Goal: Task Accomplishment & Management: Manage account settings

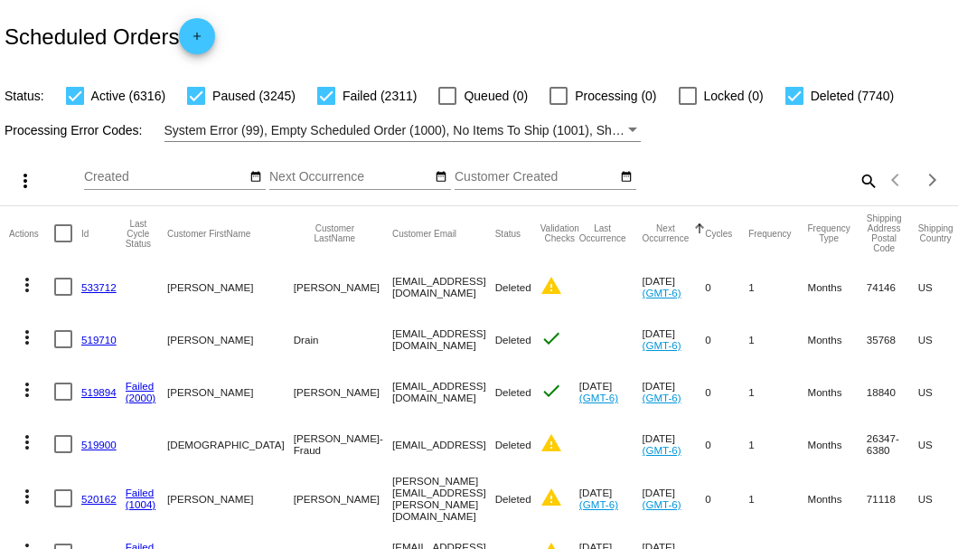
click at [859, 194] on mat-icon "search" at bounding box center [868, 180] width 22 height 28
click at [859, 184] on input "Search" at bounding box center [759, 177] width 239 height 14
paste input "aldridge0214@gmail.com"
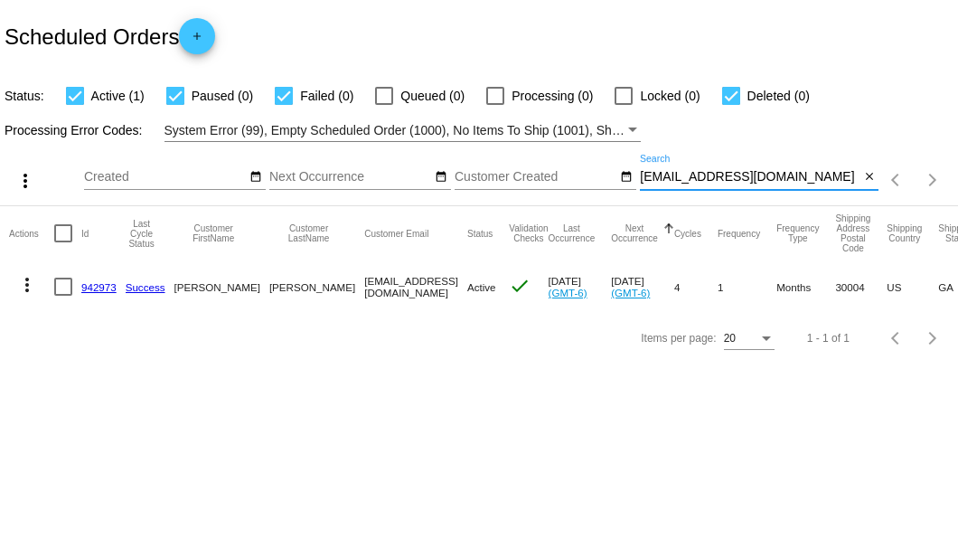
type input "aldridge0214@gmail.com"
click at [89, 286] on link "942973" at bounding box center [98, 287] width 35 height 12
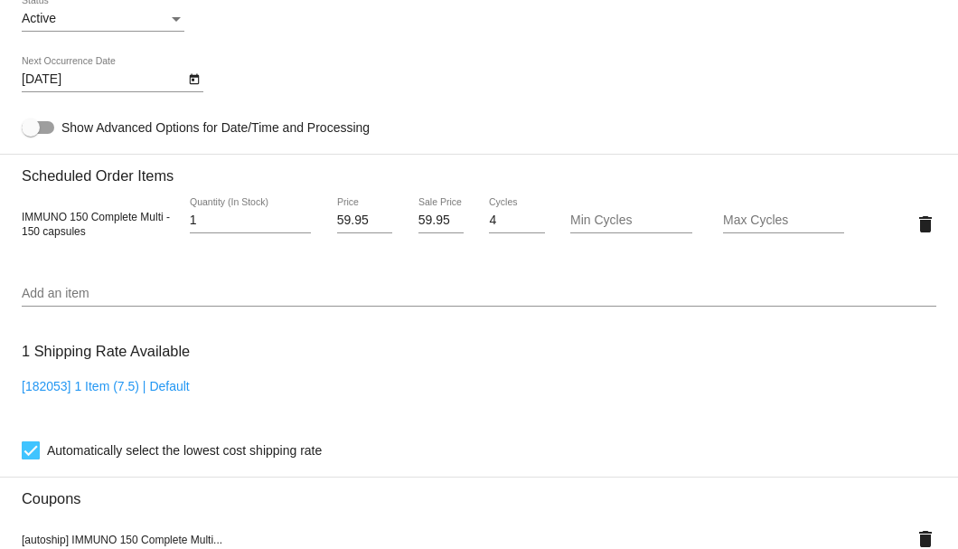
scroll to position [1085, 0]
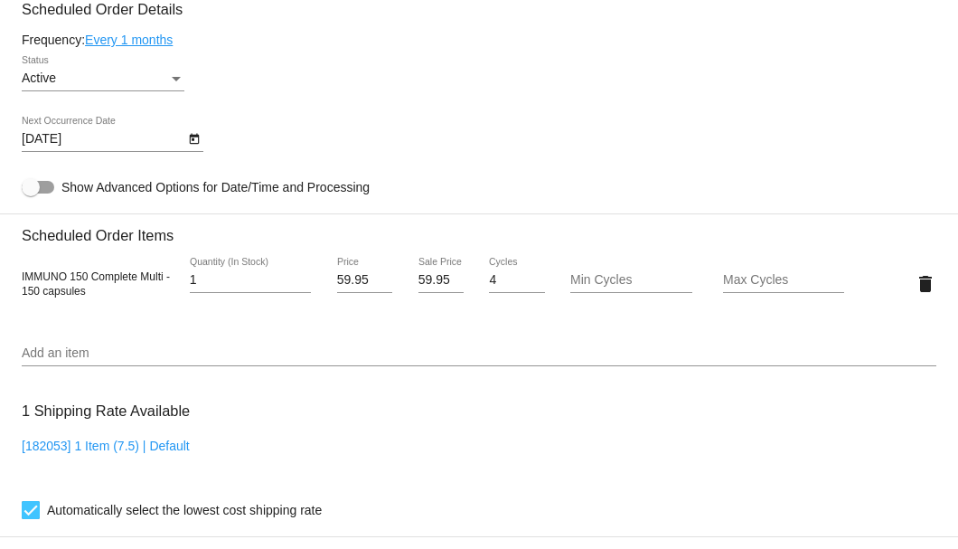
click at [193, 139] on icon "Open calendar" at bounding box center [194, 139] width 13 height 22
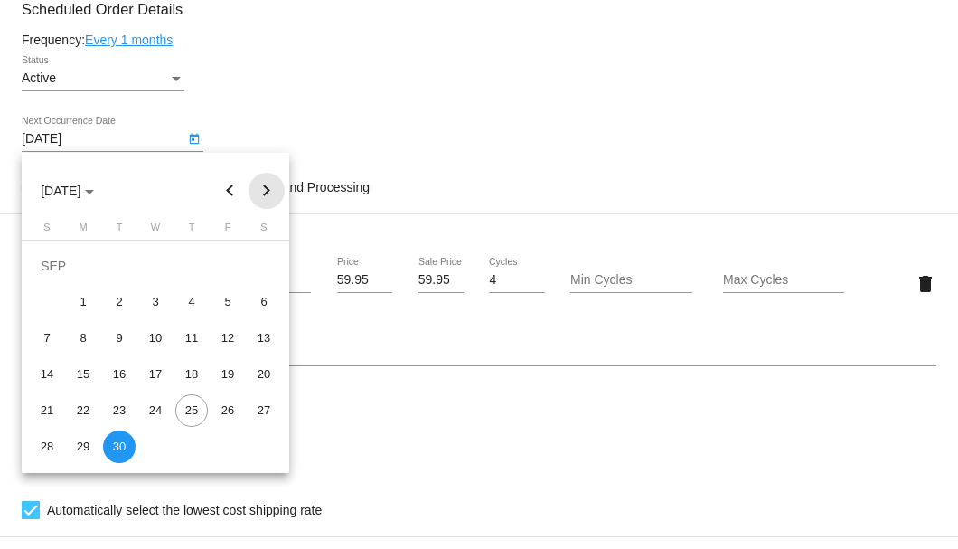
click at [267, 186] on button "Next month" at bounding box center [267, 191] width 36 height 36
click at [189, 414] on div "30" at bounding box center [191, 410] width 33 height 33
type input "10/30/2025"
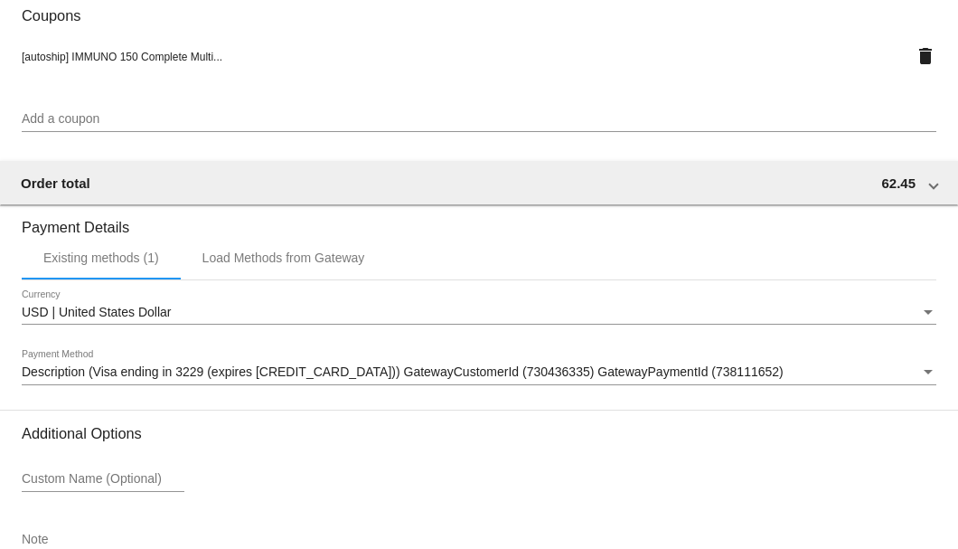
scroll to position [1744, 0]
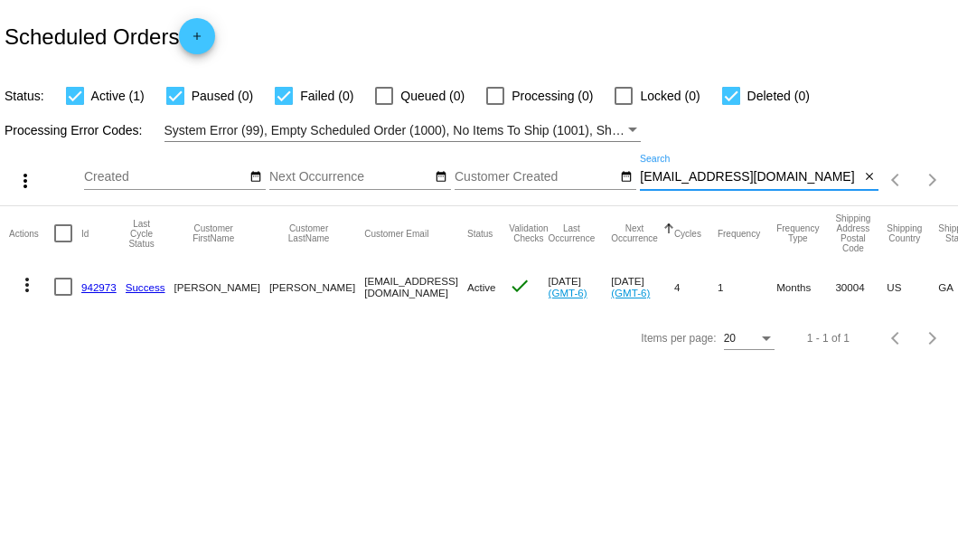
drag, startPoint x: 822, startPoint y: 183, endPoint x: 636, endPoint y: 184, distance: 185.3
click at [636, 184] on div "more_vert Sep Jan Feb Mar [DATE]" at bounding box center [479, 174] width 958 height 64
paste input "834300"
type input "834300"
click at [97, 286] on link "834300" at bounding box center [98, 287] width 35 height 12
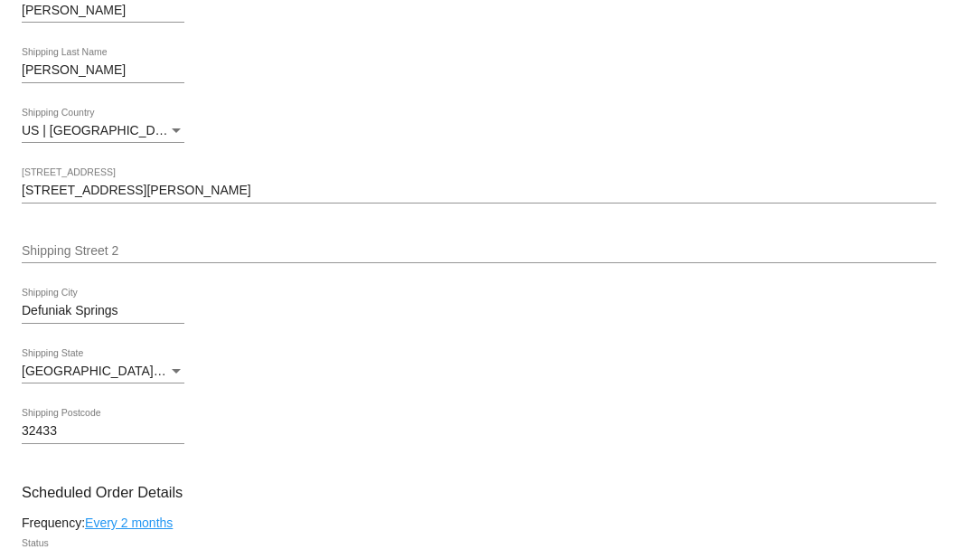
scroll to position [843, 0]
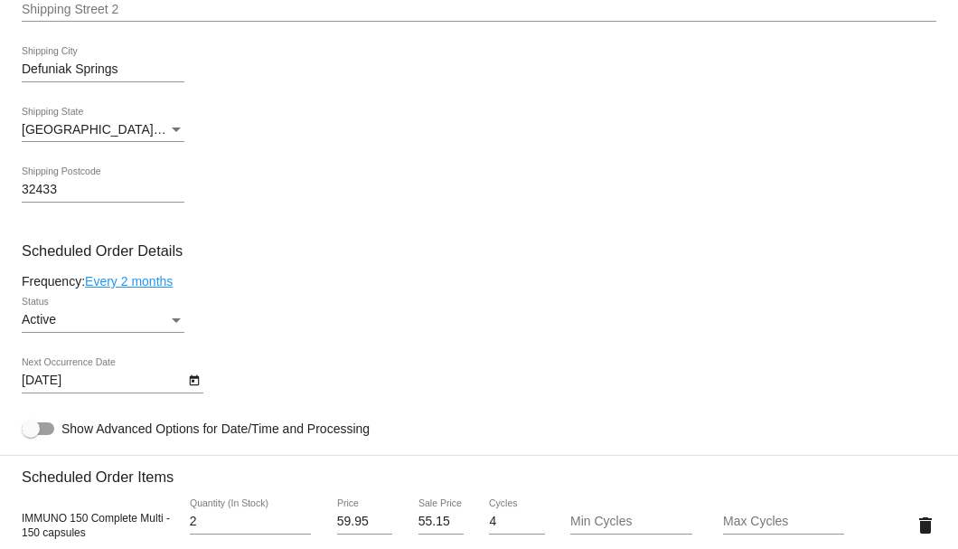
click at [194, 380] on icon "Open calendar" at bounding box center [194, 381] width 13 height 22
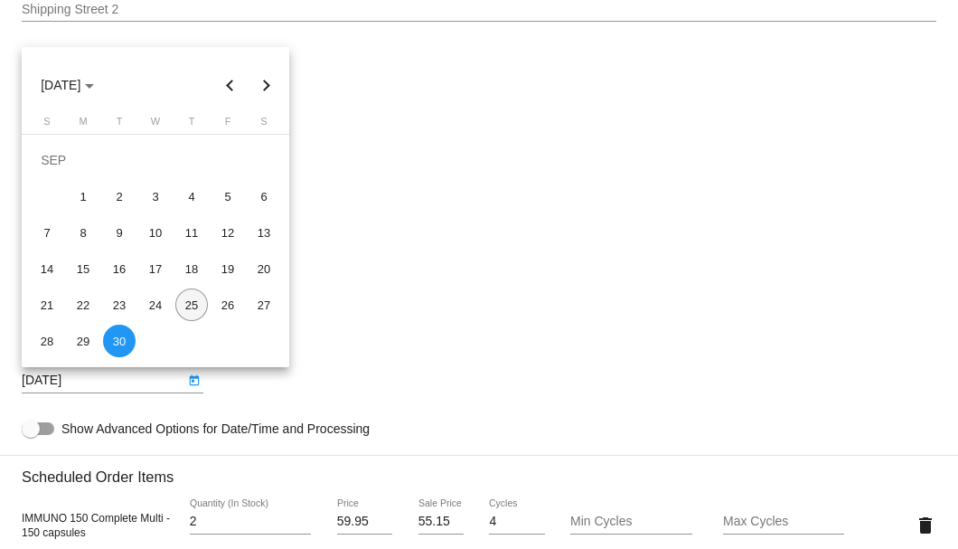
click at [199, 304] on div "25" at bounding box center [191, 304] width 33 height 33
type input "[DATE]"
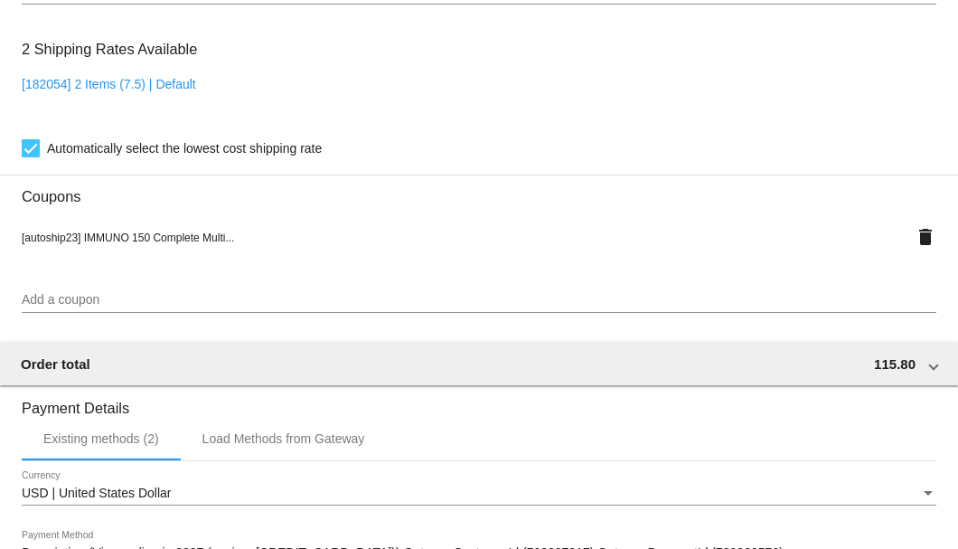
scroll to position [1744, 0]
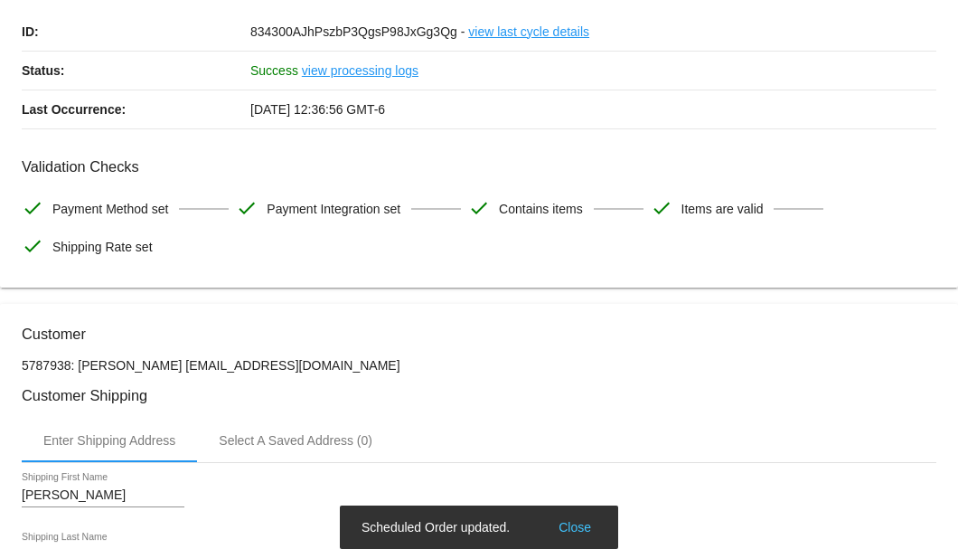
scroll to position [0, 0]
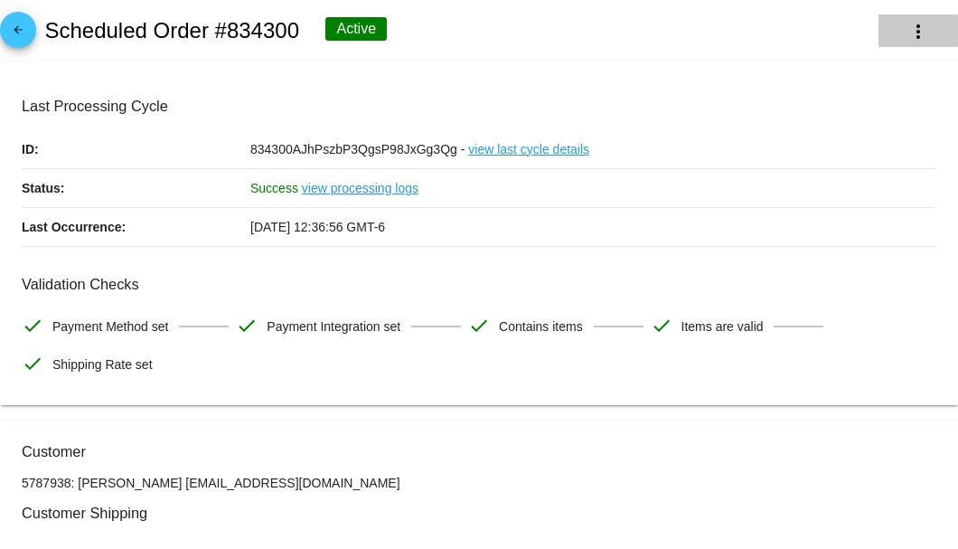
click at [907, 33] on mat-icon "more_vert" at bounding box center [918, 32] width 22 height 22
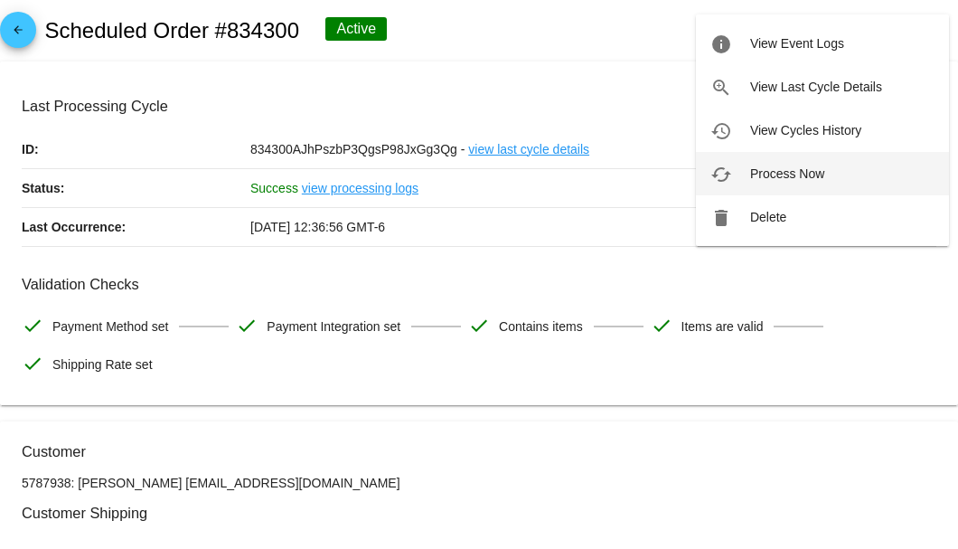
click at [792, 181] on button "cached Process Now" at bounding box center [822, 173] width 253 height 43
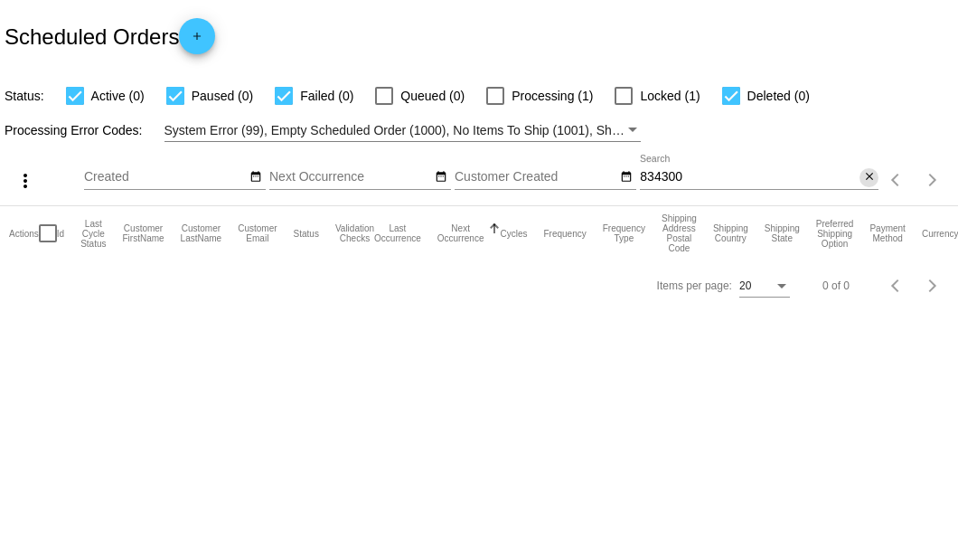
click at [871, 174] on mat-icon "close" at bounding box center [869, 177] width 13 height 14
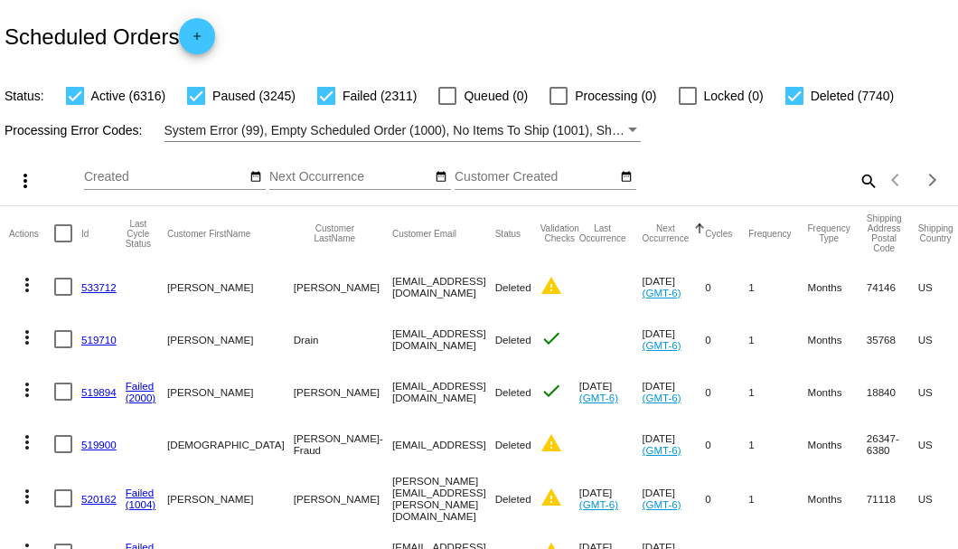
click at [861, 194] on mat-icon "search" at bounding box center [868, 180] width 22 height 28
click at [861, 184] on input "Search" at bounding box center [759, 177] width 239 height 14
paste input "carolyncarter877@gmail.com"
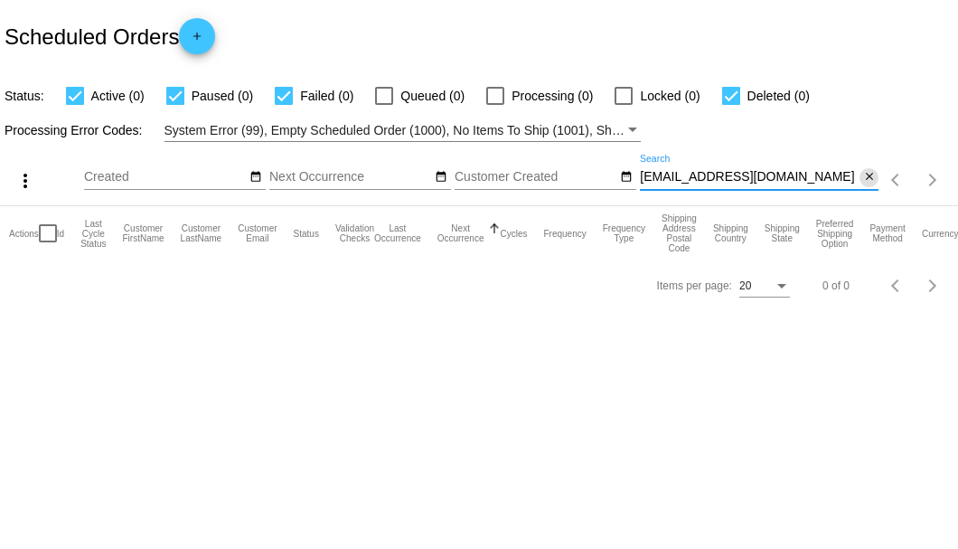
type input "carolyncarter877@gmail.com"
click at [873, 174] on mat-icon "close" at bounding box center [869, 177] width 13 height 14
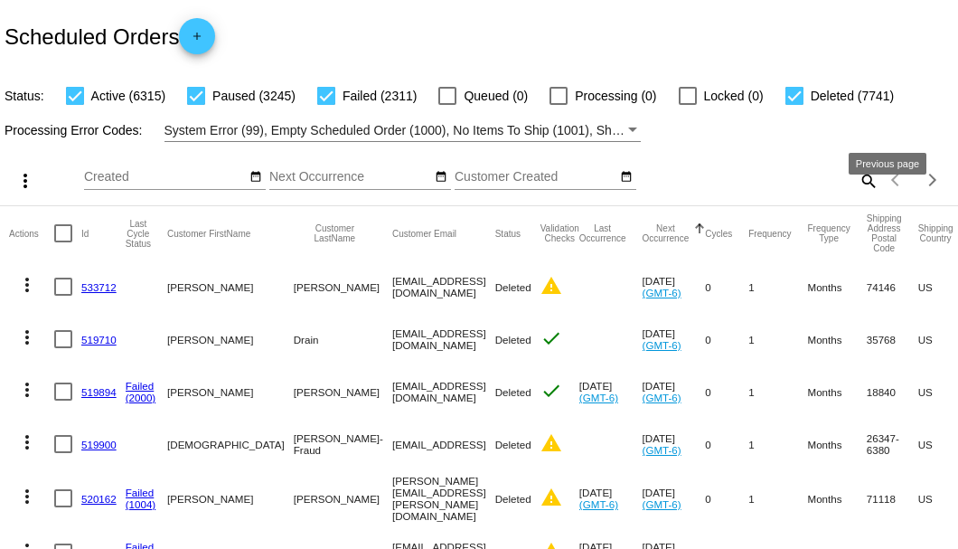
click at [862, 194] on mat-icon "search" at bounding box center [868, 180] width 22 height 28
click at [861, 184] on input "Search" at bounding box center [759, 177] width 239 height 14
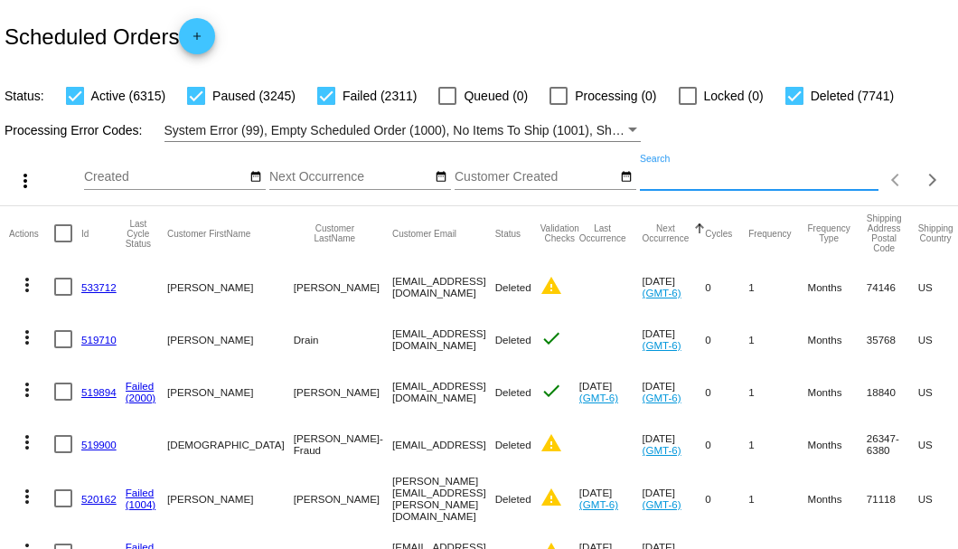
paste input "807430"
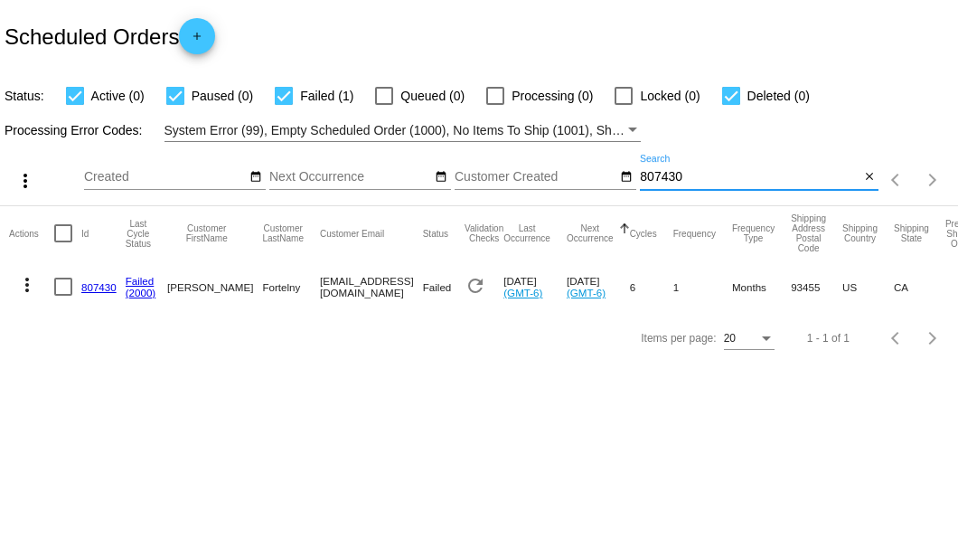
type input "807430"
click at [90, 286] on link "807430" at bounding box center [98, 287] width 35 height 12
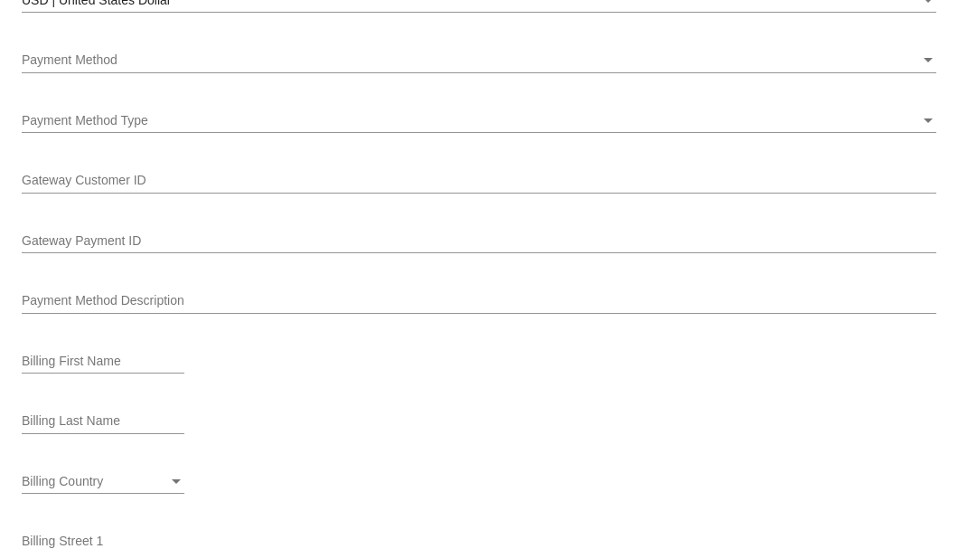
scroll to position [1749, 0]
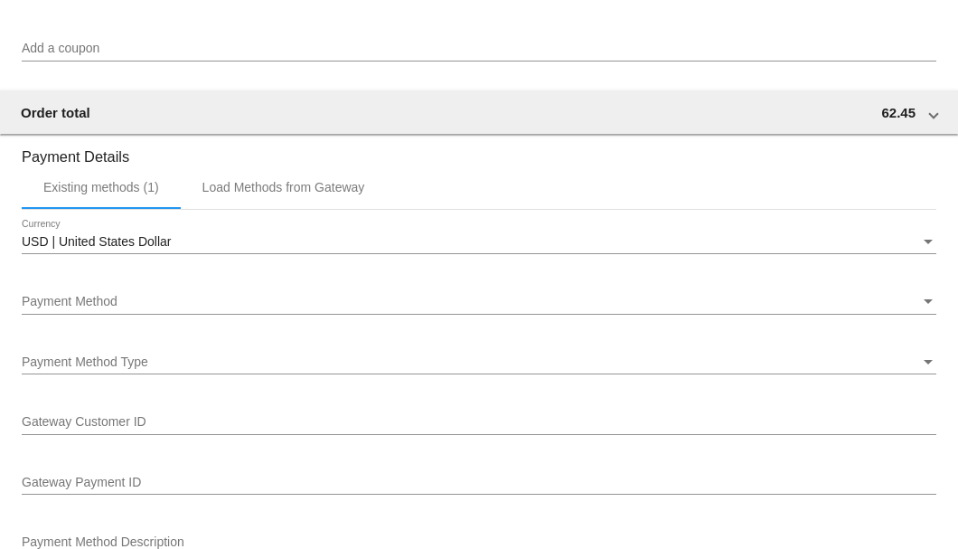
click at [154, 307] on div "Payment Method" at bounding box center [471, 302] width 898 height 14
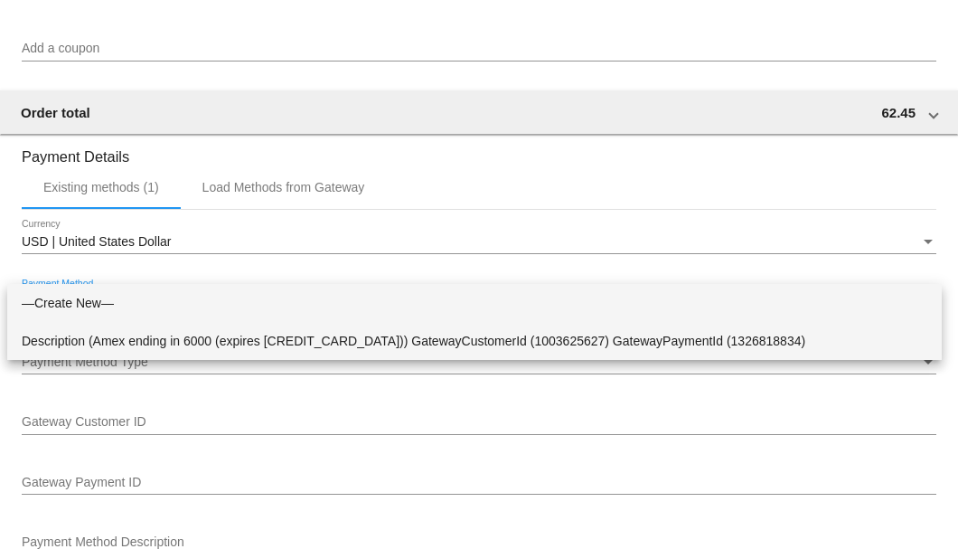
click at [159, 333] on span "Description (Amex ending in 6000 (expires 05/27)) GatewayCustomerId (1003625627…" at bounding box center [475, 341] width 906 height 38
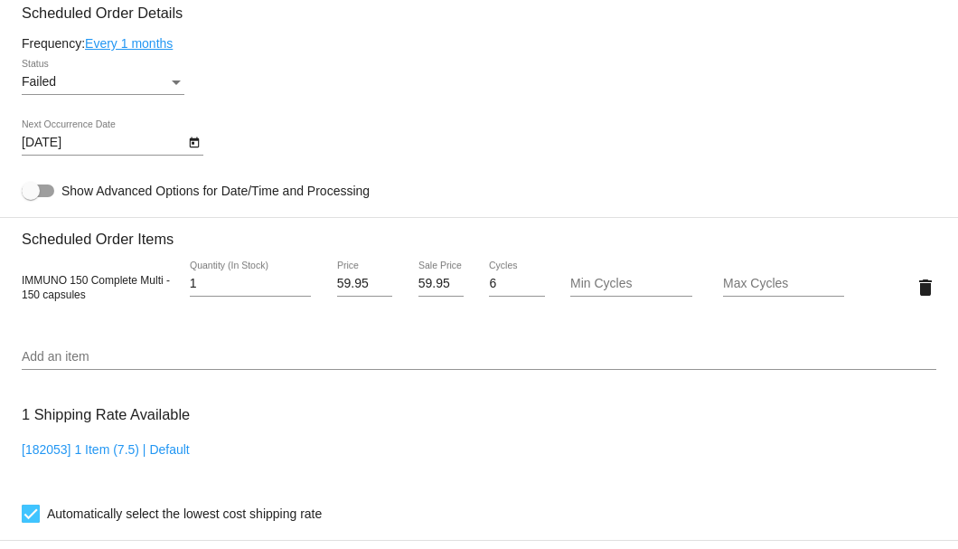
scroll to position [952, 0]
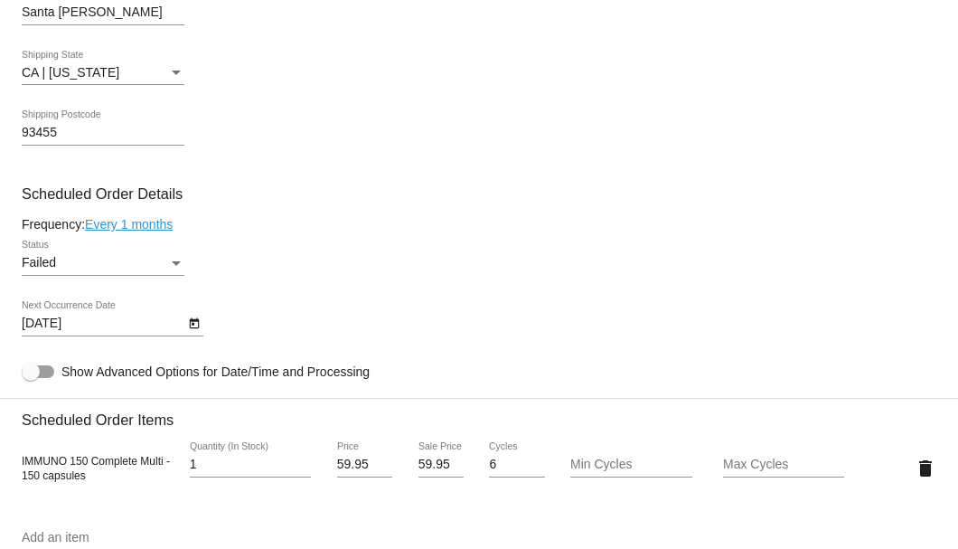
click at [181, 325] on body "arrow_back Scheduled Order #807430 Failed more_vert Last Processing Cycle ID: 8…" at bounding box center [479, 274] width 958 height 549
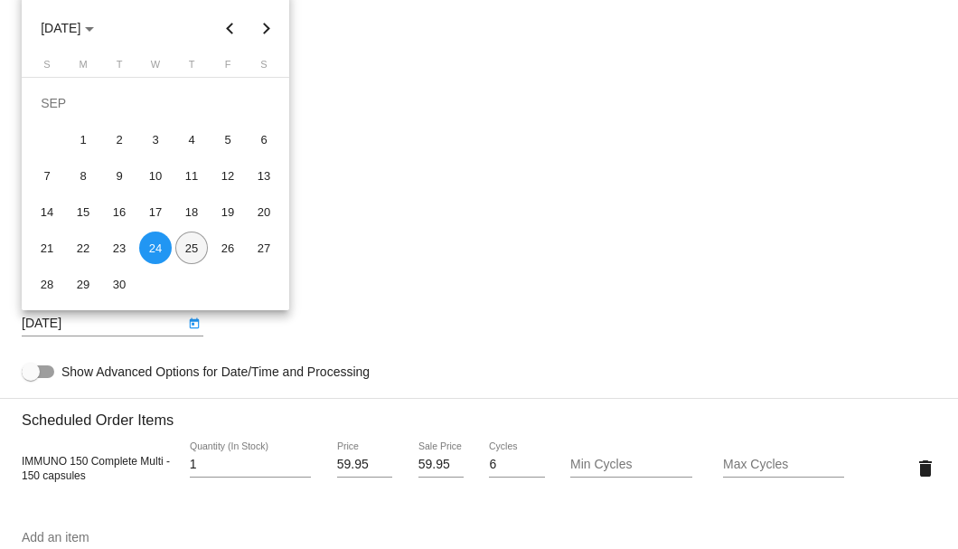
click at [193, 249] on div "25" at bounding box center [191, 247] width 33 height 33
type input "9/25/2025"
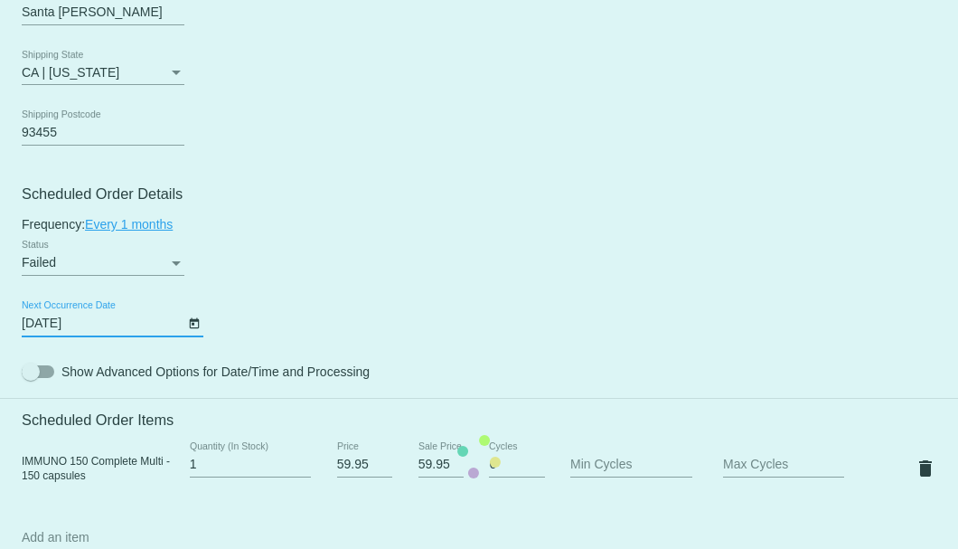
click at [177, 267] on mat-card "Customer 3036118: James Fortelny leadershipfume1@aol.com Customer Shipping Ente…" at bounding box center [479, 456] width 958 height 1871
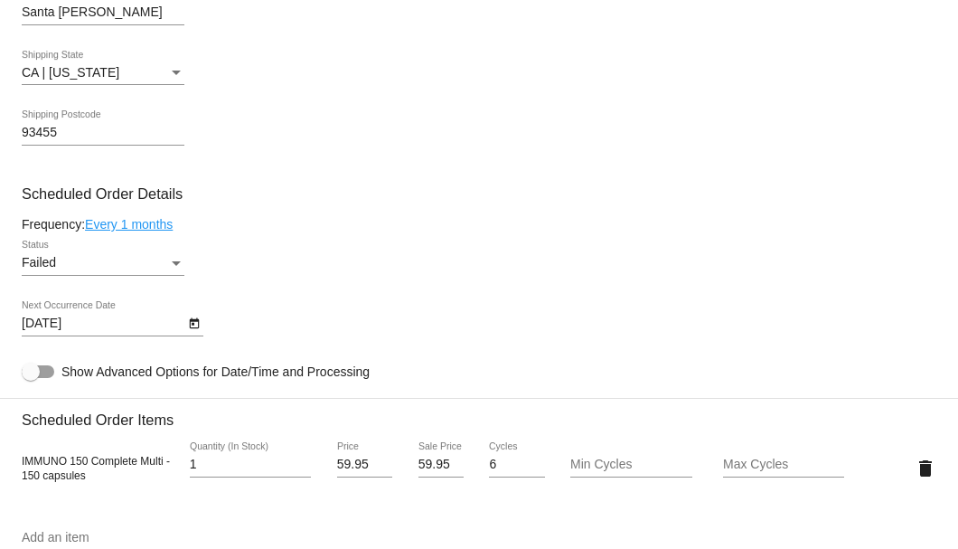
click at [176, 264] on div "Status" at bounding box center [176, 263] width 9 height 5
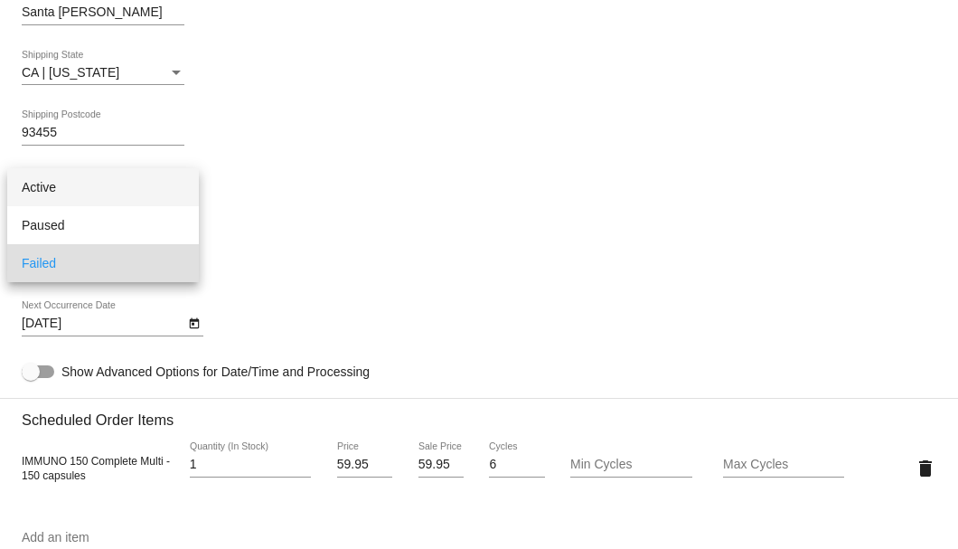
click at [155, 196] on span "Active" at bounding box center [103, 187] width 163 height 38
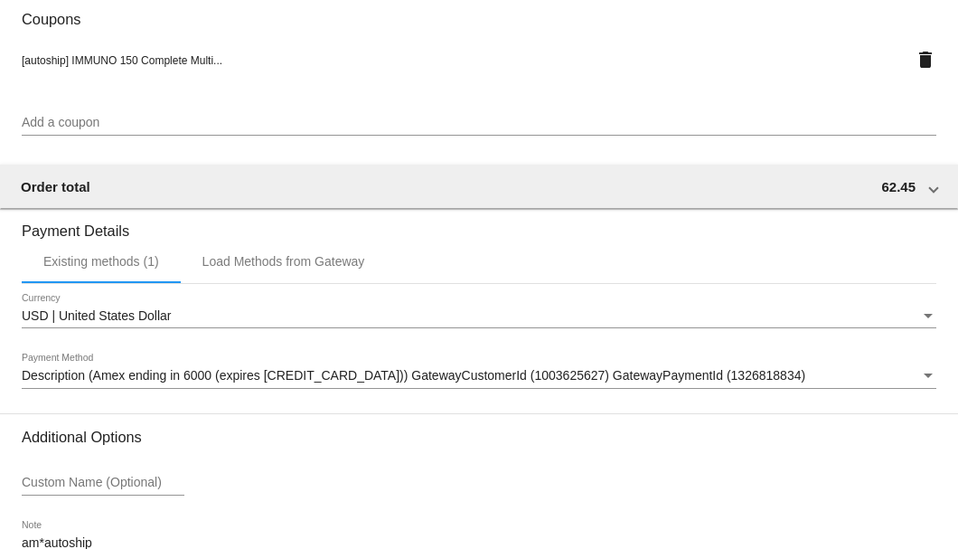
scroll to position [1795, 0]
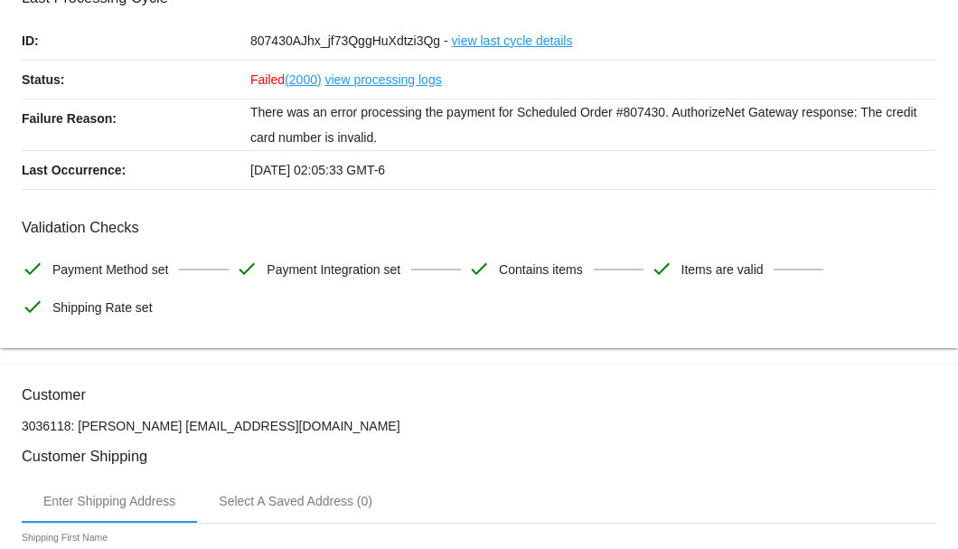
scroll to position [0, 0]
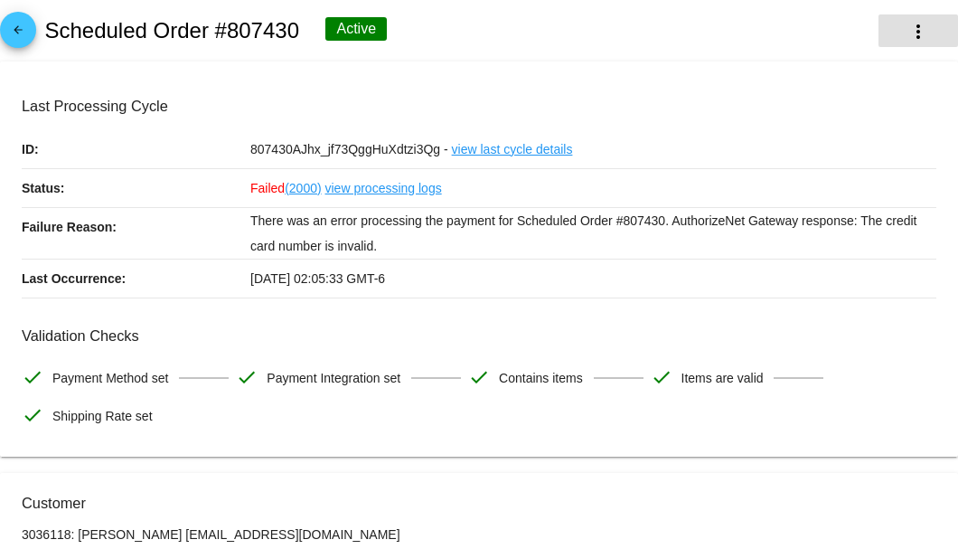
click at [907, 33] on mat-icon "more_vert" at bounding box center [918, 32] width 22 height 22
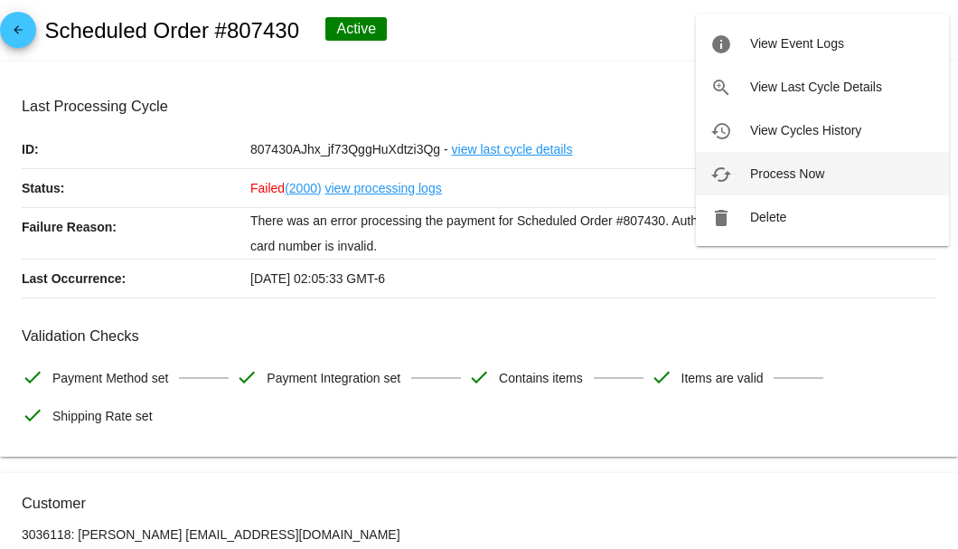
click at [769, 174] on span "Process Now" at bounding box center [787, 173] width 74 height 14
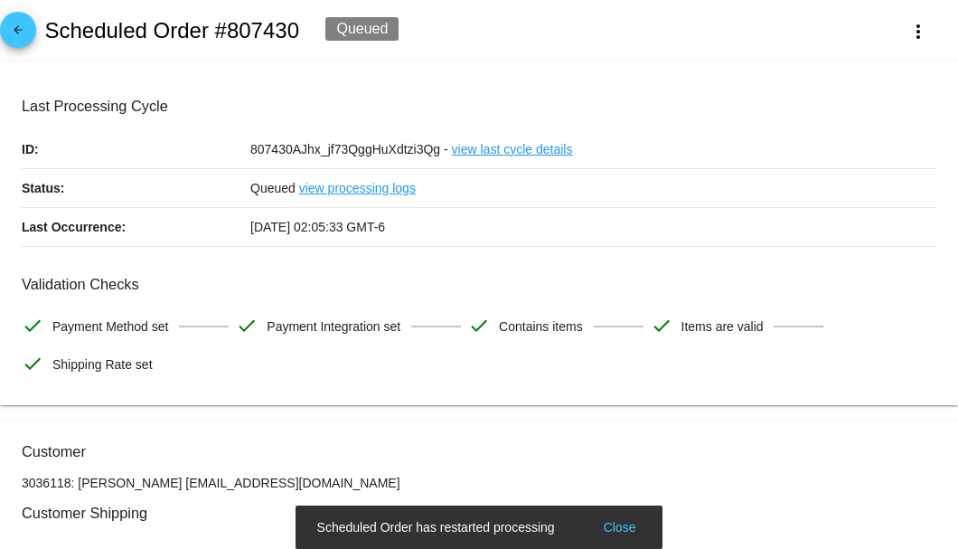
scroll to position [60, 0]
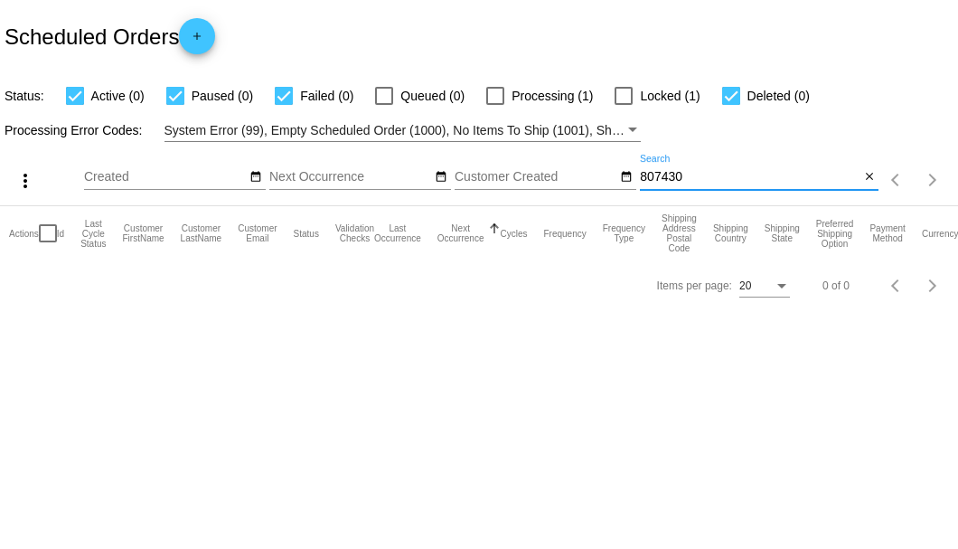
click at [705, 174] on input "807430" at bounding box center [750, 177] width 220 height 14
type input "807430"
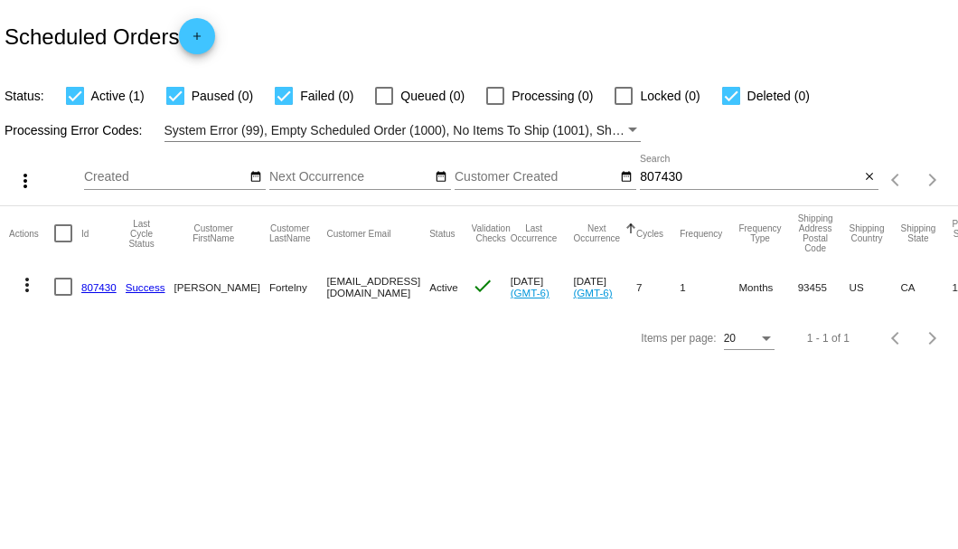
drag, startPoint x: 287, startPoint y: 287, endPoint x: 422, endPoint y: 291, distance: 134.7
click at [422, 291] on mat-row "more_vert 807430 Success James Fortelny leadershipfume1@aol.com Active check Se…" at bounding box center [644, 286] width 1271 height 52
copy mat-row "leadershipfume1@aol.com"
click at [872, 180] on mat-icon "close" at bounding box center [869, 177] width 13 height 14
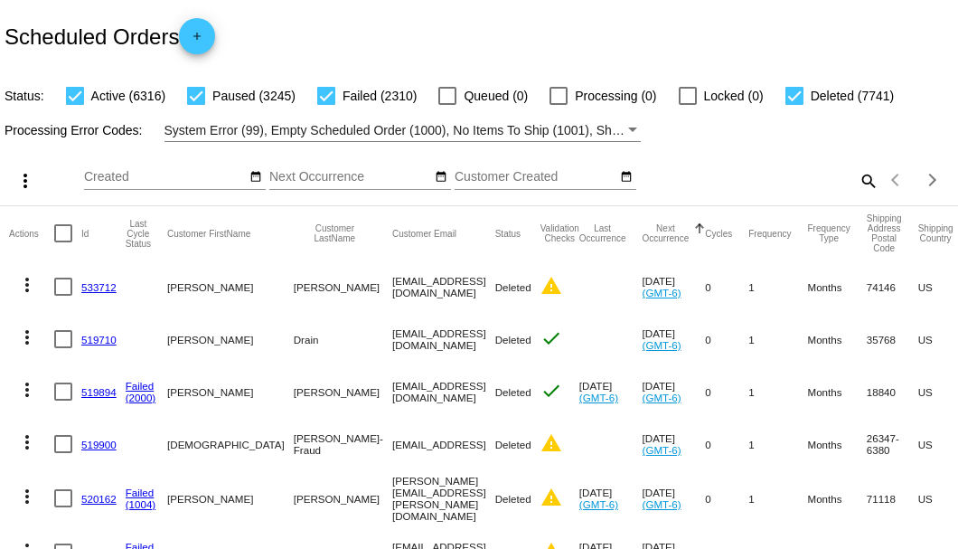
click at [866, 194] on mat-icon "search" at bounding box center [868, 180] width 22 height 28
click at [857, 184] on input "Search" at bounding box center [759, 177] width 239 height 14
paste input "starbodies@live.com"
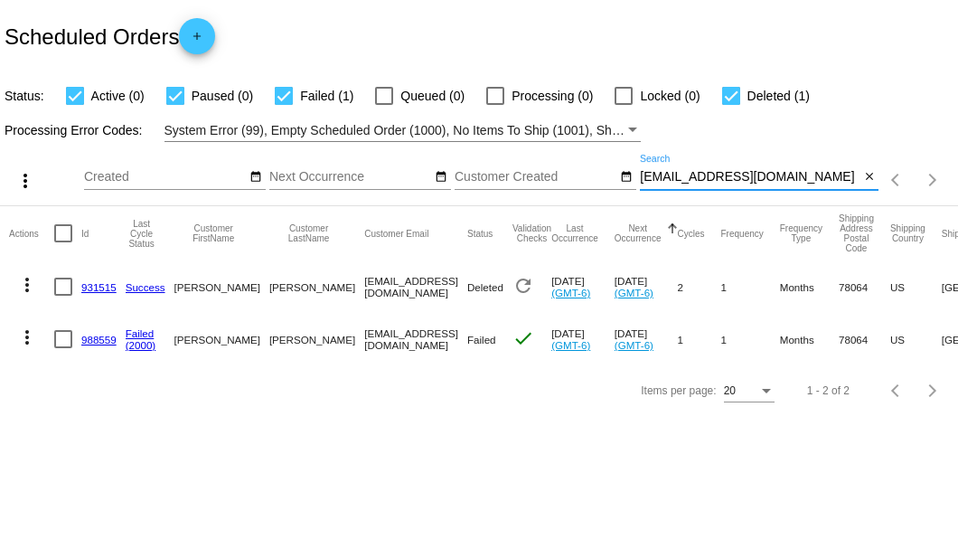
type input "starbodies@live.com"
click at [94, 338] on link "988559" at bounding box center [98, 339] width 35 height 12
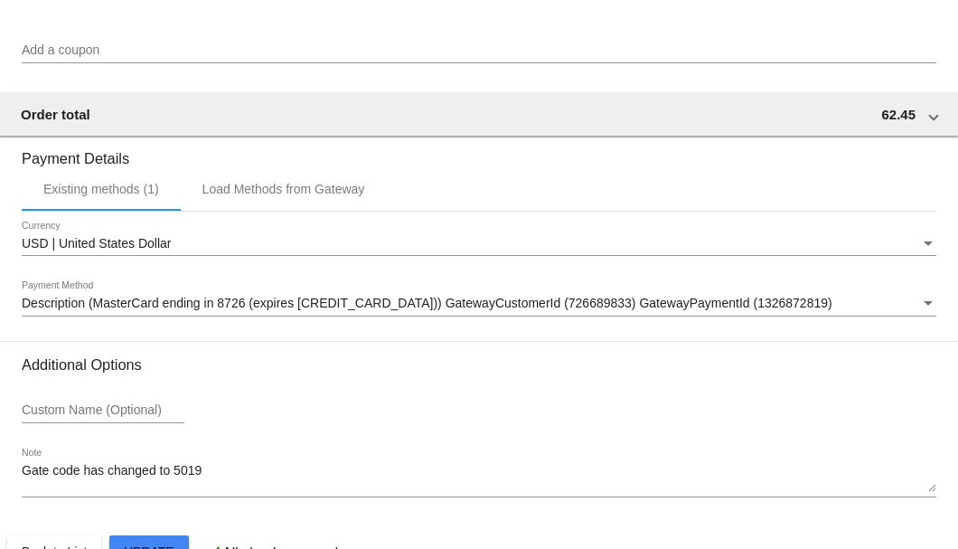
scroll to position [1795, 0]
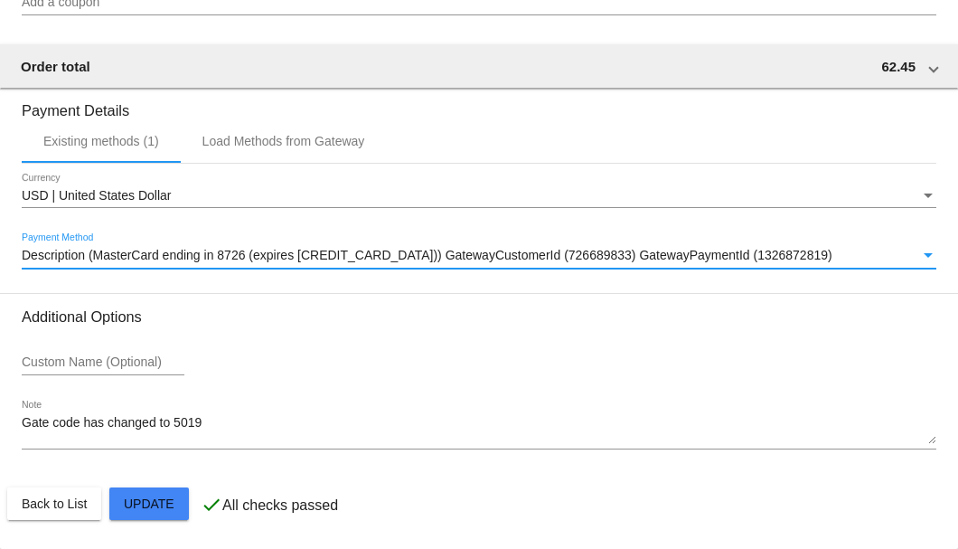
click at [197, 259] on span "Description (MasterCard ending in 8726 (expires 01/28)) GatewayCustomerId (7266…" at bounding box center [427, 255] width 811 height 14
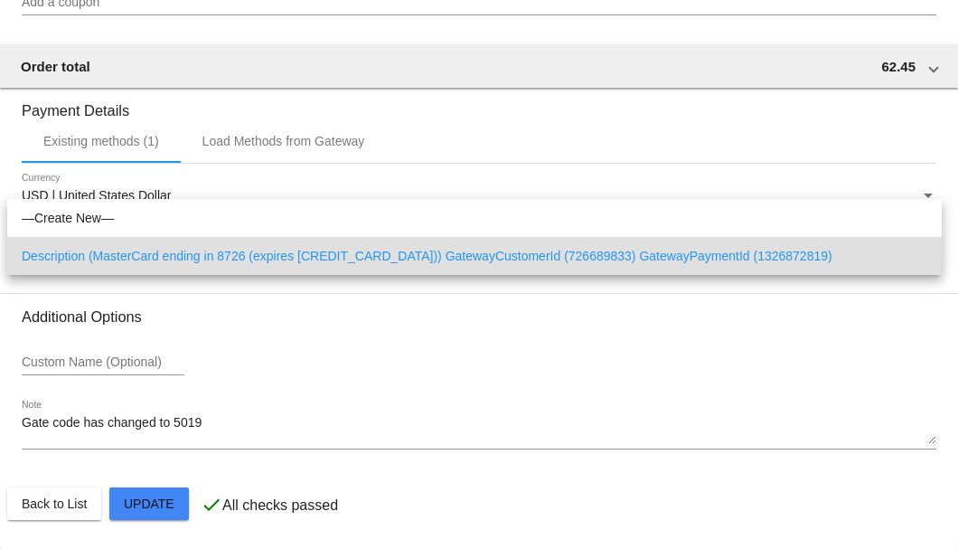
click at [242, 418] on div at bounding box center [479, 274] width 958 height 549
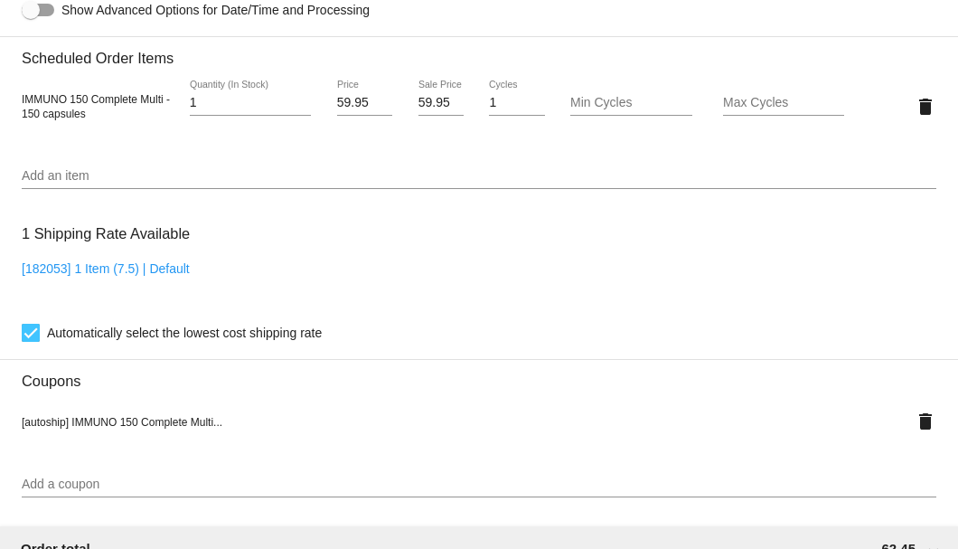
scroll to position [1132, 0]
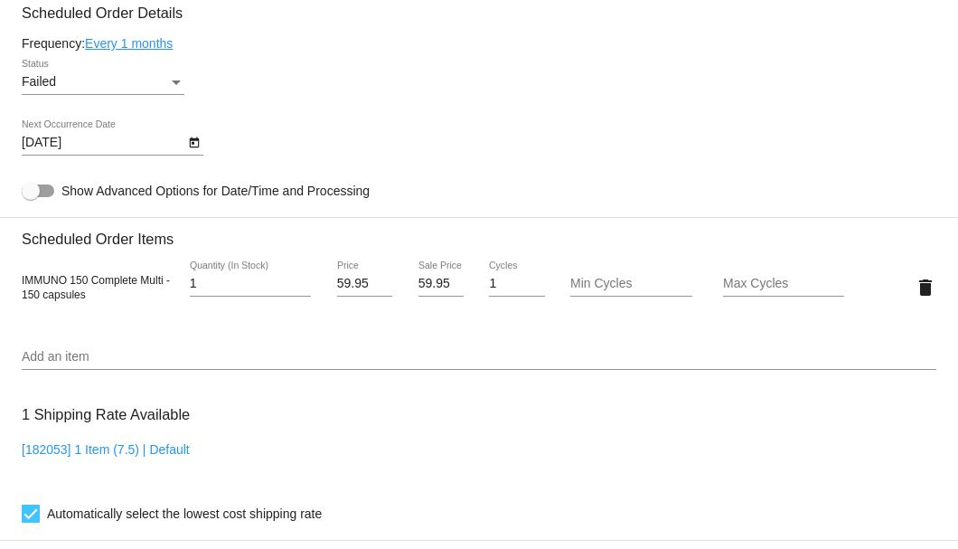
click at [170, 79] on div "Status" at bounding box center [176, 82] width 16 height 14
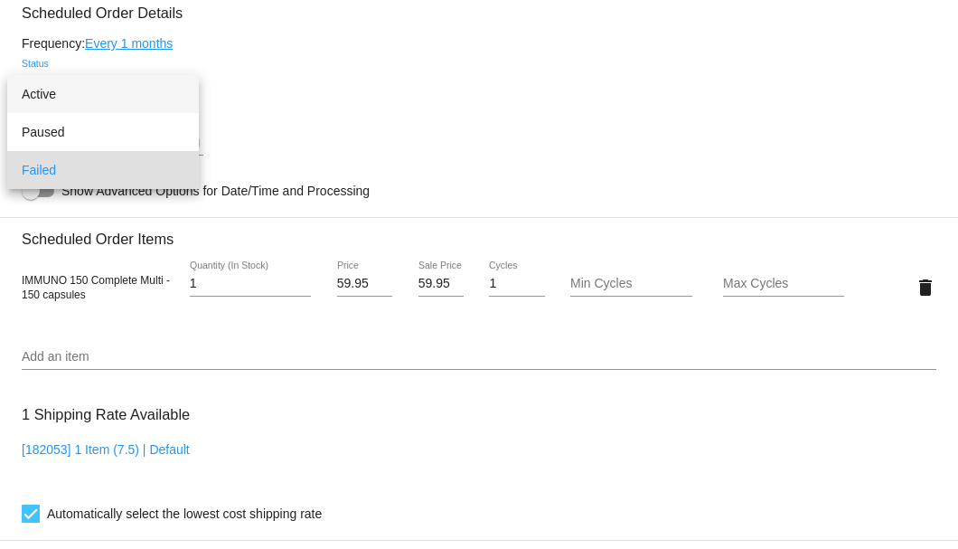
click at [133, 89] on span "Active" at bounding box center [103, 94] width 163 height 38
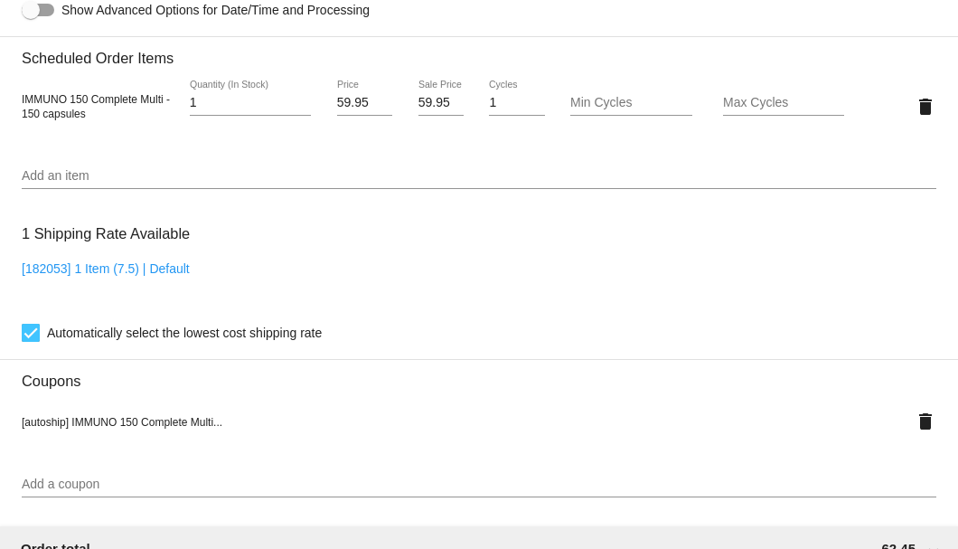
scroll to position [1072, 0]
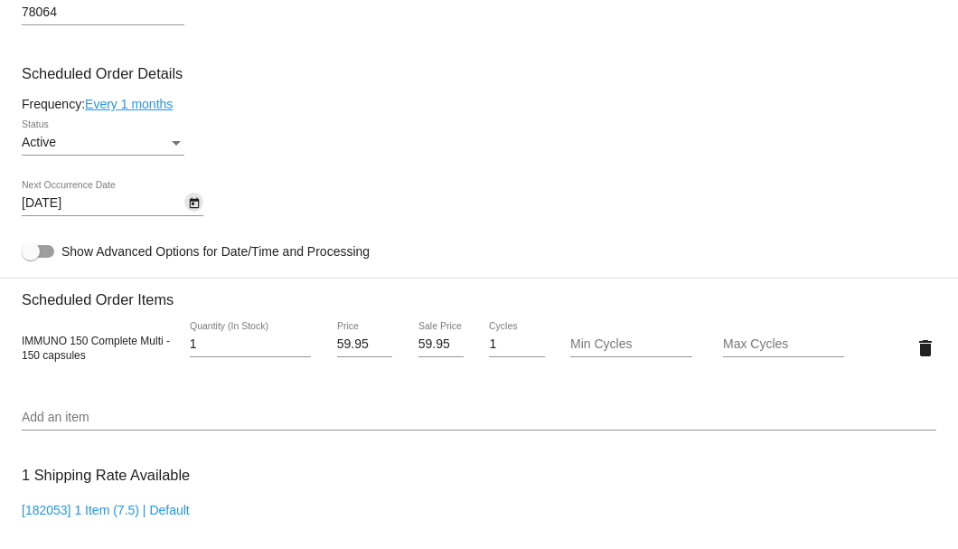
click at [186, 201] on button "Open calendar" at bounding box center [193, 202] width 19 height 19
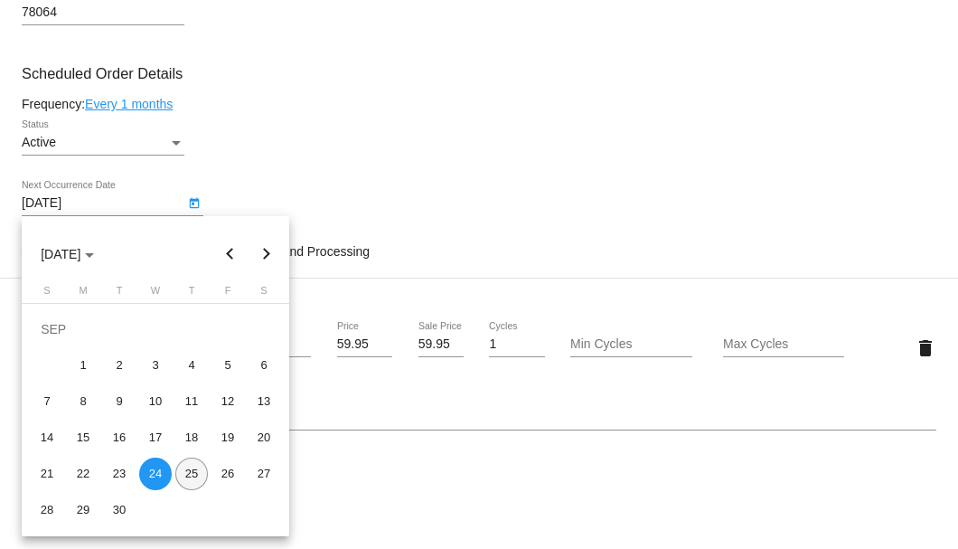
click at [186, 482] on div "25" at bounding box center [191, 473] width 33 height 33
type input "9/25/2025"
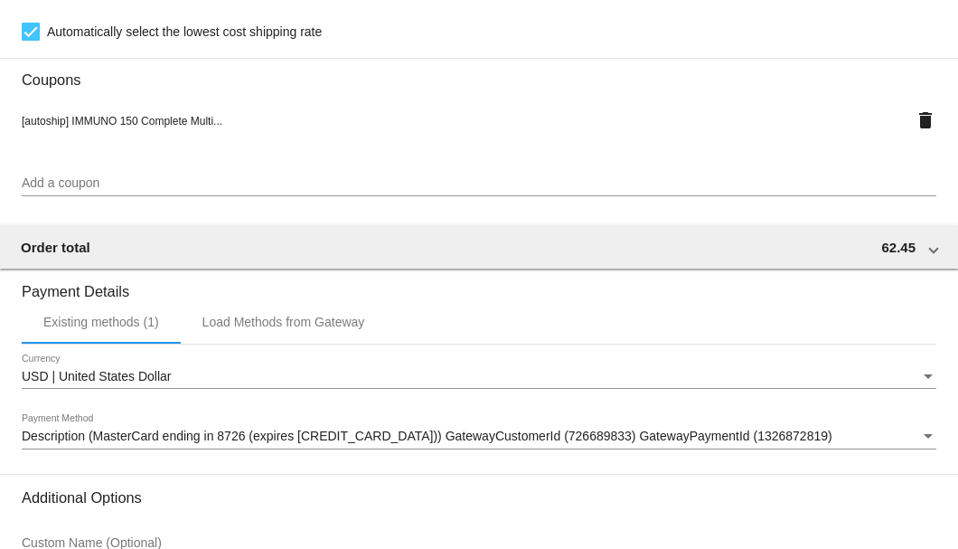
scroll to position [1795, 0]
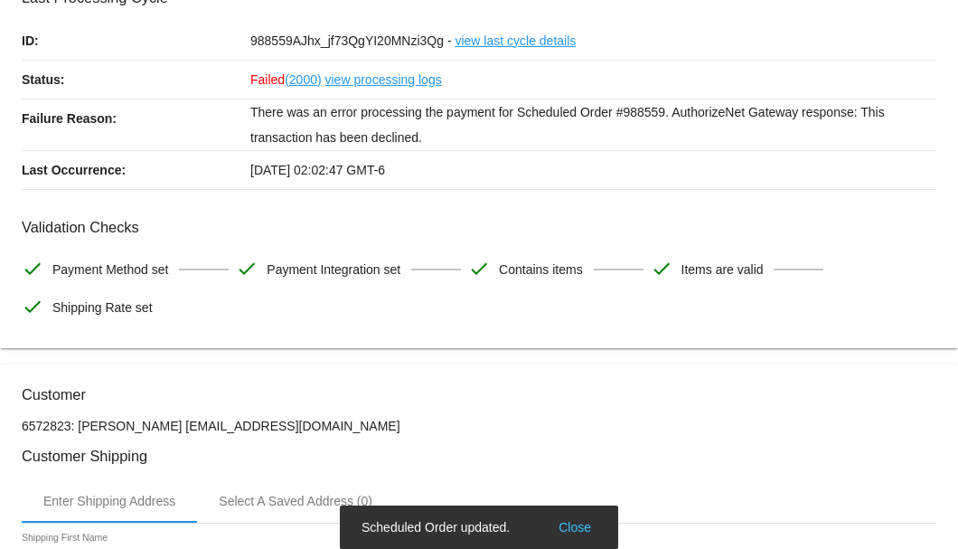
scroll to position [0, 0]
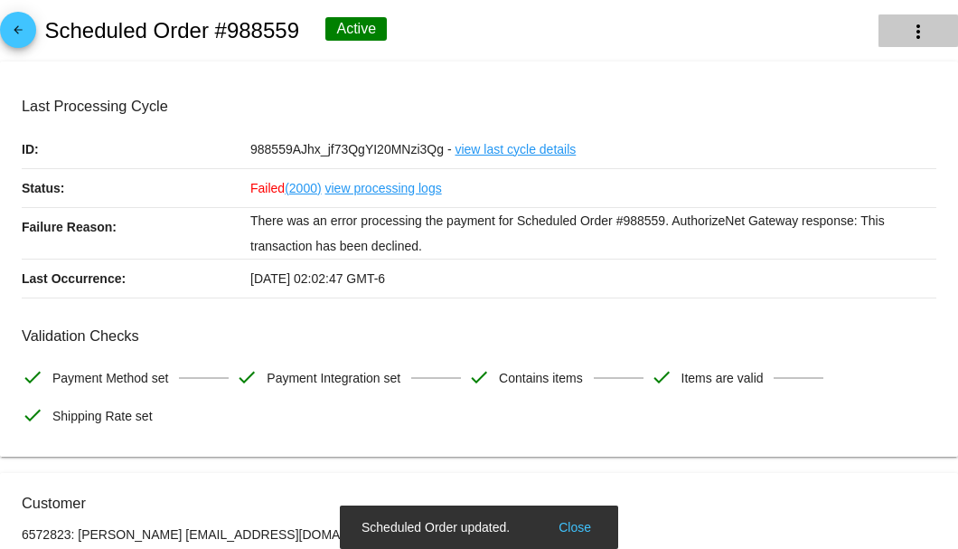
click at [909, 46] on button "more_vert" at bounding box center [918, 30] width 80 height 33
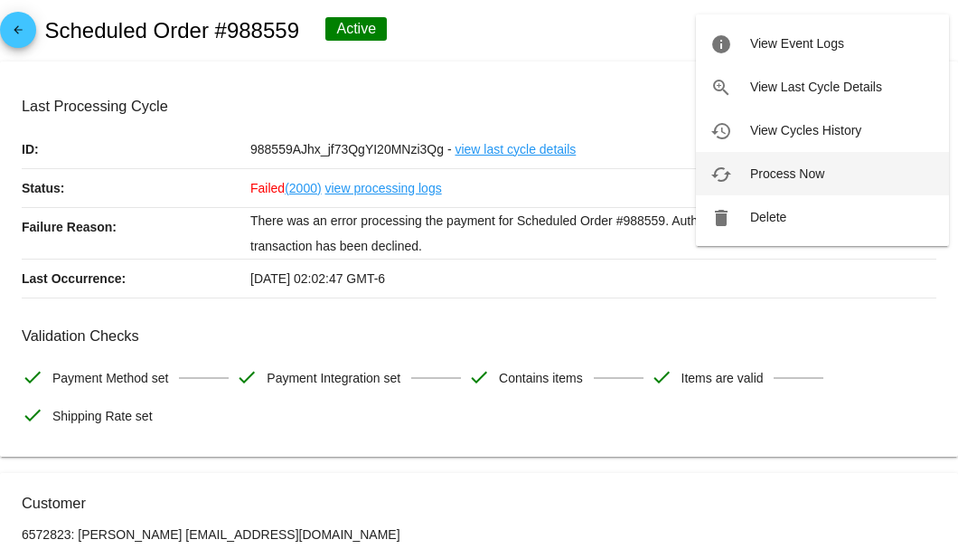
click at [783, 172] on span "Process Now" at bounding box center [787, 173] width 74 height 14
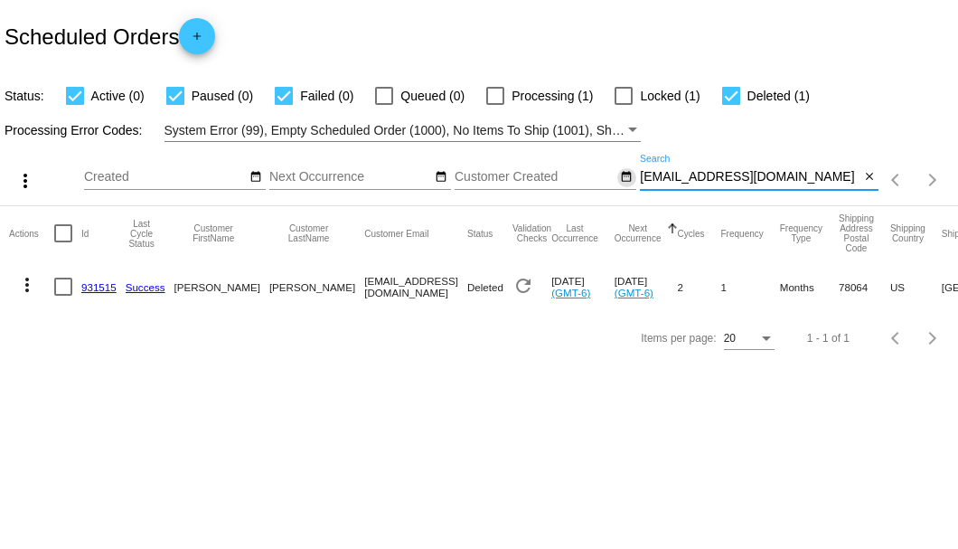
drag, startPoint x: 766, startPoint y: 179, endPoint x: 631, endPoint y: 177, distance: 135.6
click at [631, 177] on div "more_vert Sep Jan Feb Mar Apr 1" at bounding box center [479, 174] width 958 height 64
click at [861, 179] on button "close" at bounding box center [868, 177] width 19 height 19
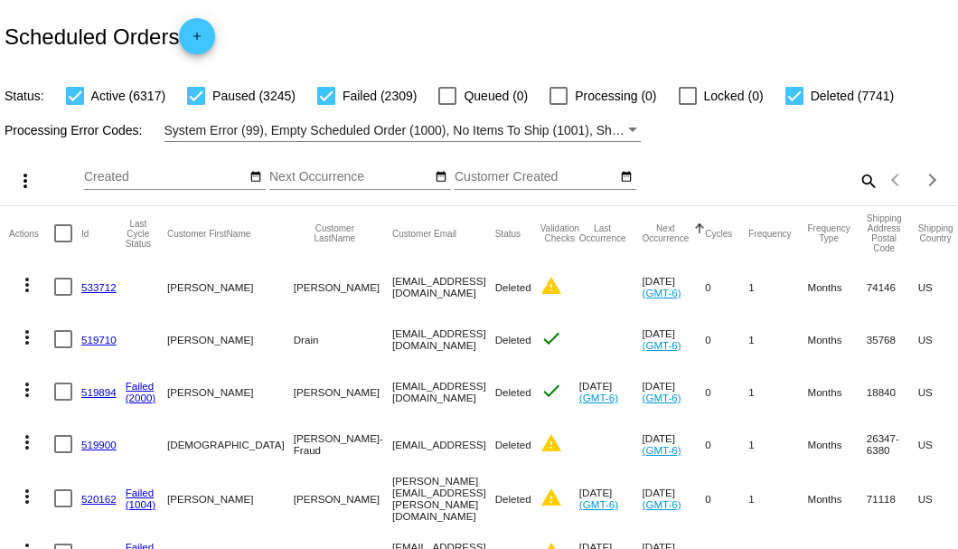
click at [861, 194] on mat-icon "search" at bounding box center [868, 180] width 22 height 28
click at [861, 184] on input "Search" at bounding box center [759, 177] width 239 height 14
paste input "ancolt51@yahoo.com"
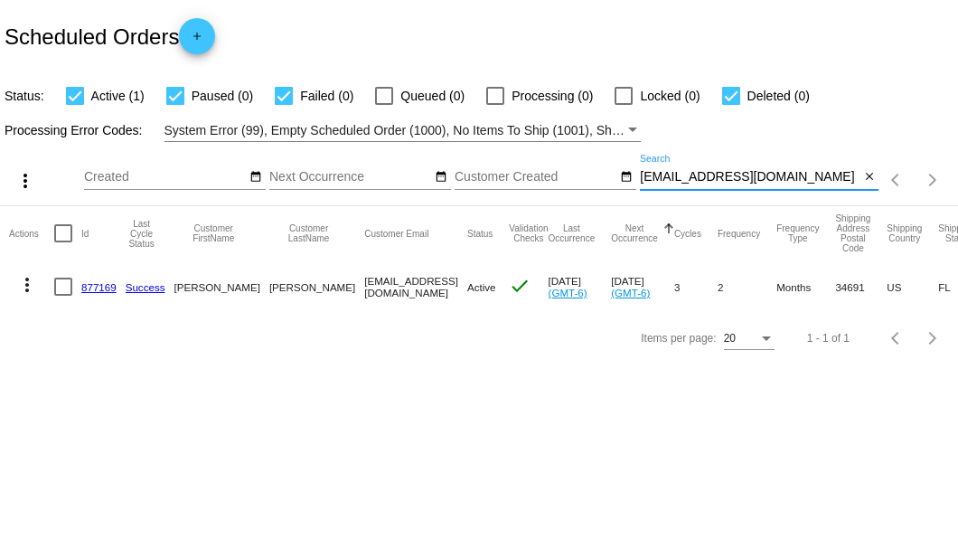
type input "ancolt51@yahoo.com"
click at [105, 285] on link "877169" at bounding box center [98, 287] width 35 height 12
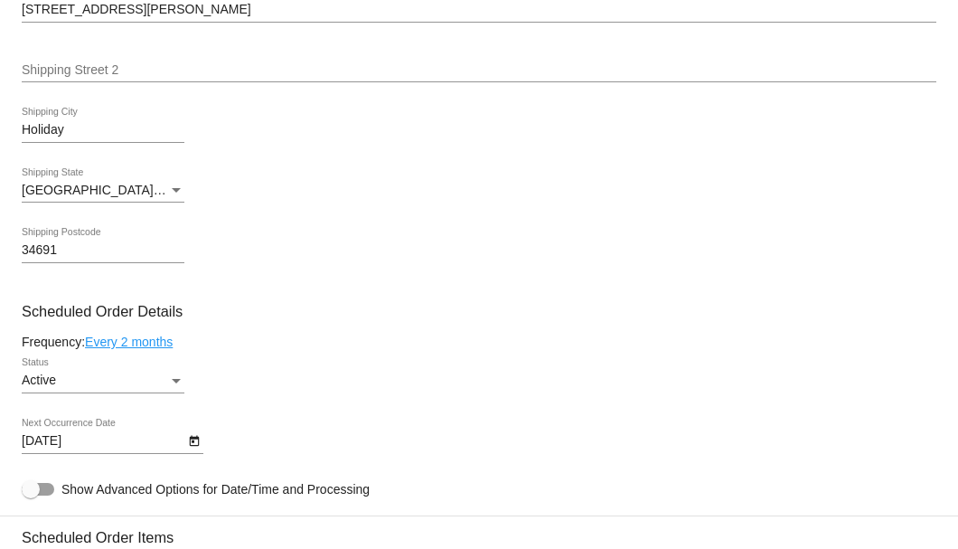
scroll to position [963, 0]
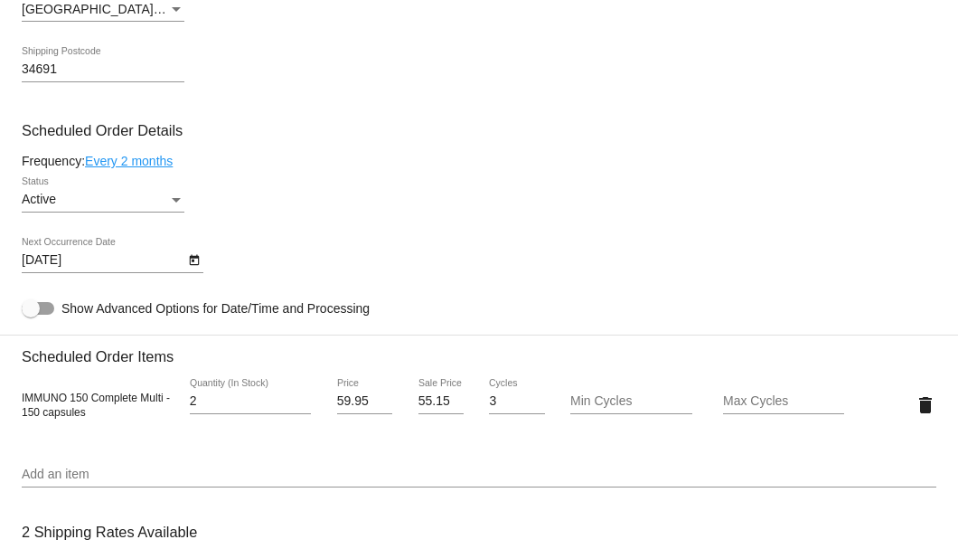
click at [195, 261] on icon "Open calendar" at bounding box center [194, 260] width 13 height 22
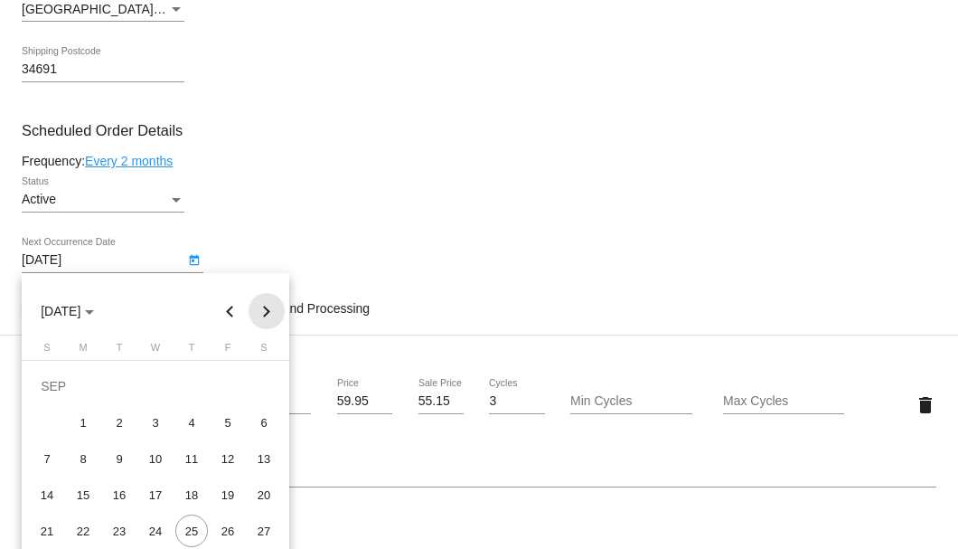
click at [262, 314] on button "Next month" at bounding box center [267, 311] width 36 height 36
click at [193, 530] on div "30" at bounding box center [191, 530] width 33 height 33
type input "10/30/2025"
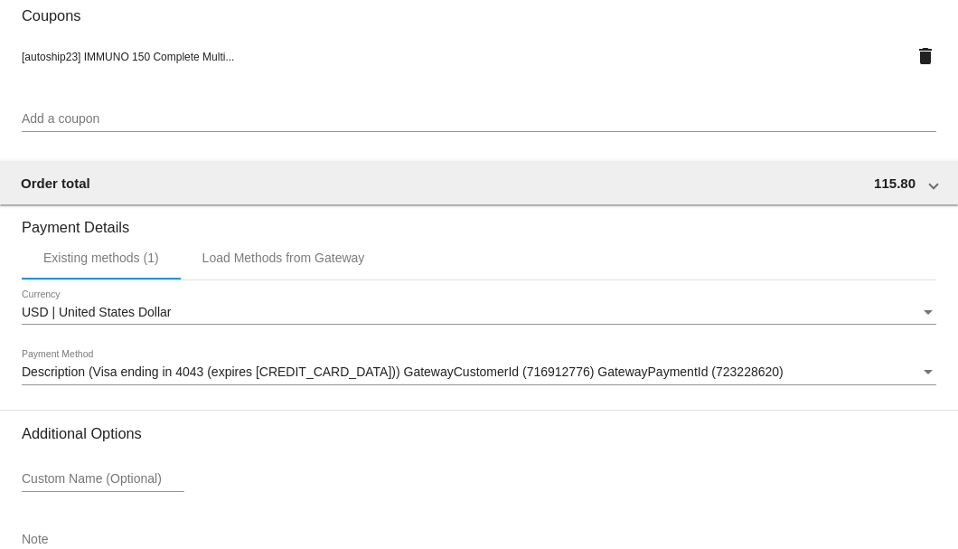
scroll to position [1744, 0]
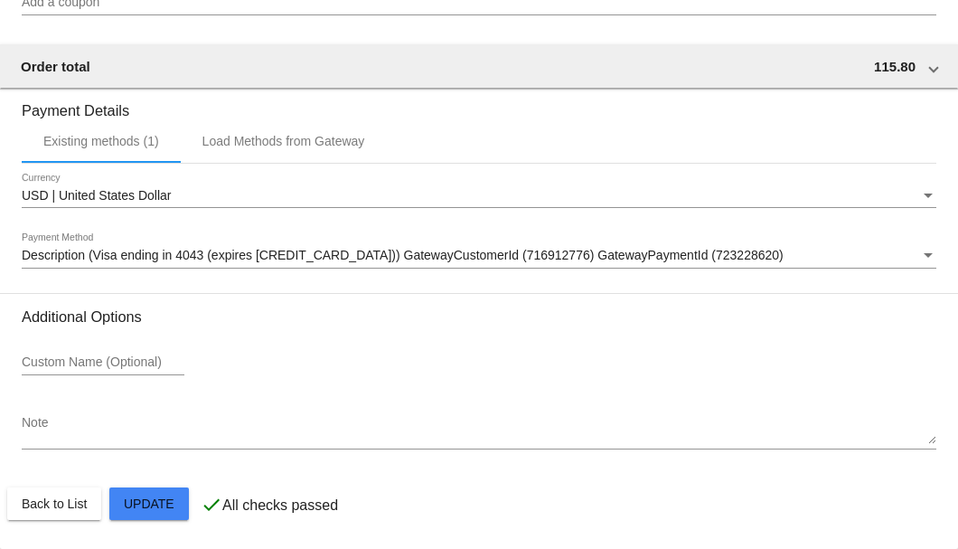
scroll to position [1503, 0]
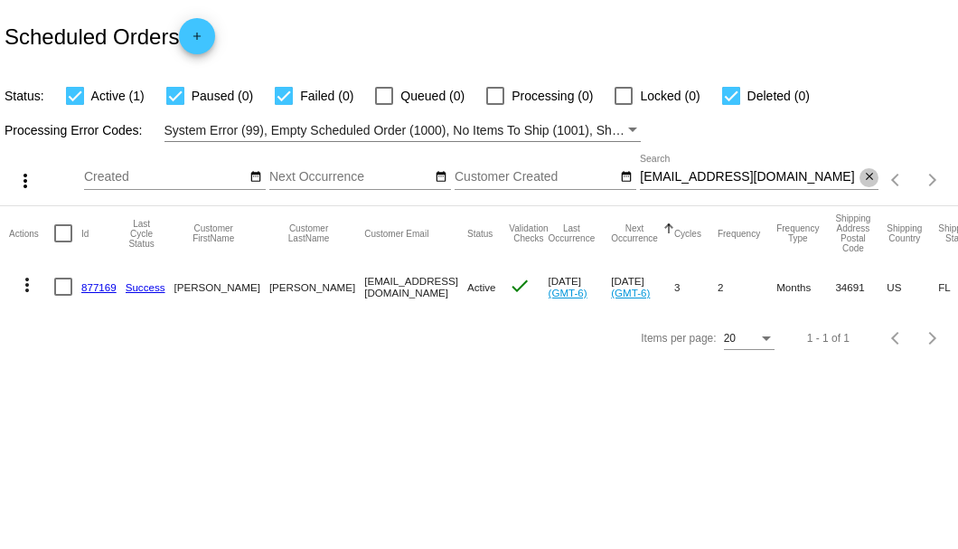
click at [876, 175] on button "close" at bounding box center [868, 177] width 19 height 19
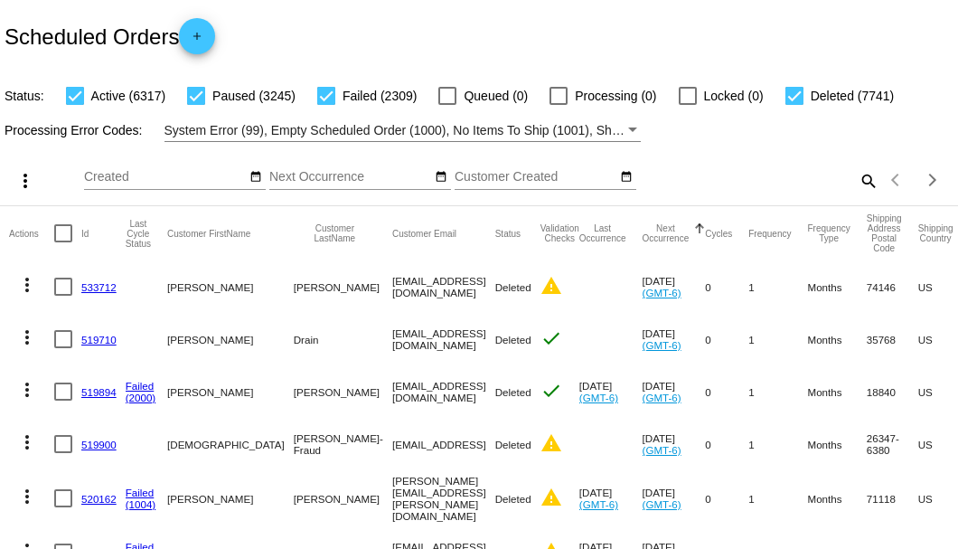
click at [859, 194] on mat-icon "search" at bounding box center [868, 180] width 22 height 28
click at [859, 184] on input "Search" at bounding box center [759, 177] width 239 height 14
paste input "738514"
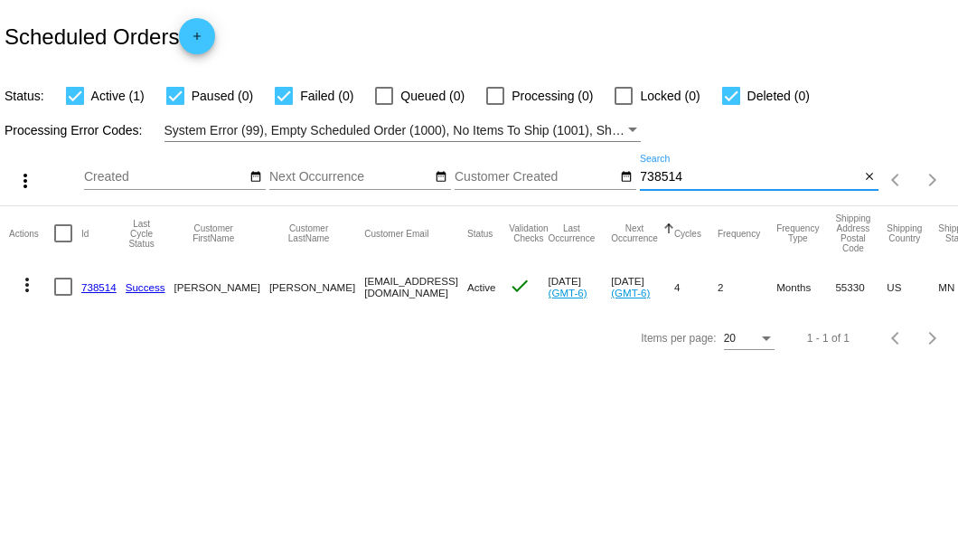
type input "738514"
click at [97, 281] on link "738514" at bounding box center [98, 287] width 35 height 12
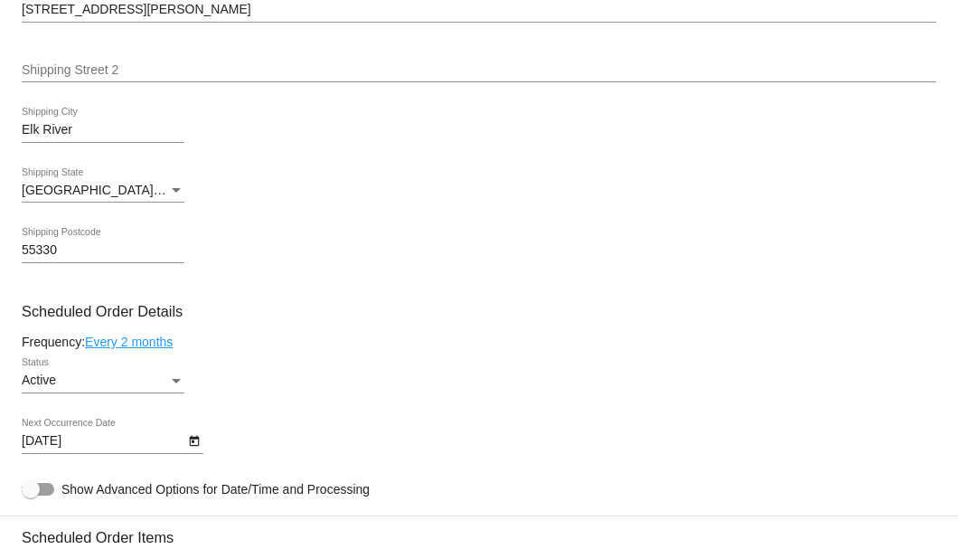
scroll to position [904, 0]
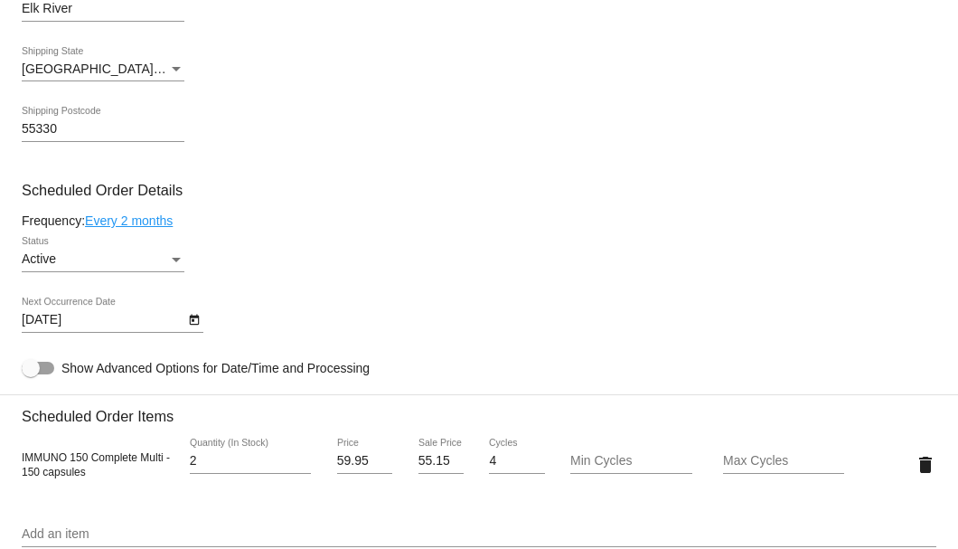
click at [186, 317] on button "Open calendar" at bounding box center [193, 318] width 19 height 19
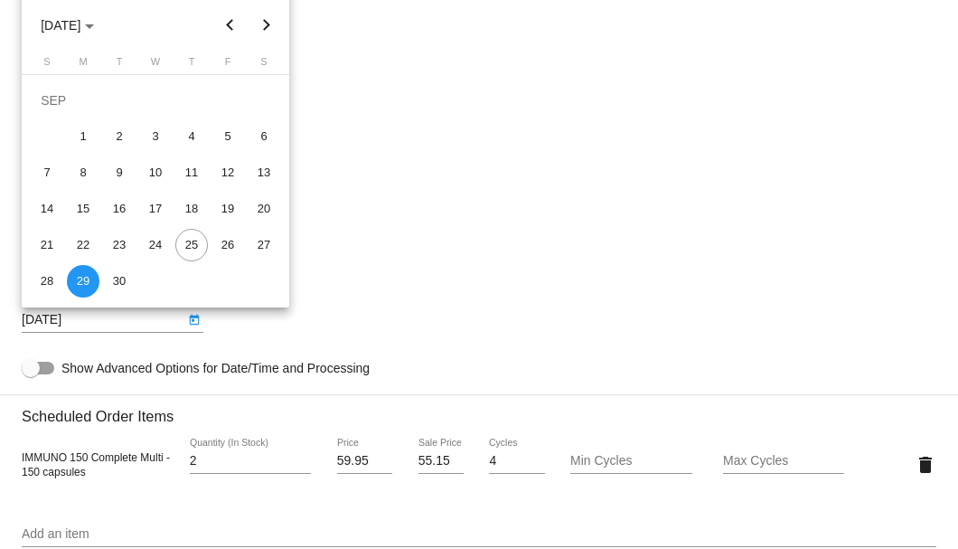
click at [267, 20] on button "Next month" at bounding box center [267, 25] width 36 height 36
click at [157, 250] on div "29" at bounding box center [155, 245] width 33 height 33
type input "[DATE]"
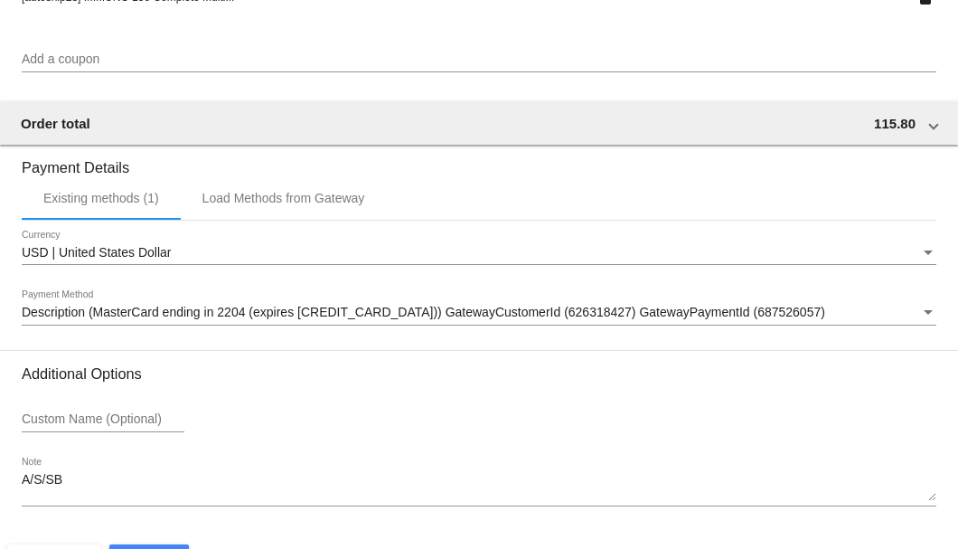
scroll to position [1744, 0]
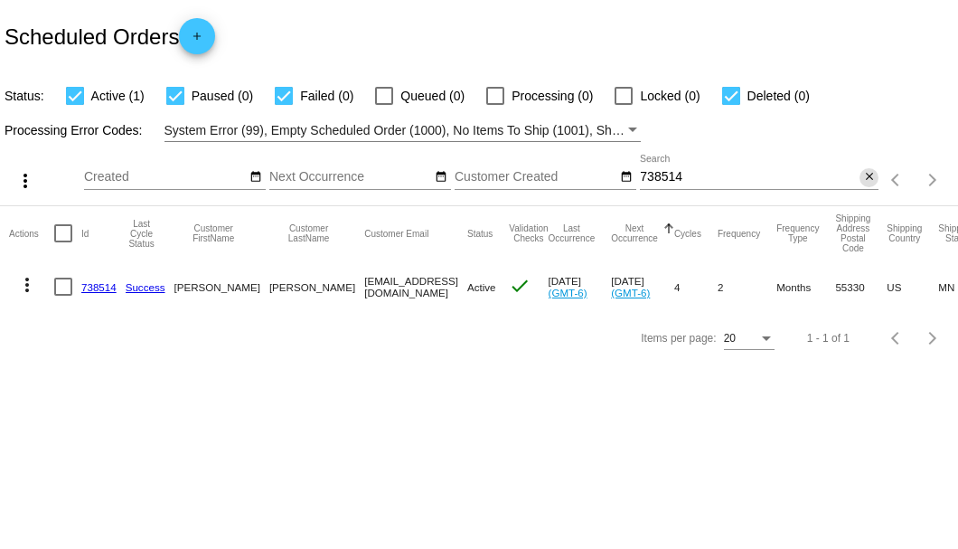
click at [869, 179] on mat-icon "close" at bounding box center [869, 177] width 13 height 14
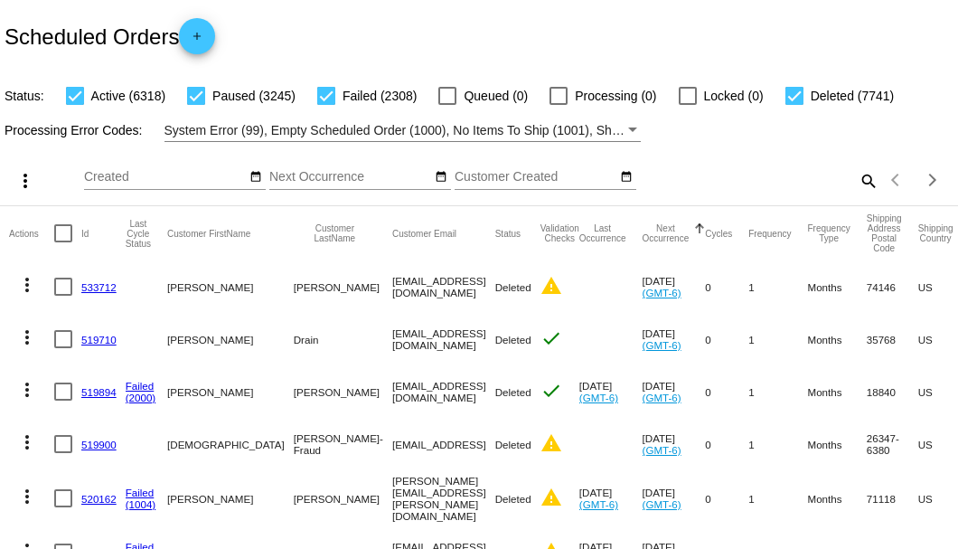
click at [857, 194] on mat-icon "search" at bounding box center [868, 180] width 22 height 28
click at [853, 184] on input "Search" at bounding box center [759, 177] width 239 height 14
paste input "[PERSON_NAME][EMAIL_ADDRESS][DOMAIN_NAME]"
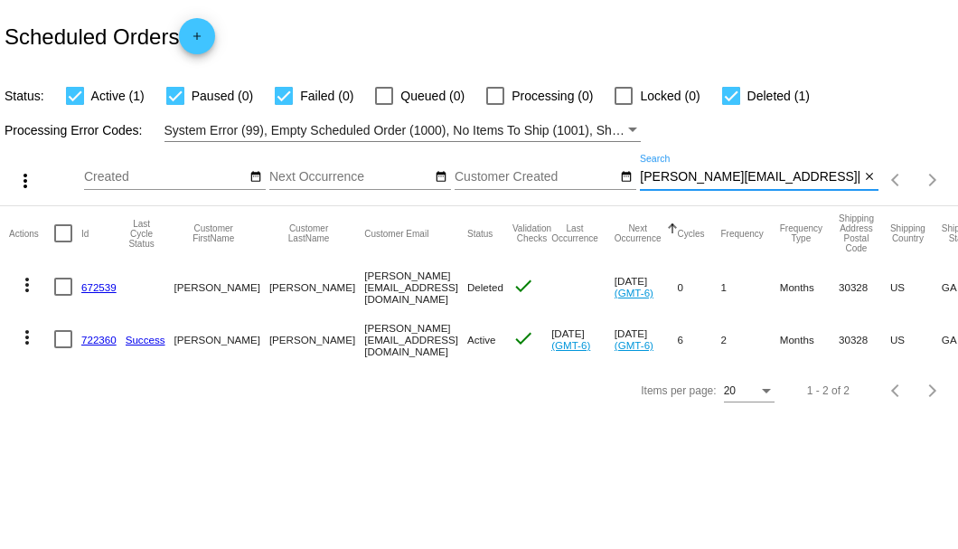
type input "[PERSON_NAME][EMAIL_ADDRESS][DOMAIN_NAME]"
click at [94, 334] on link "722360" at bounding box center [98, 339] width 35 height 12
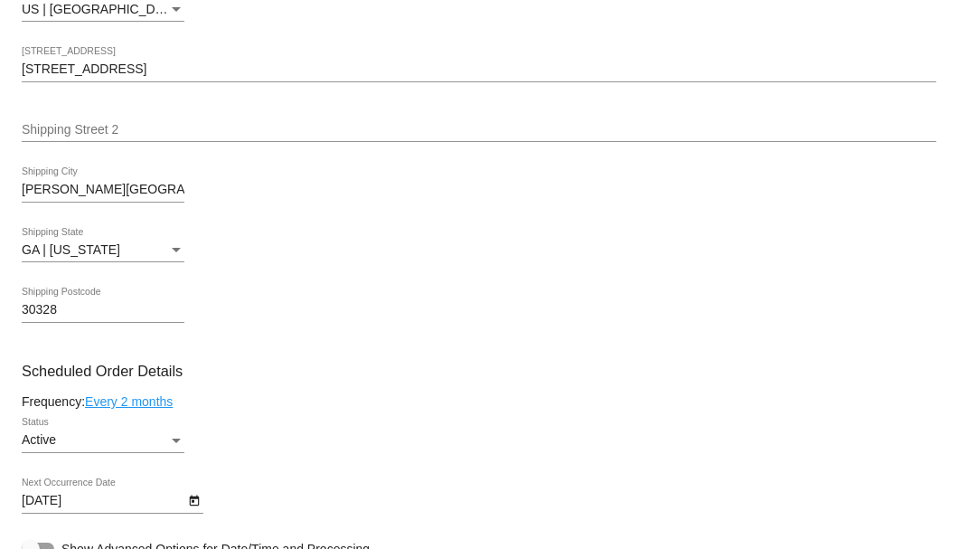
scroll to position [963, 0]
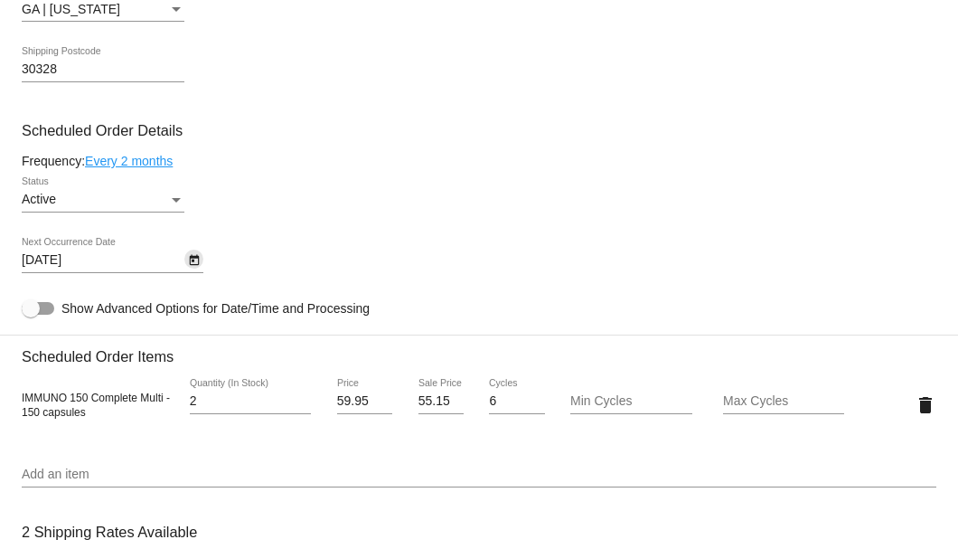
click at [198, 262] on icon "Open calendar" at bounding box center [194, 260] width 10 height 11
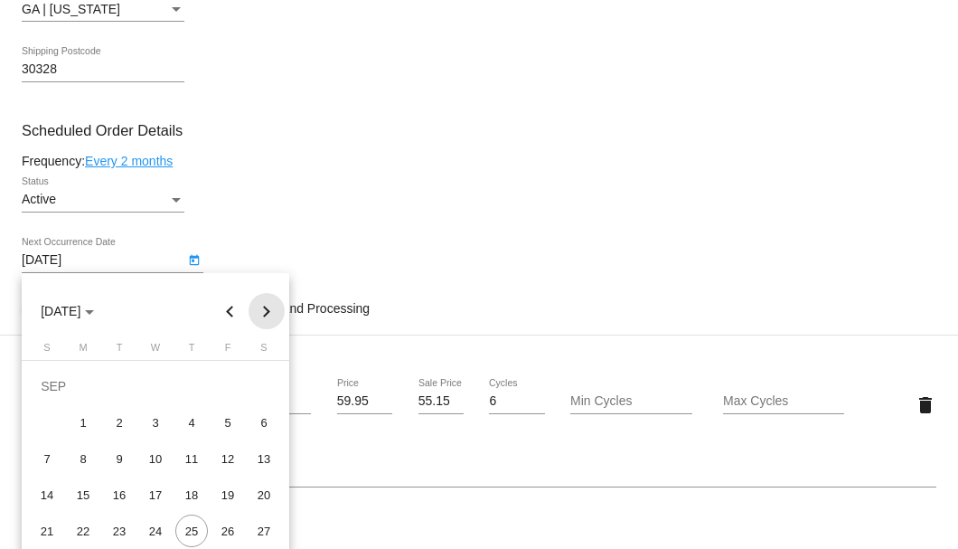
click at [258, 320] on button "Next month" at bounding box center [267, 311] width 36 height 36
click at [390, 302] on div at bounding box center [479, 274] width 958 height 549
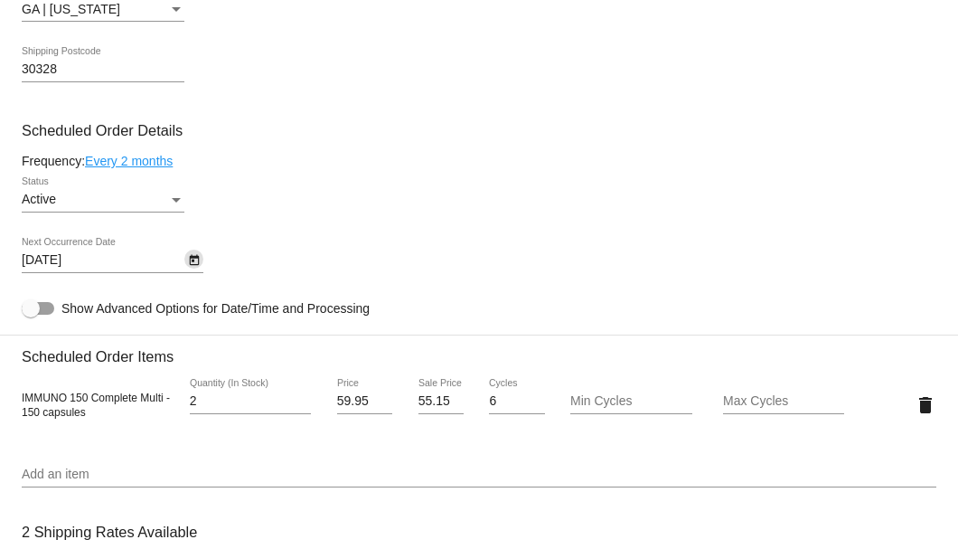
scroll to position [1085, 0]
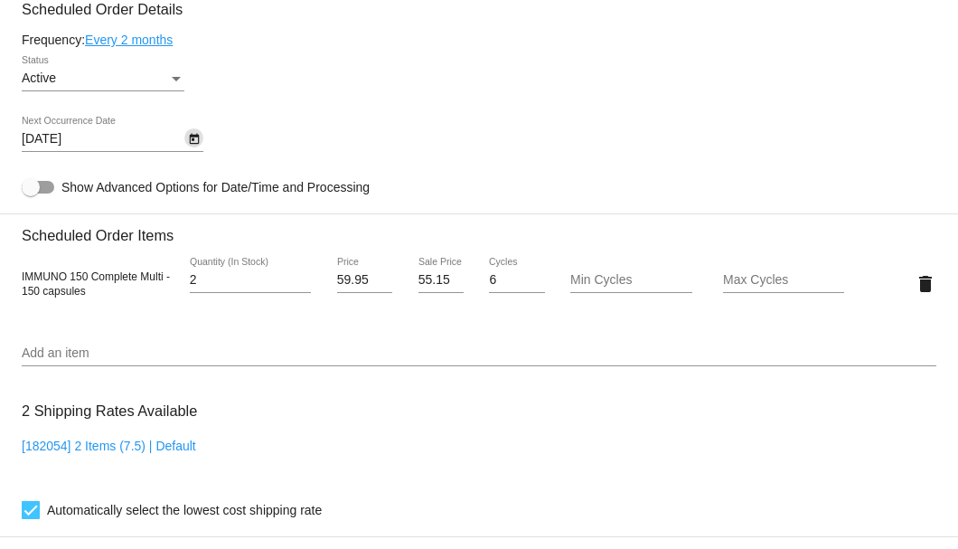
click at [196, 139] on icon "Open calendar" at bounding box center [194, 139] width 13 height 22
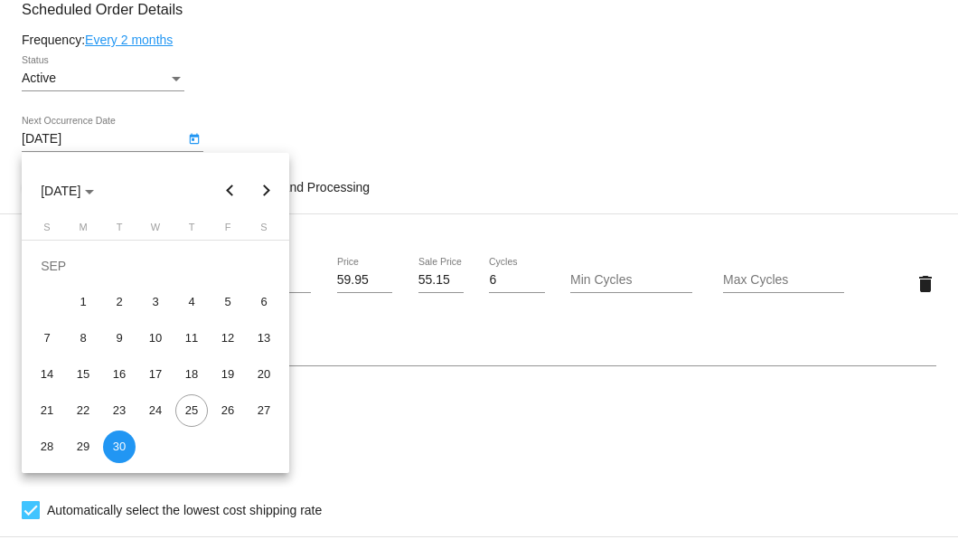
click at [266, 192] on button "Next month" at bounding box center [267, 191] width 36 height 36
click at [116, 449] on div "30" at bounding box center [119, 446] width 33 height 33
type input "[DATE]"
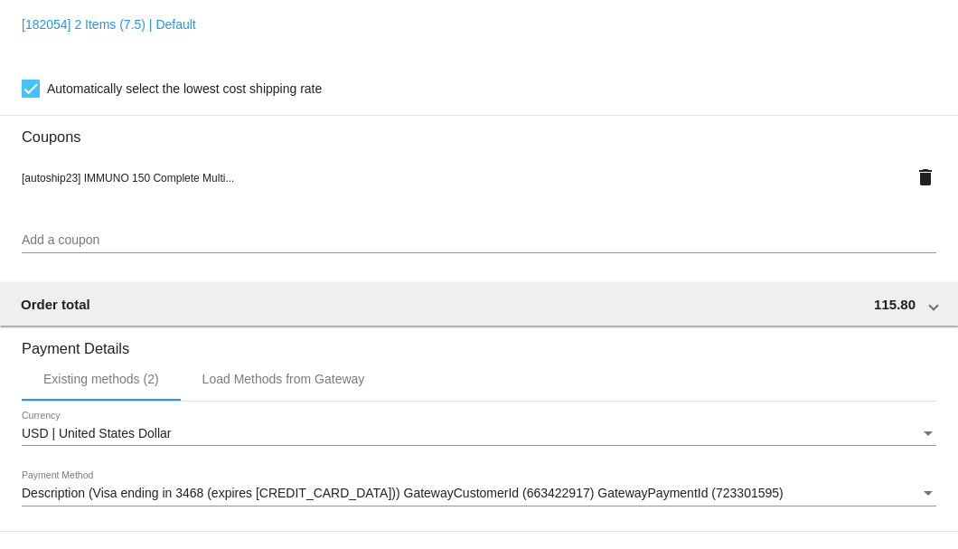
scroll to position [1744, 0]
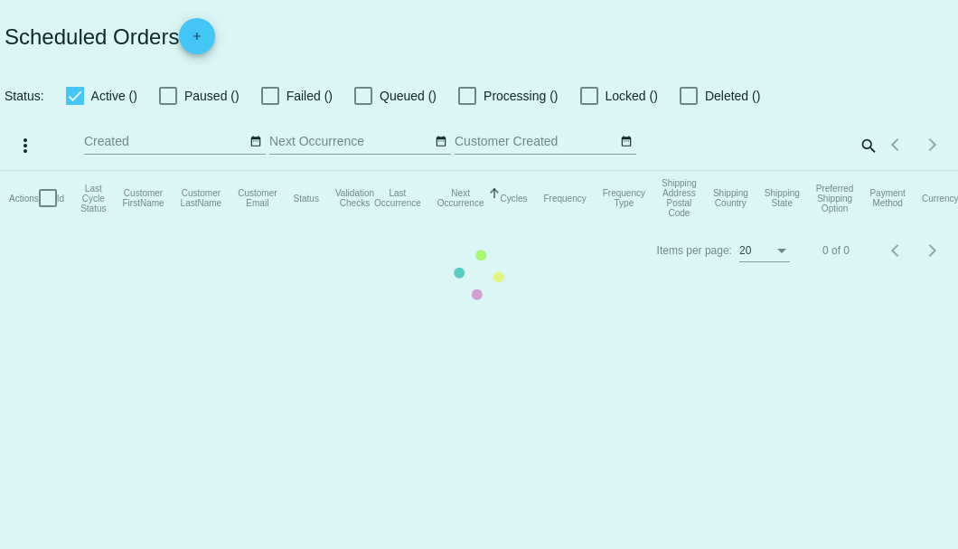
checkbox input "true"
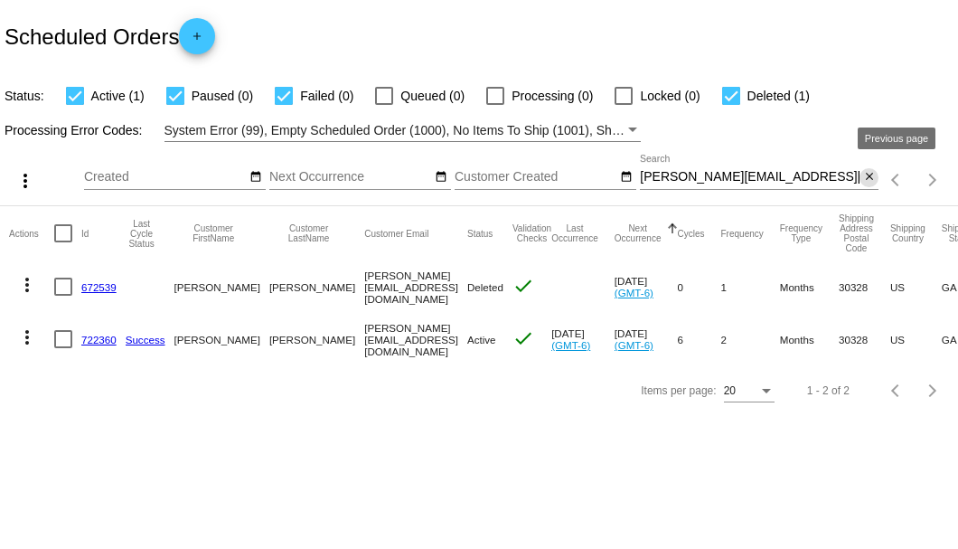
click at [869, 179] on mat-icon "close" at bounding box center [869, 177] width 13 height 14
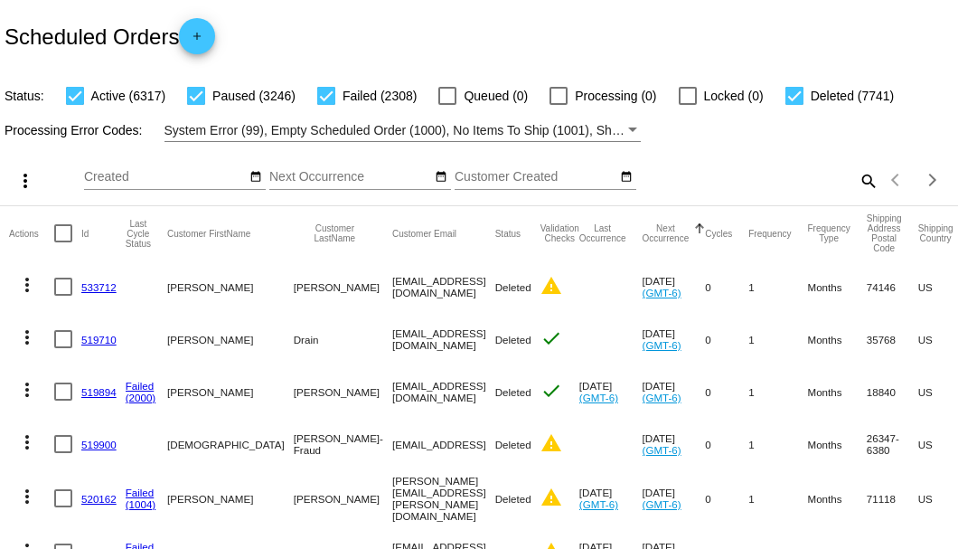
click at [857, 194] on mat-icon "search" at bounding box center [868, 180] width 22 height 28
click at [851, 184] on input "Search" at bounding box center [759, 177] width 239 height 14
paste input "643263"
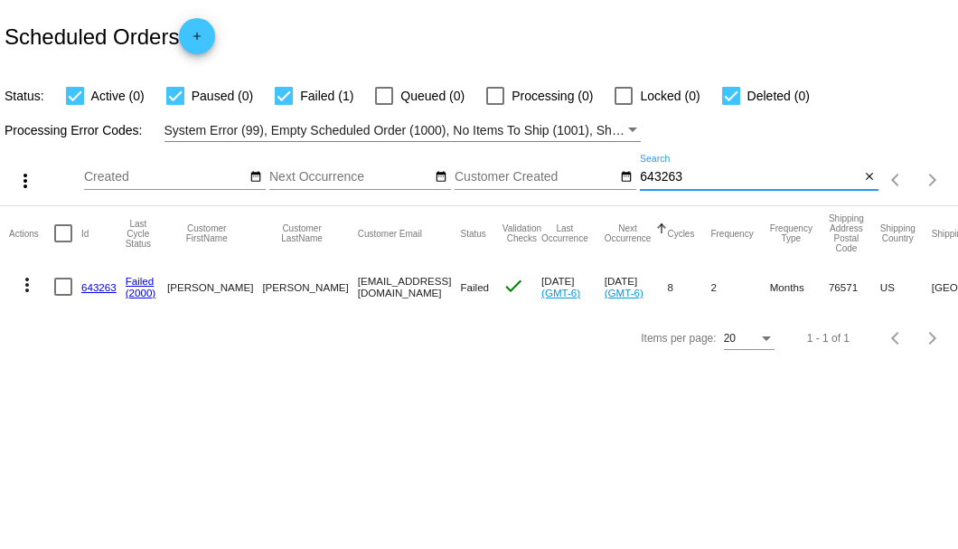
type input "643263"
click at [80, 281] on mat-cell at bounding box center [67, 286] width 27 height 52
click at [87, 284] on link "643263" at bounding box center [98, 287] width 35 height 12
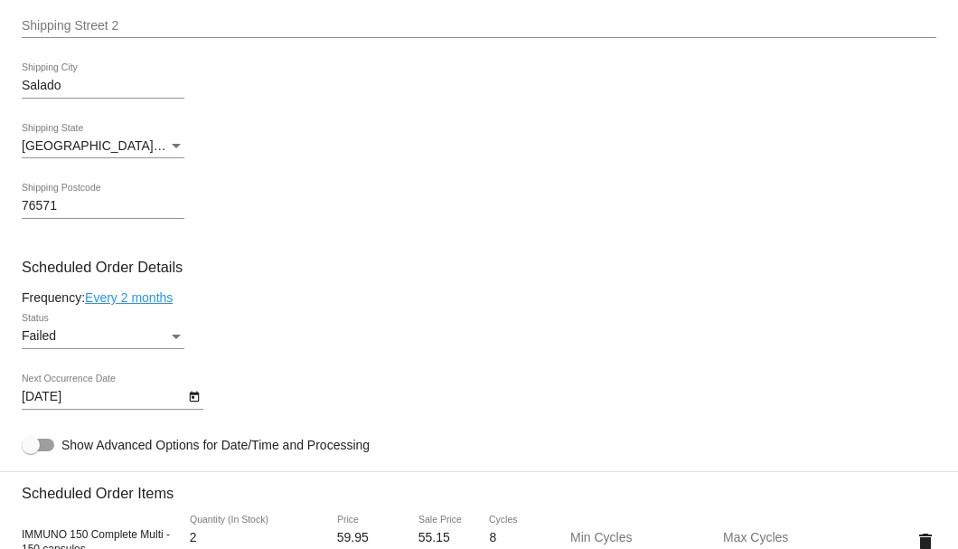
scroll to position [963, 0]
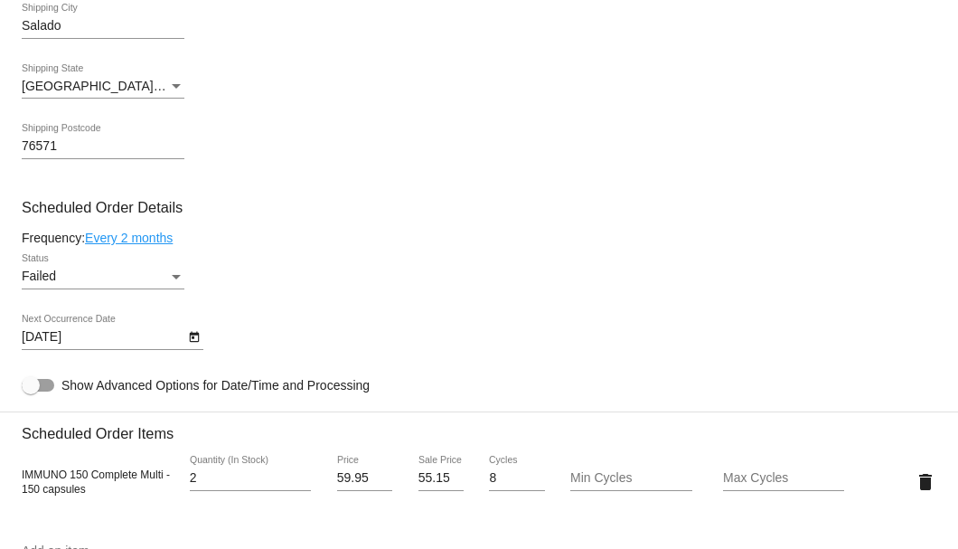
click at [180, 268] on div "Failed Status" at bounding box center [103, 271] width 163 height 35
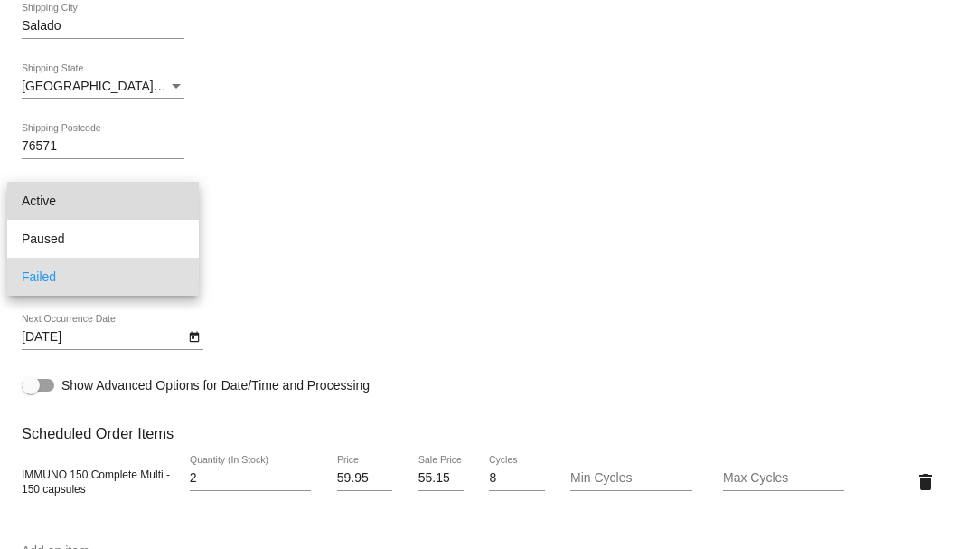
click at [163, 200] on span "Active" at bounding box center [103, 201] width 163 height 38
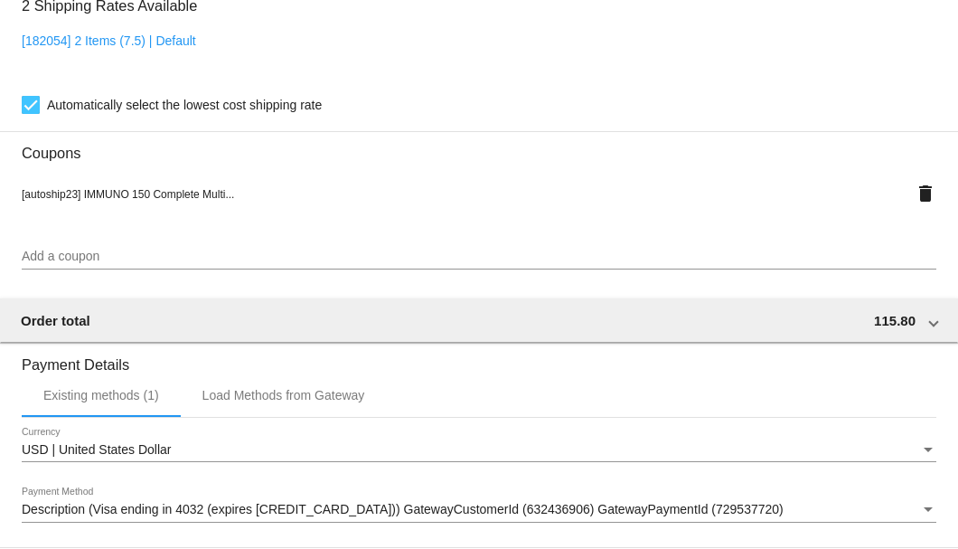
scroll to position [1747, 0]
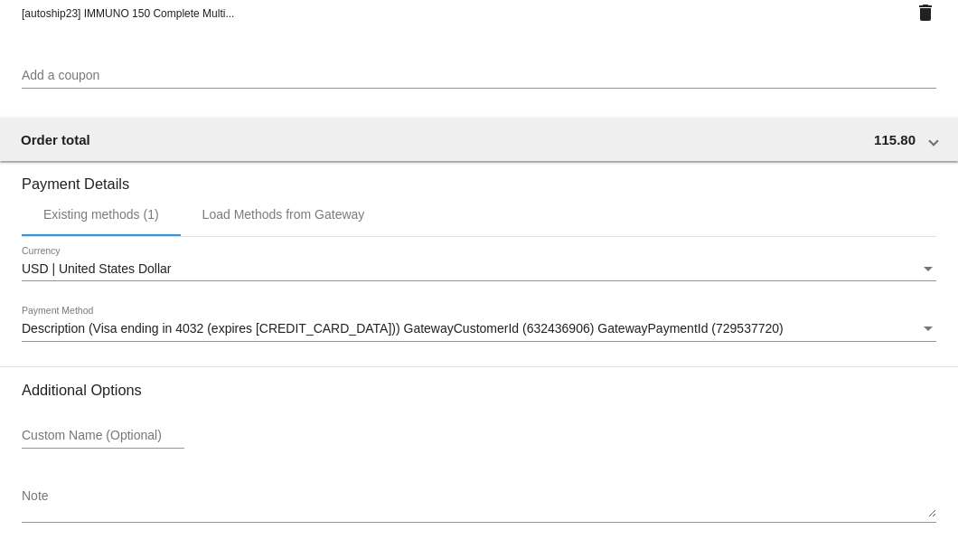
click at [221, 304] on div "USD | United States Dollar Currency Description (Visa ending in 4032 (expires 0…" at bounding box center [479, 301] width 915 height 129
click at [211, 322] on div "Description (Visa ending in 4032 (expires 07/29)) GatewayCustomerId (632436906)…" at bounding box center [479, 323] width 915 height 35
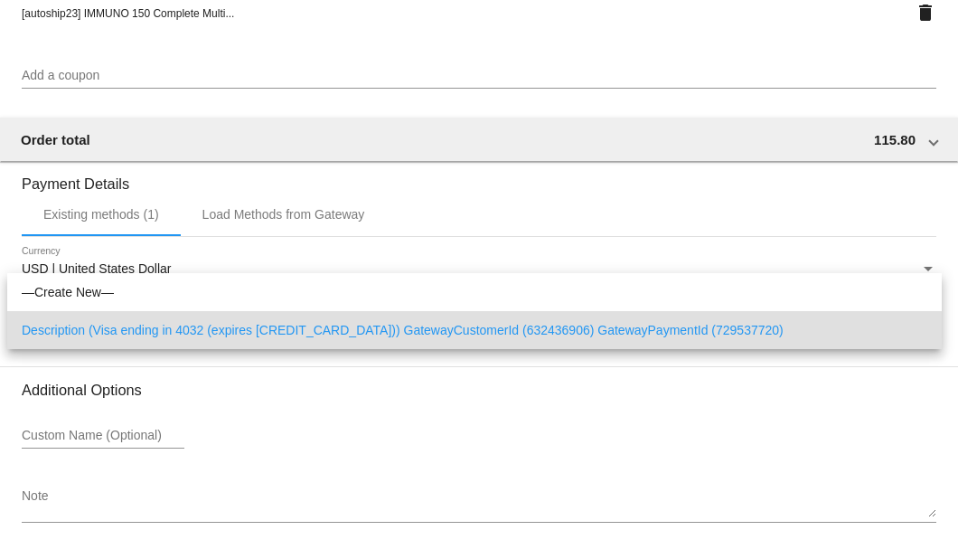
click at [77, 399] on div at bounding box center [479, 274] width 958 height 549
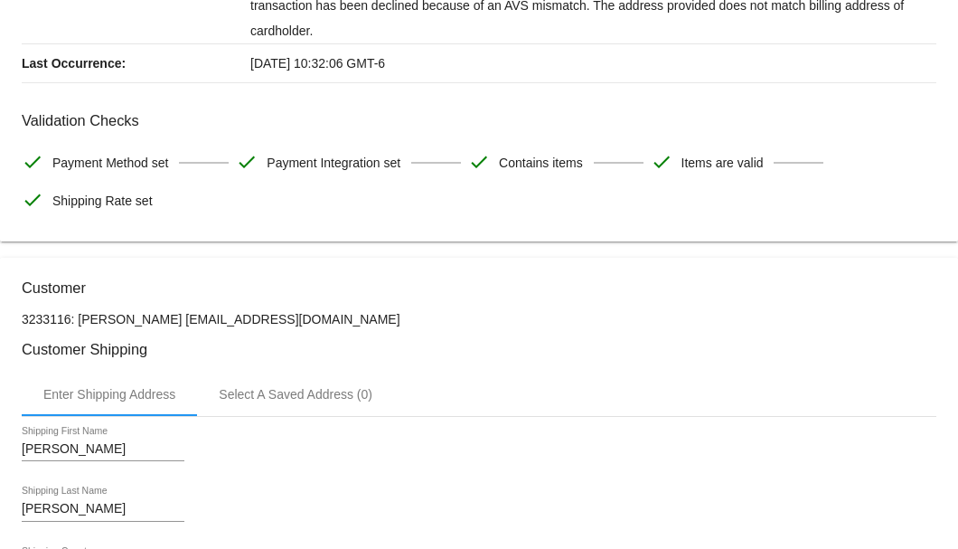
scroll to position [482, 0]
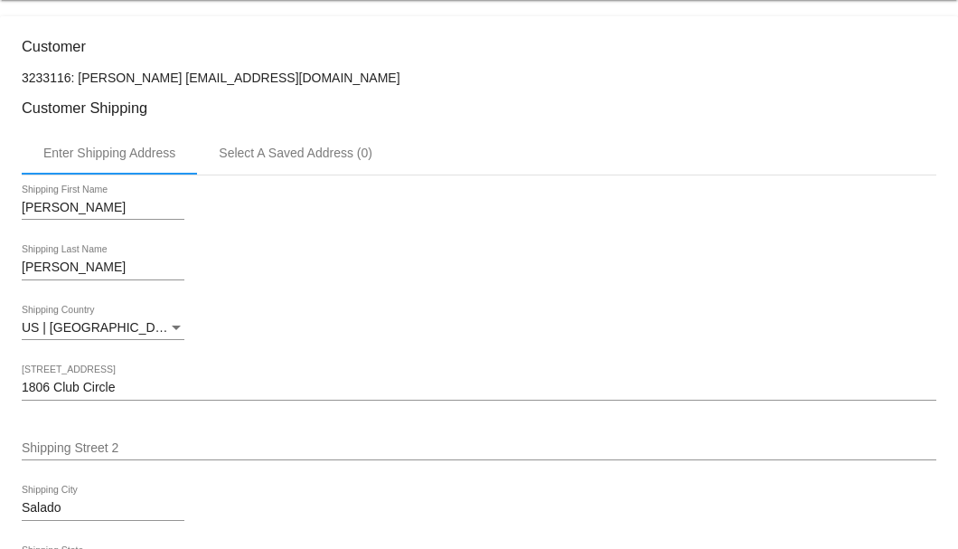
drag, startPoint x: 281, startPoint y: 72, endPoint x: 164, endPoint y: 69, distance: 117.5
click at [164, 70] on p "3233116: [PERSON_NAME] [EMAIL_ADDRESS][DOMAIN_NAME]" at bounding box center [479, 77] width 915 height 14
copy p "[EMAIL_ADDRESS][DOMAIN_NAME]"
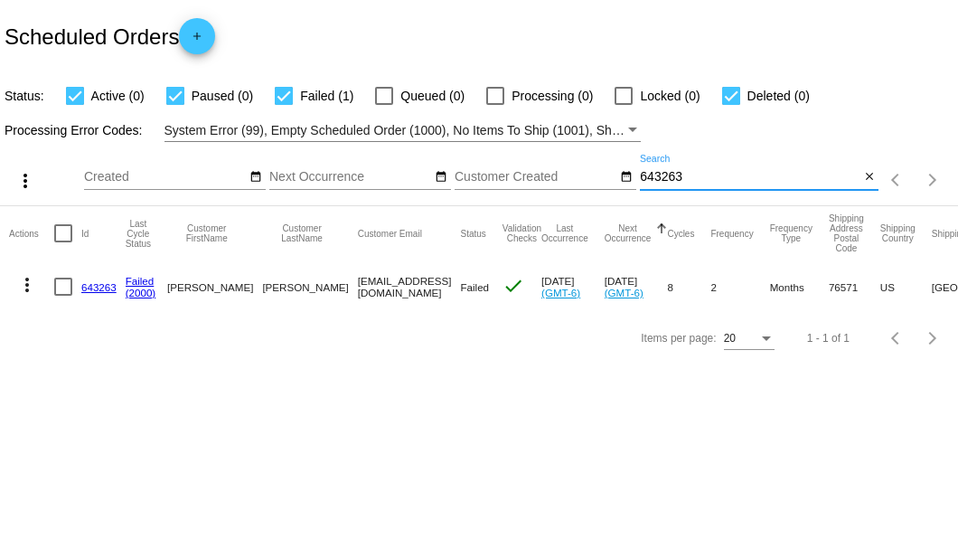
drag, startPoint x: 696, startPoint y: 179, endPoint x: 639, endPoint y: 173, distance: 57.3
click at [639, 173] on div "more_vert Sep Jan Feb Mar [DATE]" at bounding box center [479, 174] width 958 height 64
click at [867, 179] on mat-icon "close" at bounding box center [869, 177] width 13 height 14
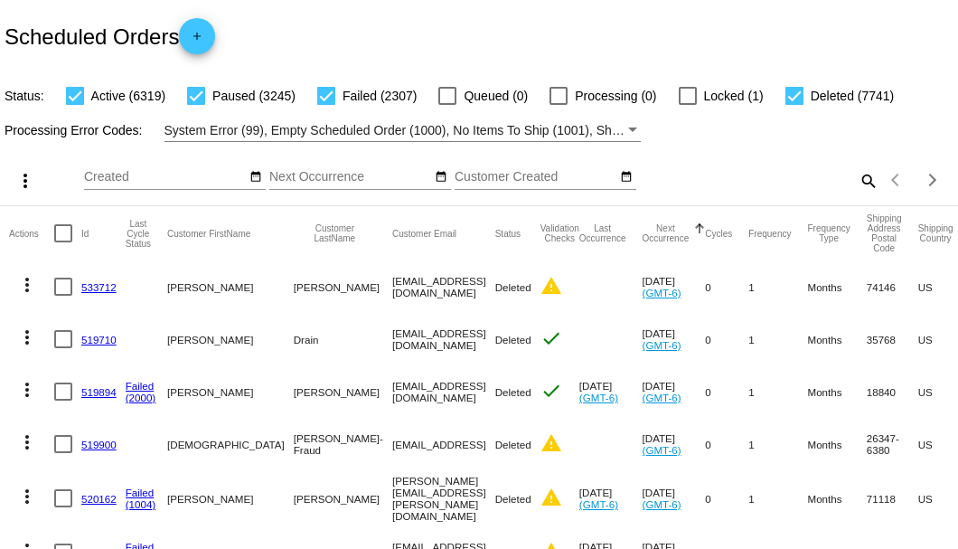
click at [868, 194] on mat-icon "search" at bounding box center [868, 180] width 22 height 28
click at [859, 184] on input "Search" at bounding box center [759, 177] width 239 height 14
paste input "643263"
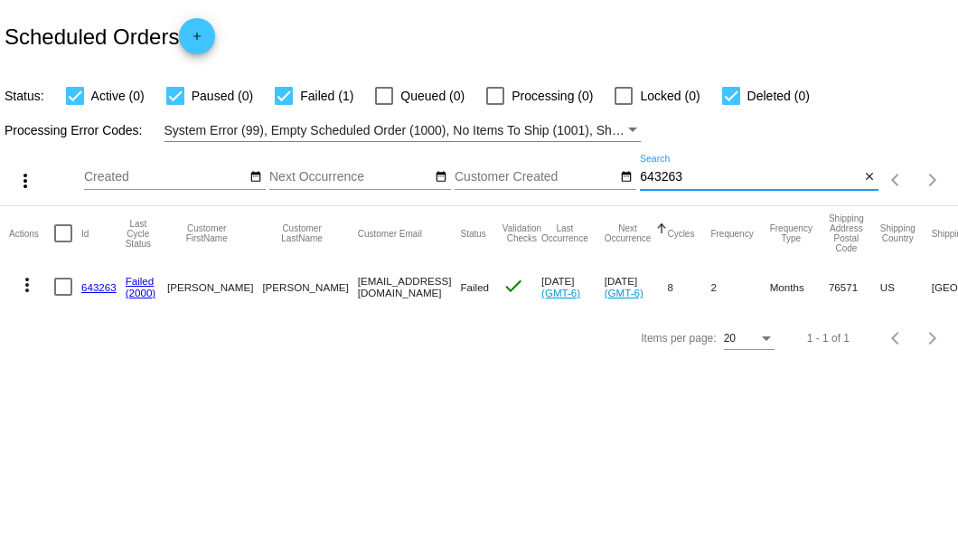
type input "643263"
click at [102, 284] on link "643263" at bounding box center [98, 287] width 35 height 12
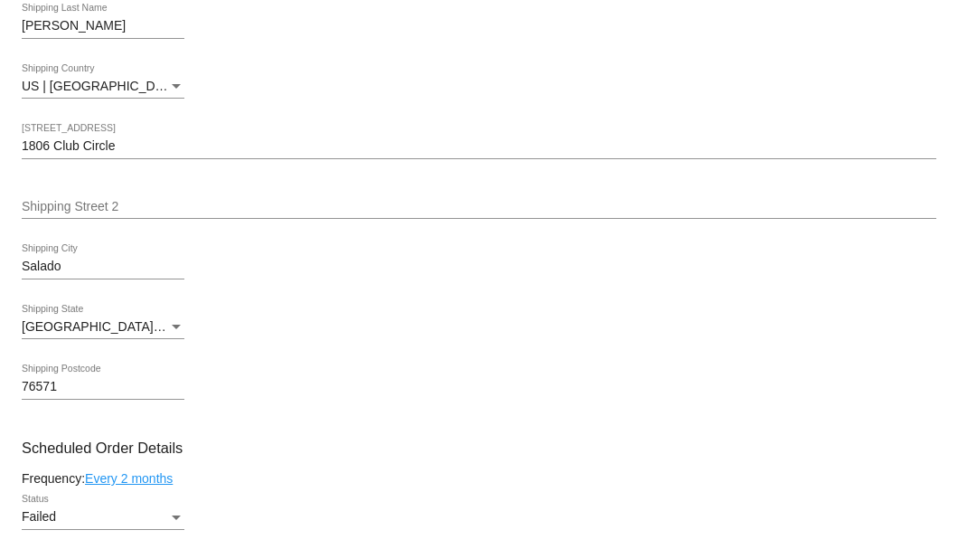
scroll to position [963, 0]
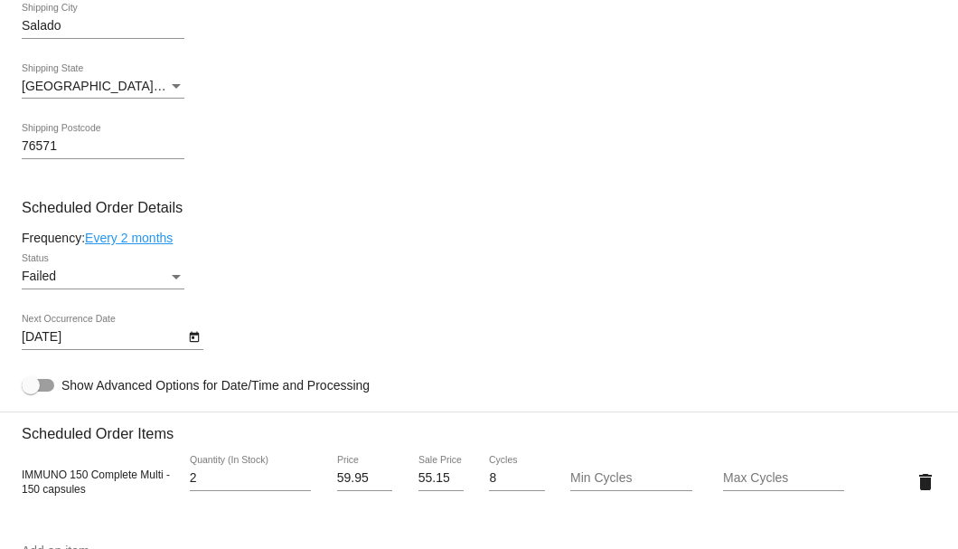
click at [172, 269] on div "Status" at bounding box center [176, 276] width 16 height 14
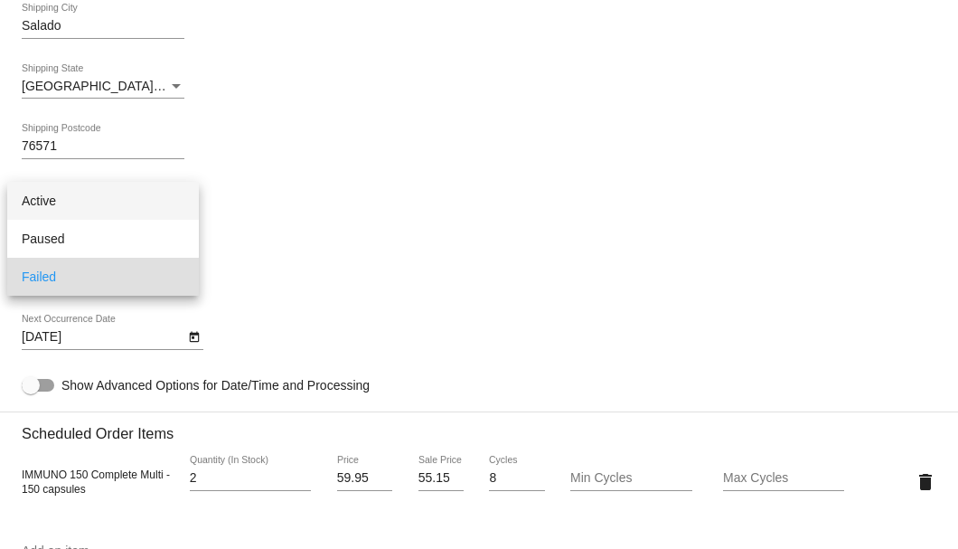
click at [166, 197] on span "Active" at bounding box center [103, 201] width 163 height 38
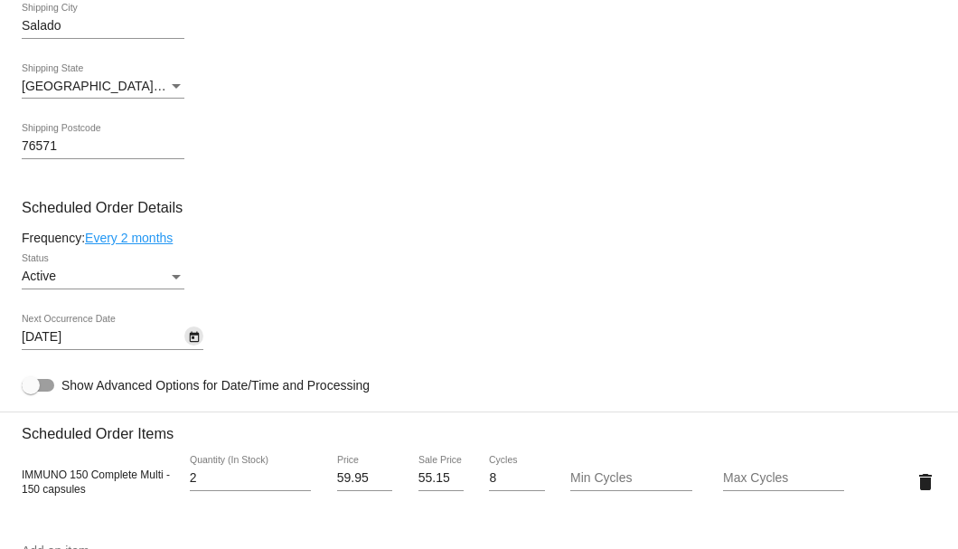
click at [195, 338] on icon "Open calendar" at bounding box center [194, 337] width 13 height 22
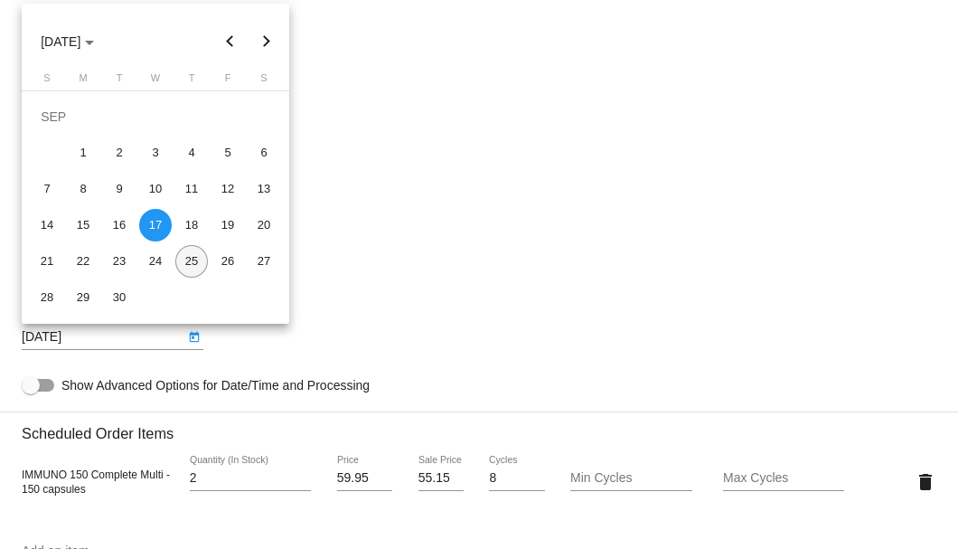
click at [190, 254] on div "25" at bounding box center [191, 261] width 33 height 33
type input "[DATE]"
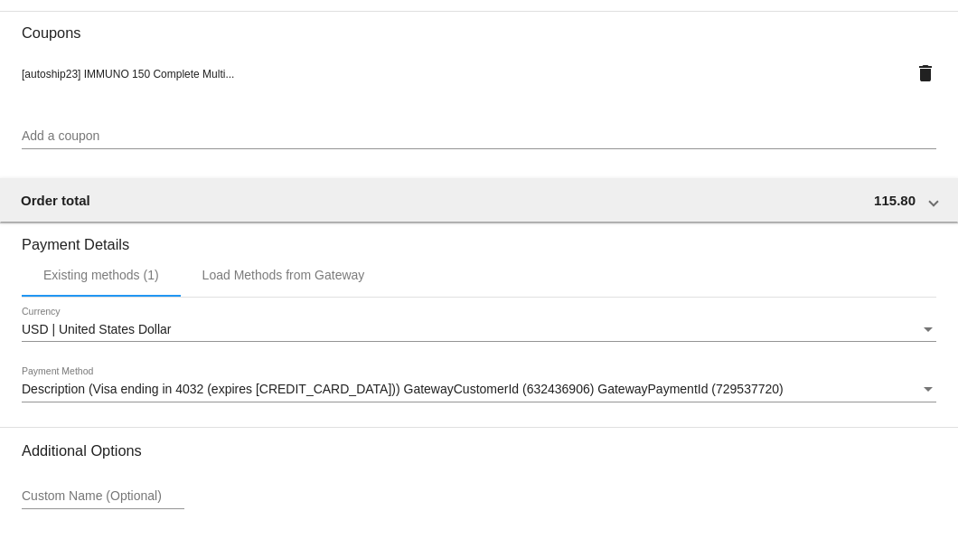
scroll to position [1820, 0]
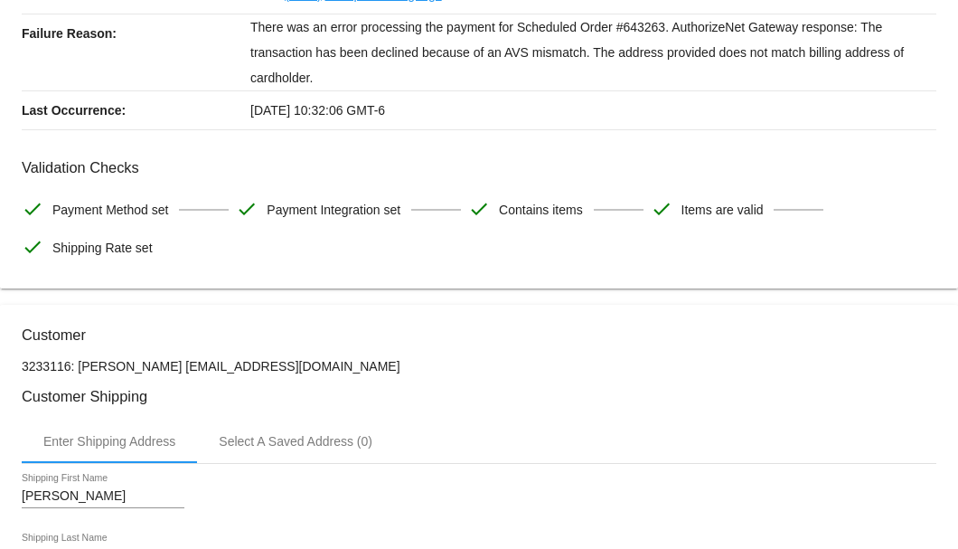
scroll to position [0, 0]
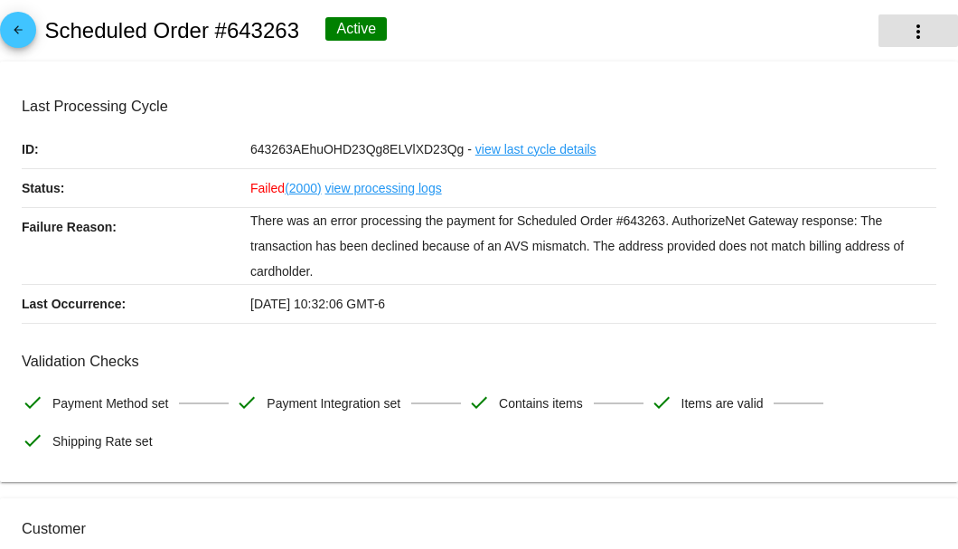
click at [914, 36] on mat-icon "more_vert" at bounding box center [918, 32] width 22 height 22
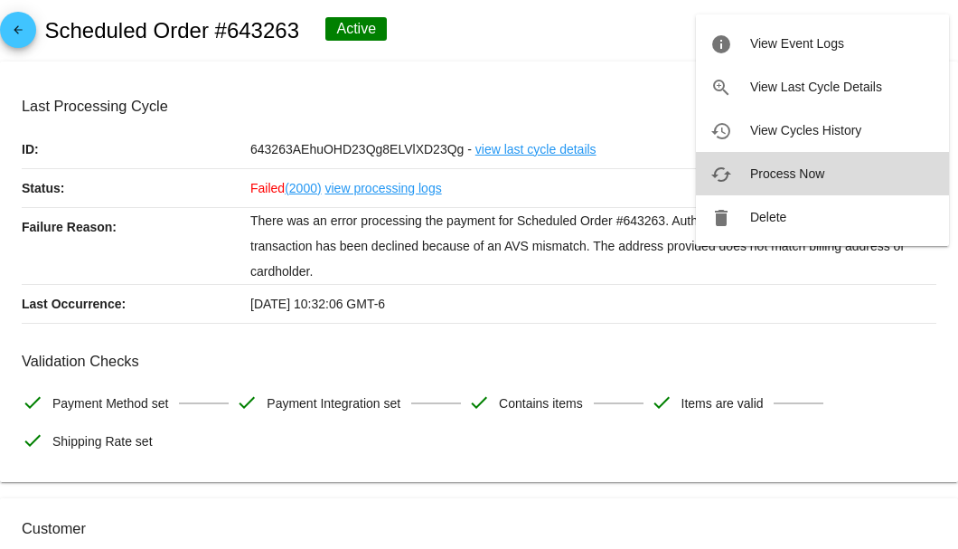
click at [783, 175] on span "Process Now" at bounding box center [787, 173] width 74 height 14
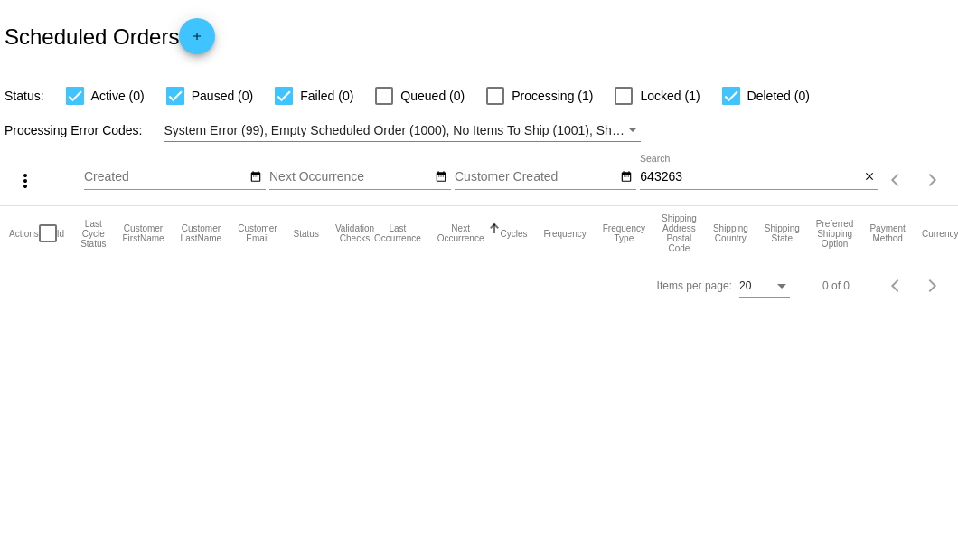
click at [669, 174] on input "643263" at bounding box center [750, 177] width 220 height 14
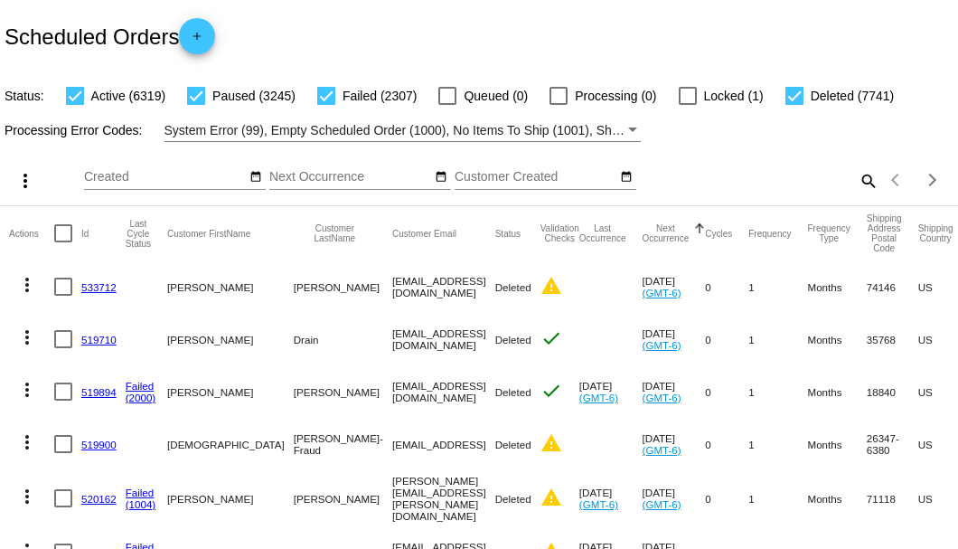
click at [859, 194] on mat-icon "search" at bounding box center [868, 180] width 22 height 28
click at [859, 184] on input "Search" at bounding box center [759, 177] width 239 height 14
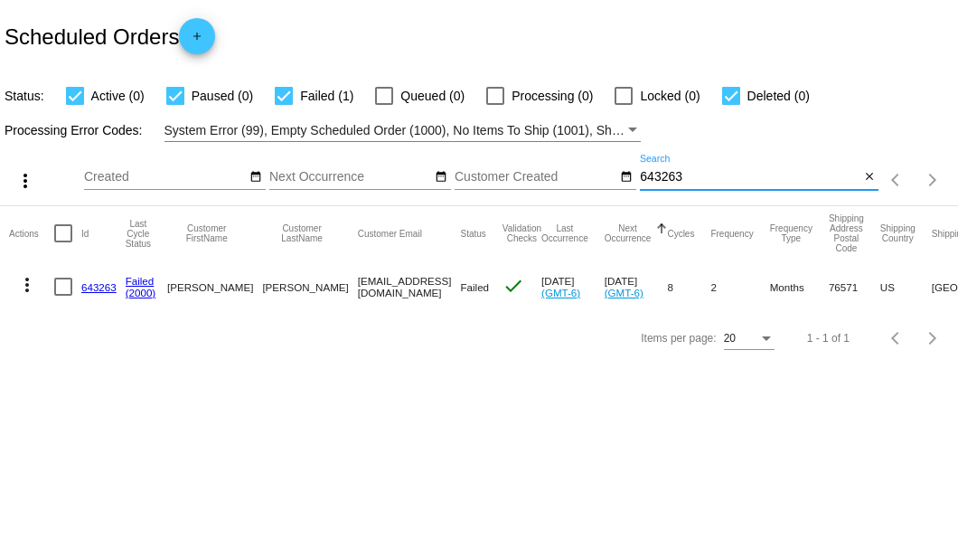
type input "643263"
click at [81, 281] on link "643263" at bounding box center [98, 287] width 35 height 12
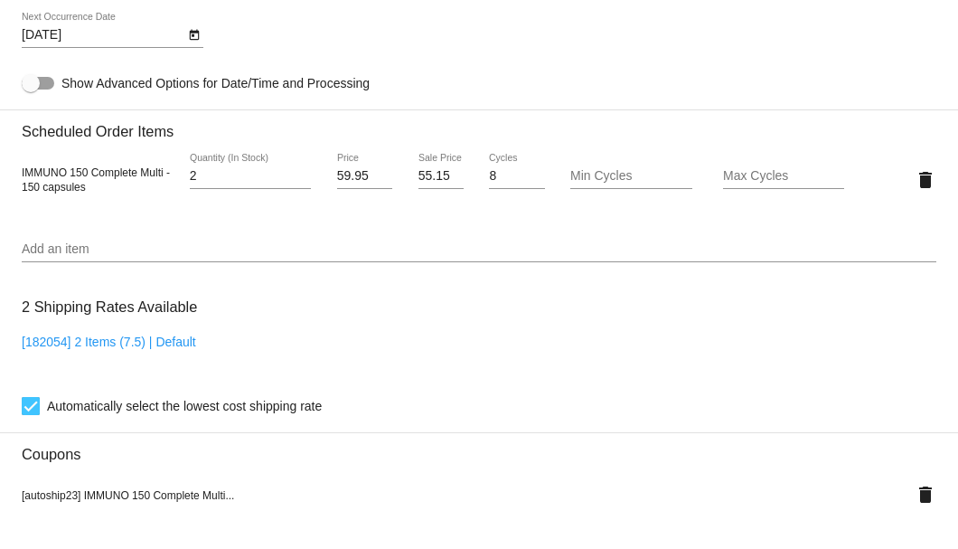
scroll to position [1085, 0]
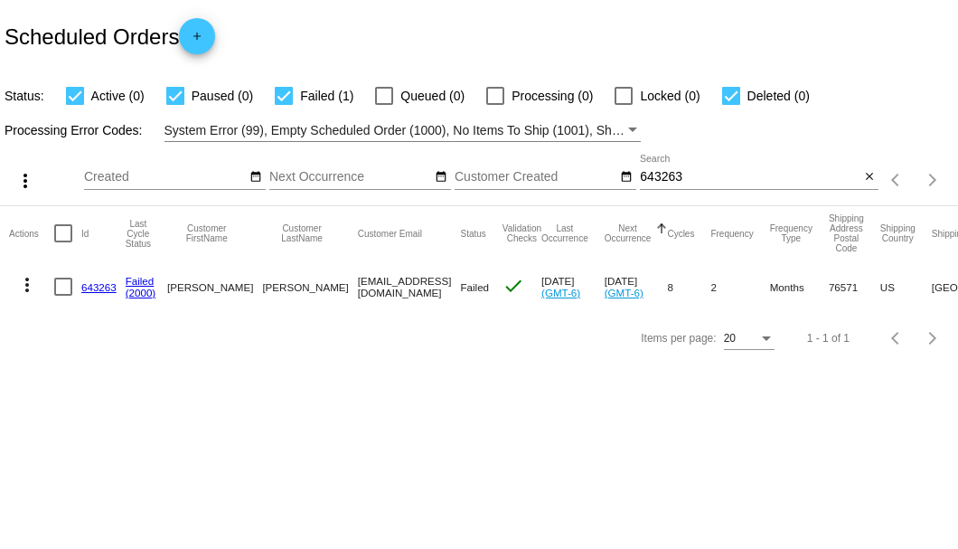
drag, startPoint x: 283, startPoint y: 289, endPoint x: 380, endPoint y: 287, distance: 96.7
click at [380, 287] on mat-cell "darco60@yahoo.com" at bounding box center [409, 286] width 103 height 52
copy mat-cell "darco60@yahoo.com"
click at [45, 286] on mat-cell "more_vert" at bounding box center [31, 286] width 45 height 52
click at [58, 289] on div at bounding box center [63, 286] width 18 height 18
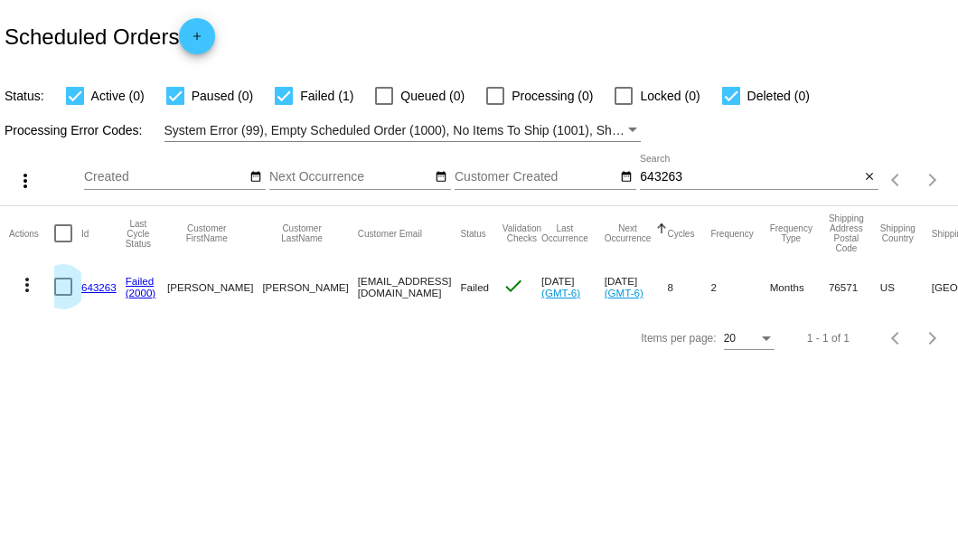
click at [62, 296] on input "checkbox" at bounding box center [62, 296] width 1 height 1
checkbox input "true"
click at [28, 286] on mat-icon "more_vert" at bounding box center [27, 285] width 22 height 22
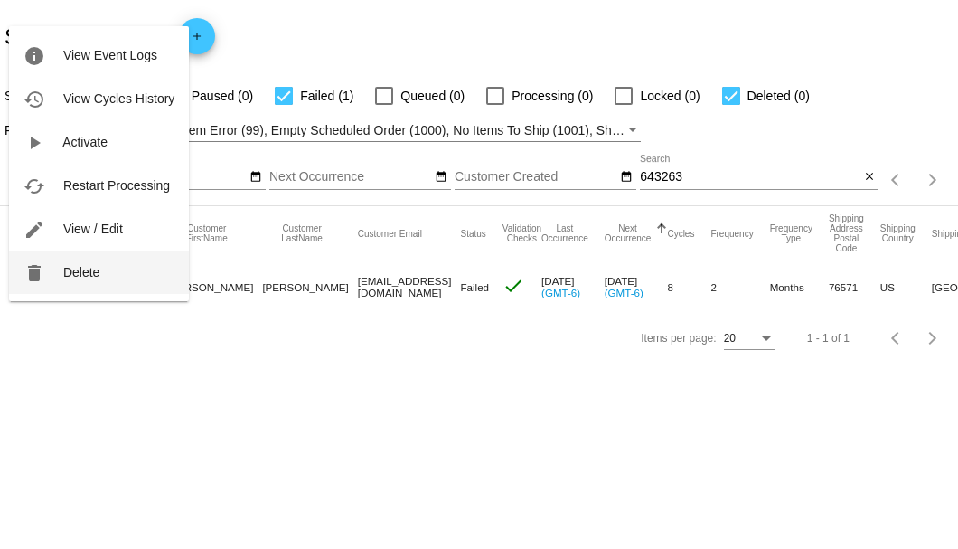
click at [73, 276] on span "Delete" at bounding box center [81, 272] width 36 height 14
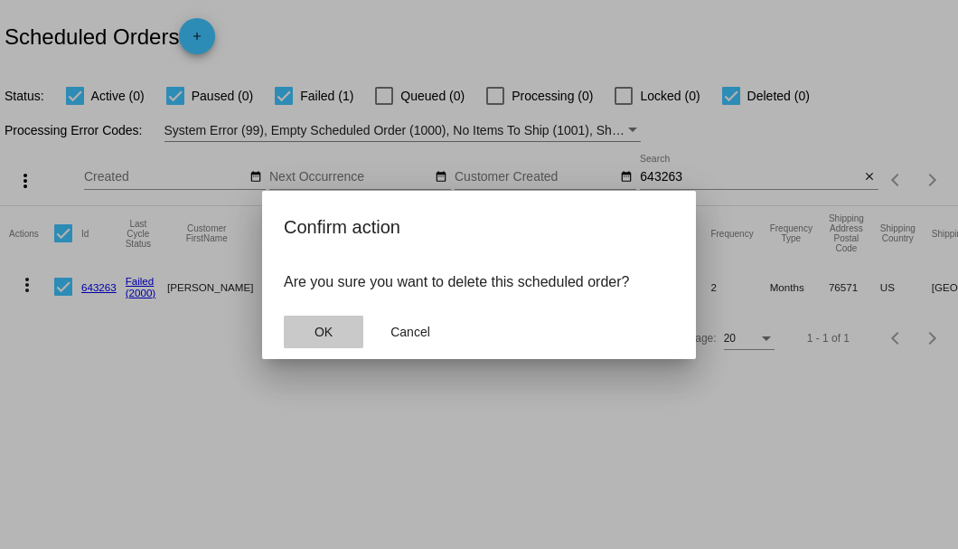
click at [322, 332] on span "OK" at bounding box center [324, 331] width 18 height 14
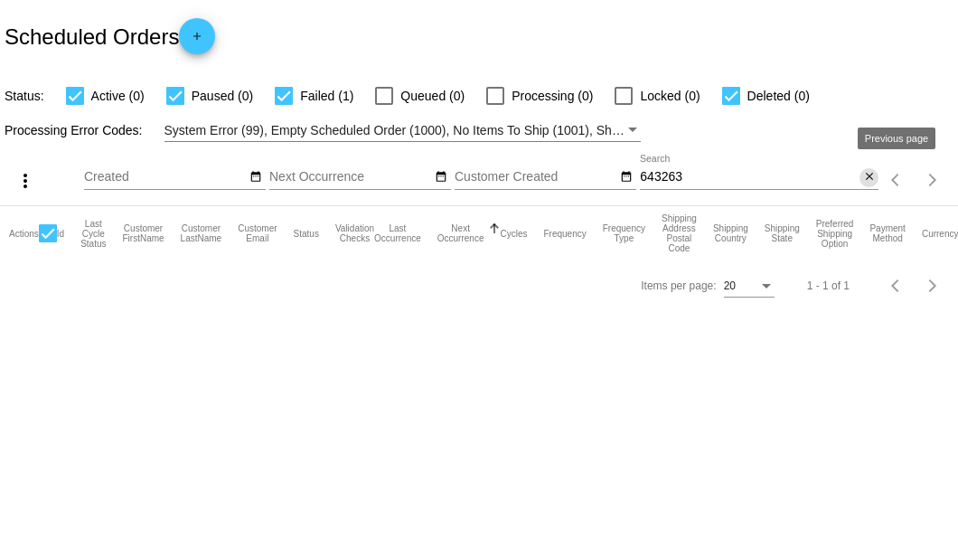
click at [871, 175] on mat-icon "close" at bounding box center [869, 177] width 13 height 14
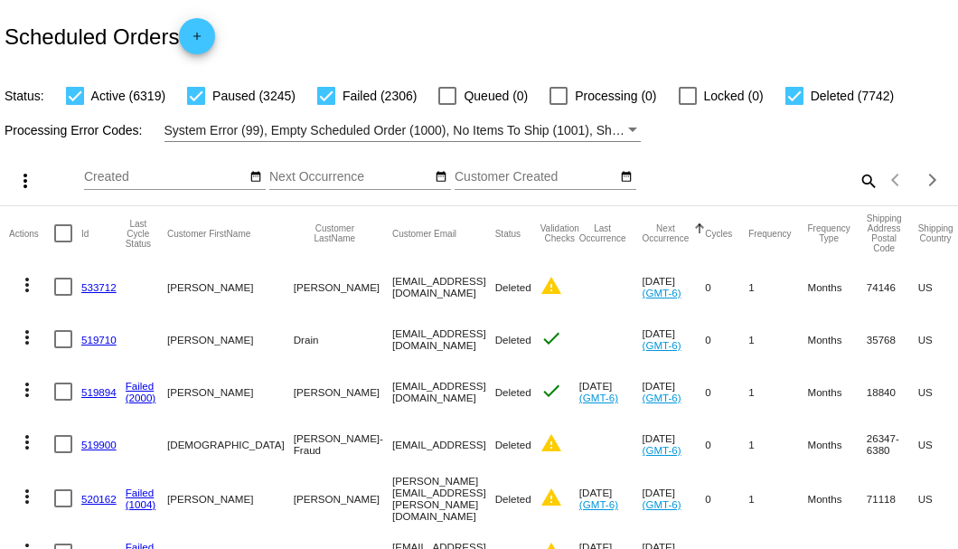
click at [862, 194] on mat-icon "search" at bounding box center [868, 180] width 22 height 28
click at [862, 184] on input "Search" at bounding box center [759, 177] width 239 height 14
paste input "657872"
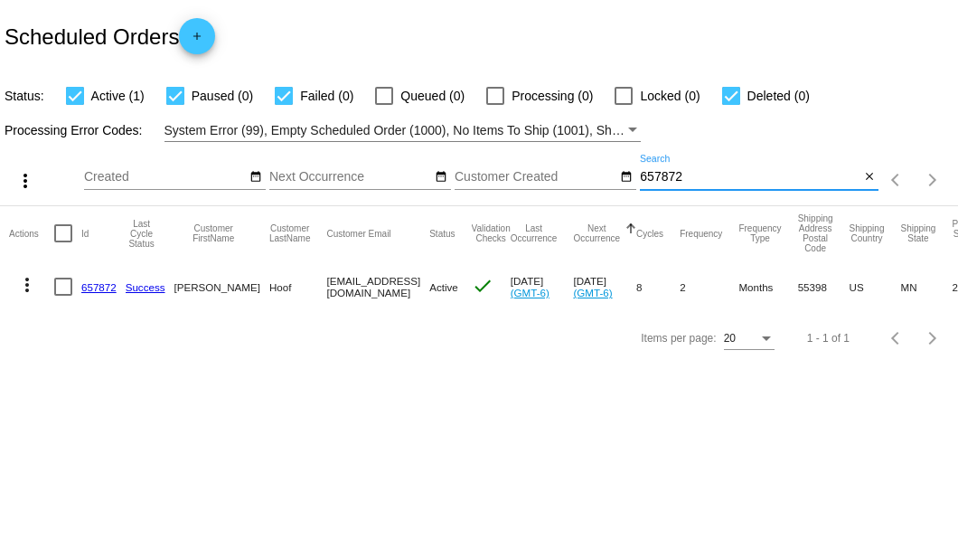
type input "657872"
click at [100, 286] on link "657872" at bounding box center [98, 287] width 35 height 12
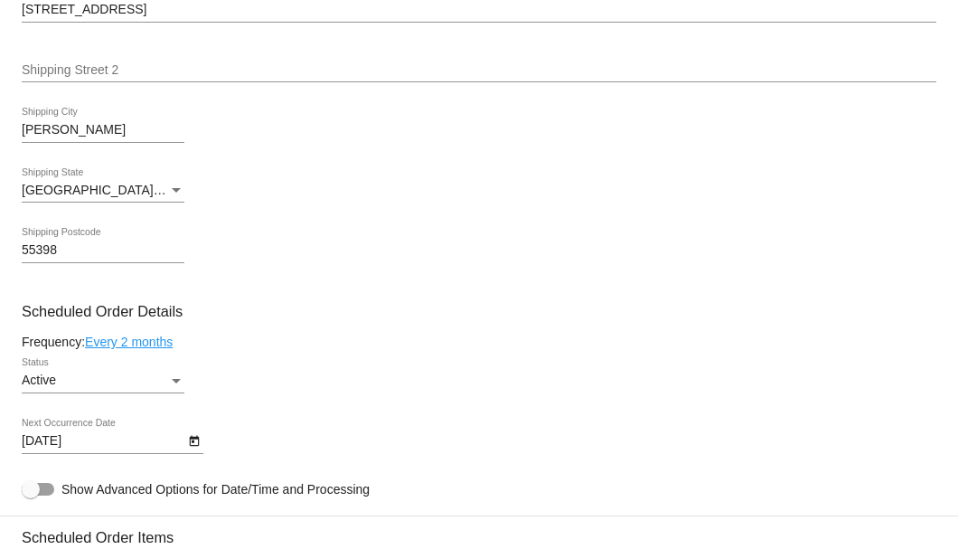
scroll to position [1024, 0]
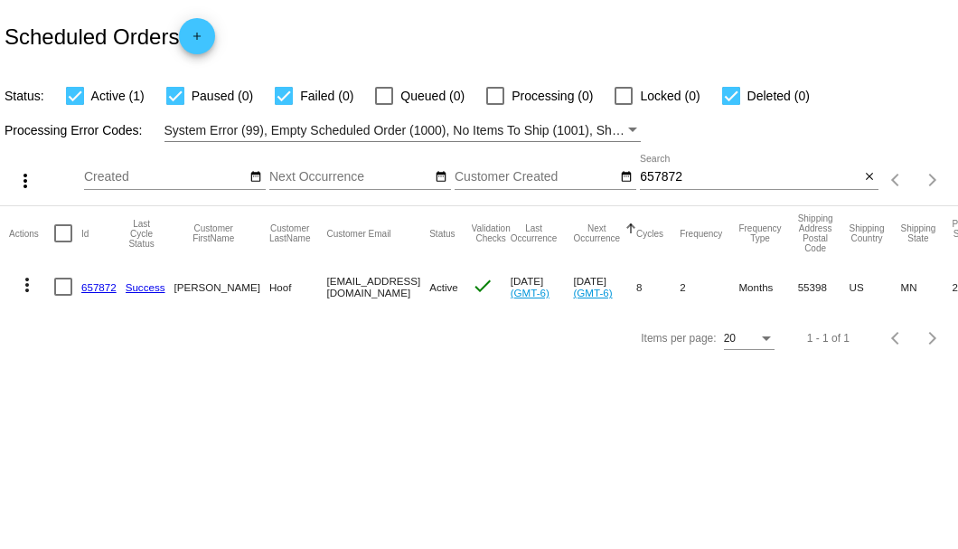
click at [583, 379] on body "Scheduled Orders add Status: Active (1) Paused (0) Failed (0) Queued (0) Proces…" at bounding box center [479, 274] width 958 height 549
click at [114, 284] on link "657872" at bounding box center [98, 287] width 35 height 12
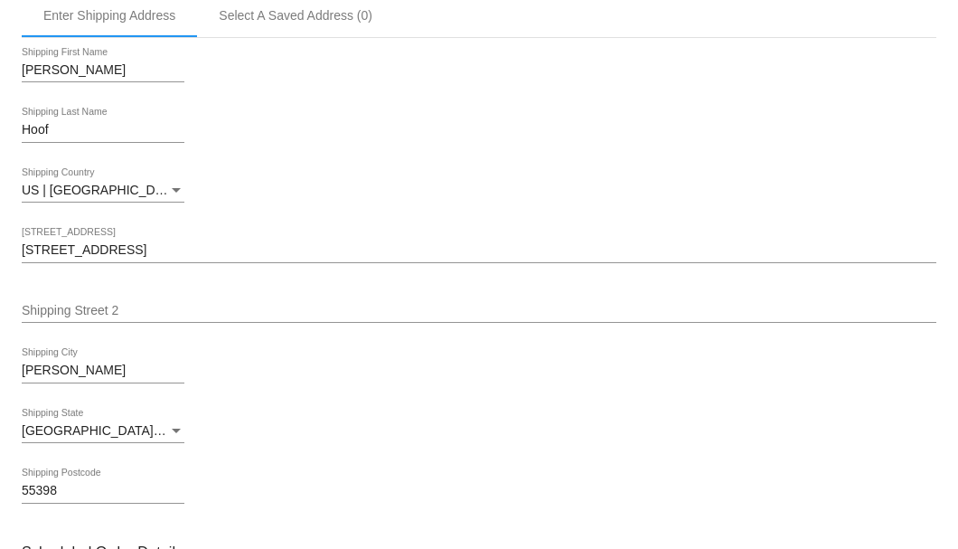
scroll to position [362, 0]
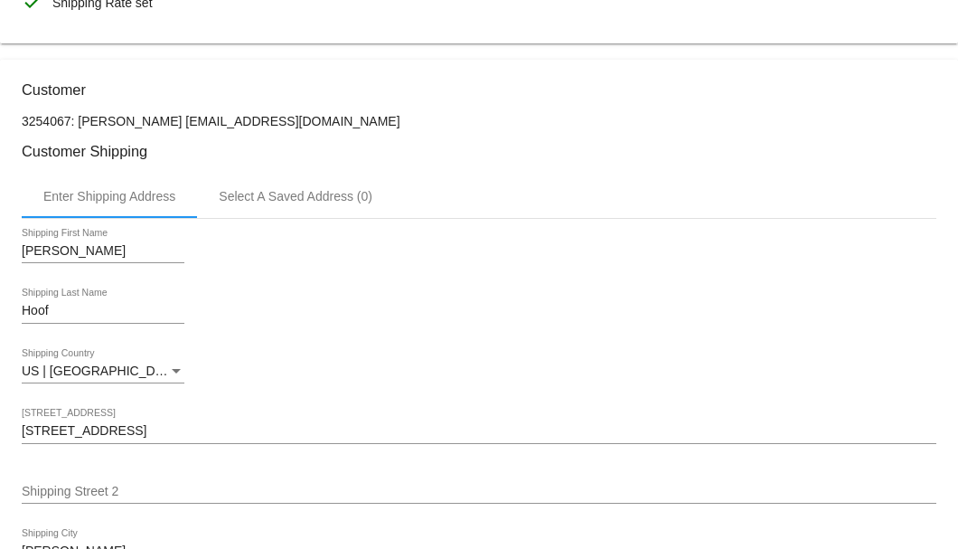
drag, startPoint x: 291, startPoint y: 116, endPoint x: 143, endPoint y: 117, distance: 148.2
click at [143, 117] on p "3254067: [PERSON_NAME] [EMAIL_ADDRESS][DOMAIN_NAME]" at bounding box center [479, 121] width 915 height 14
copy p "[EMAIL_ADDRESS][DOMAIN_NAME]"
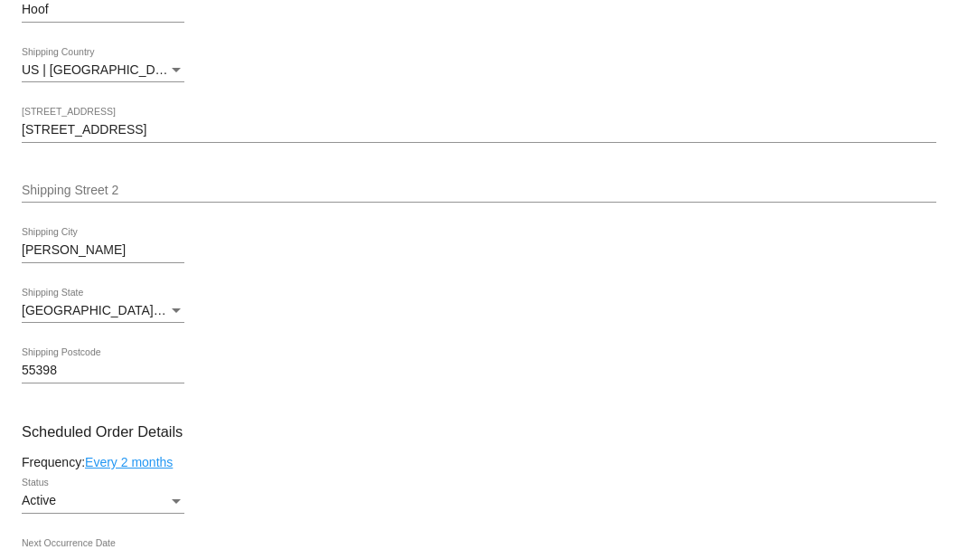
scroll to position [904, 0]
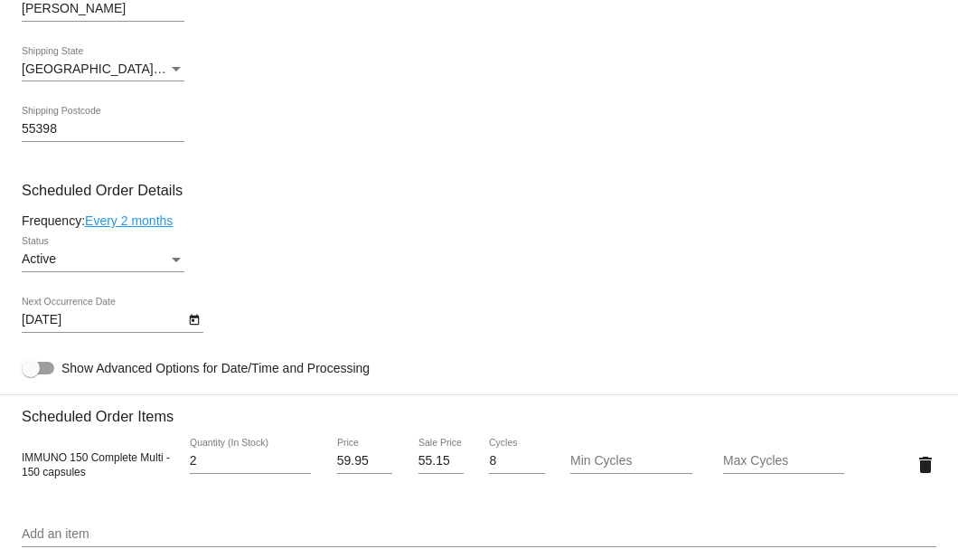
click at [194, 324] on icon "Open calendar" at bounding box center [194, 320] width 13 height 22
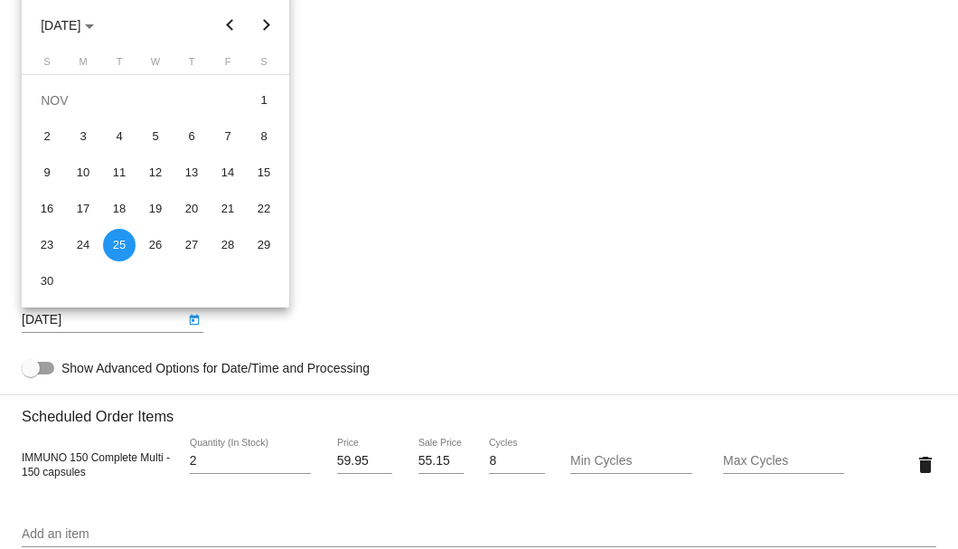
click at [265, 27] on button "Next month" at bounding box center [267, 25] width 36 height 36
click at [444, 164] on div at bounding box center [479, 274] width 958 height 549
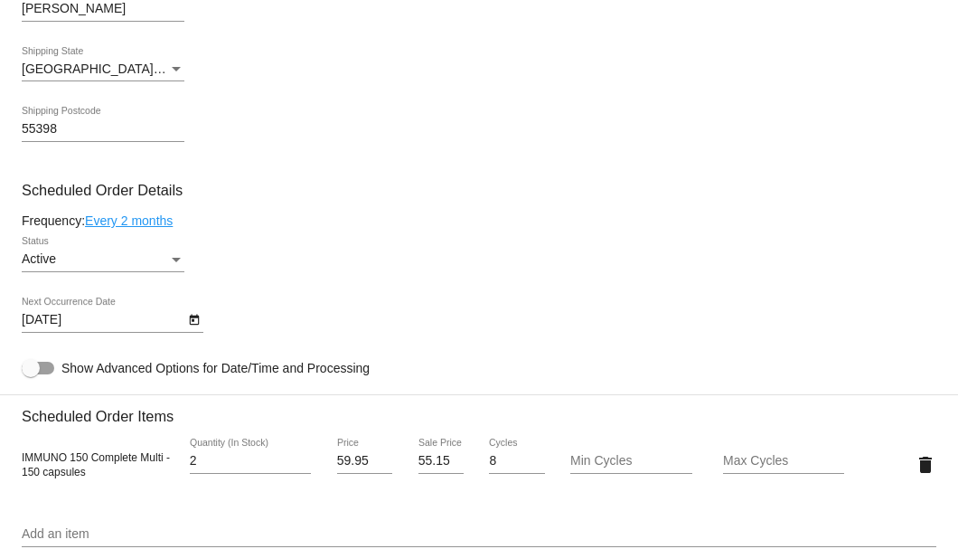
click at [163, 223] on link "Every 2 months" at bounding box center [129, 220] width 88 height 14
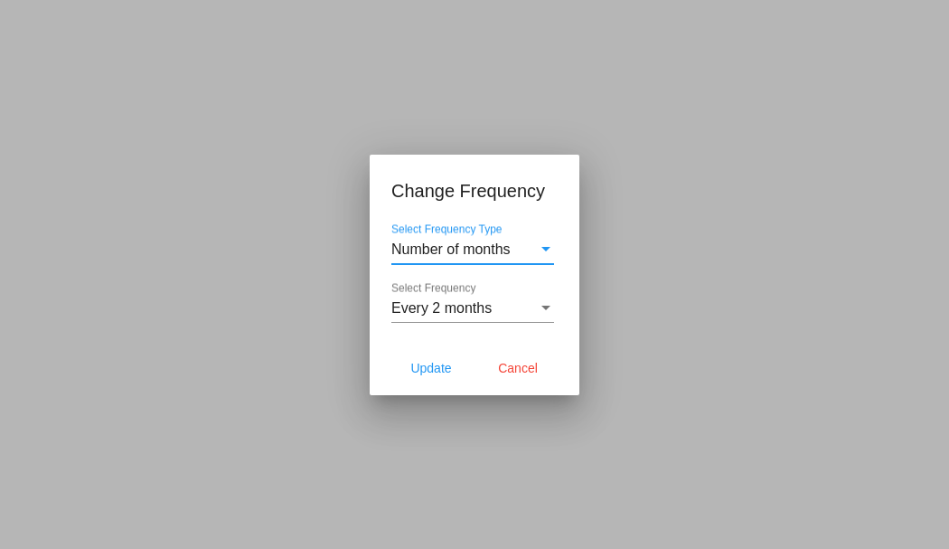
click at [444, 316] on div "Every 2 months Select Frequency" at bounding box center [472, 302] width 163 height 41
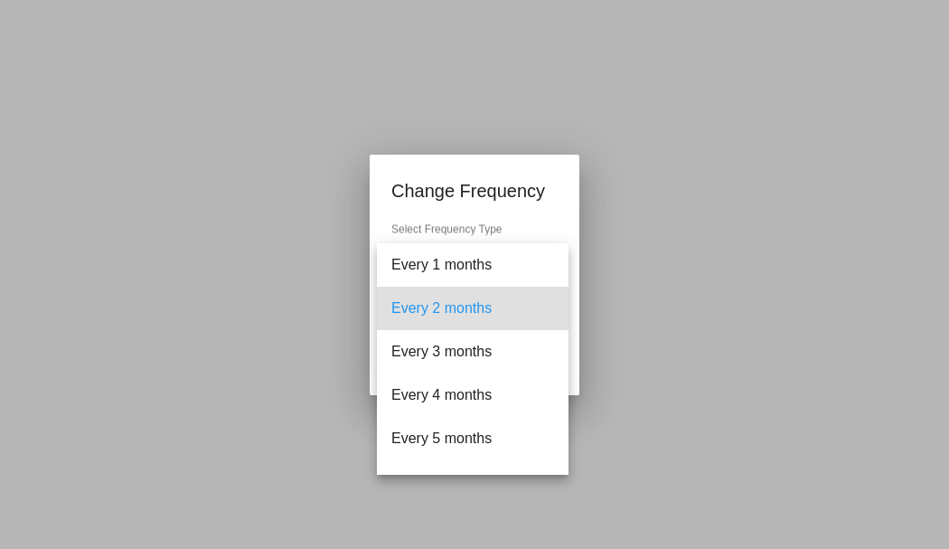
click at [299, 319] on div at bounding box center [474, 274] width 949 height 549
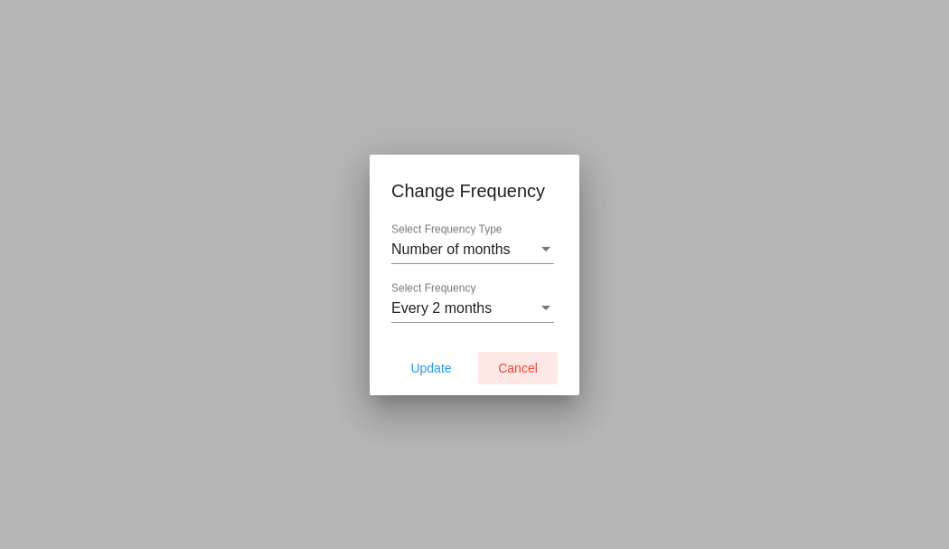
click at [534, 372] on span "Cancel" at bounding box center [518, 368] width 40 height 14
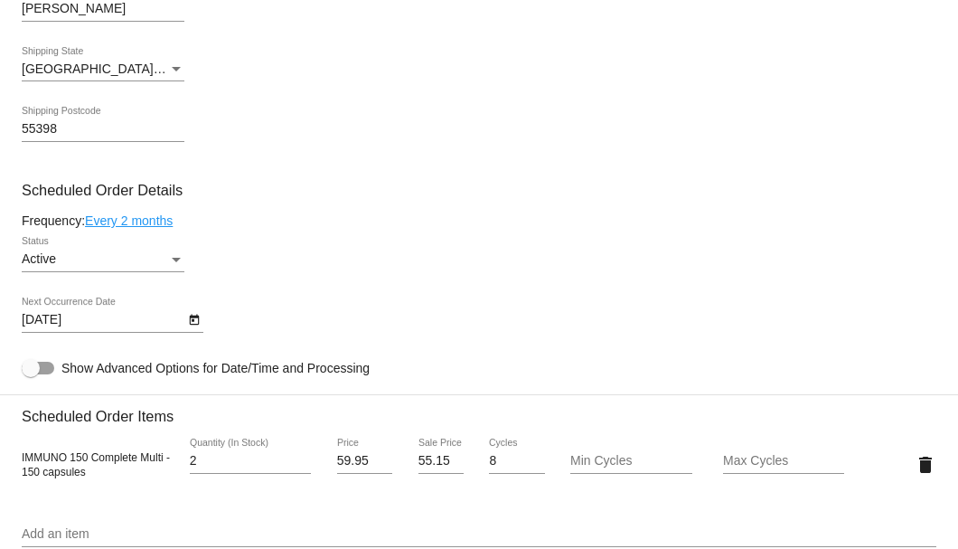
click at [168, 224] on link "Every 2 months" at bounding box center [129, 220] width 88 height 14
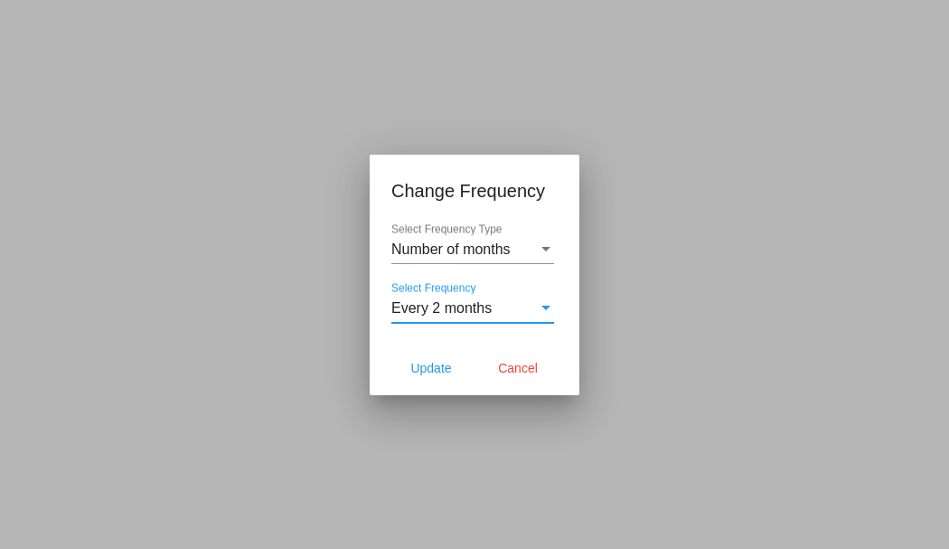
click at [465, 305] on span "Every 2 months" at bounding box center [441, 307] width 100 height 15
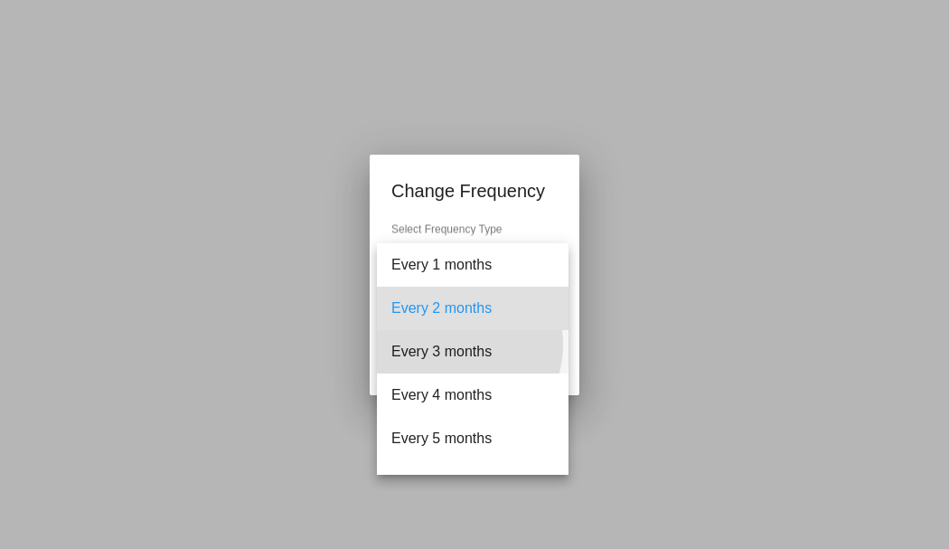
click at [455, 344] on span "Every 3 months" at bounding box center [472, 351] width 163 height 43
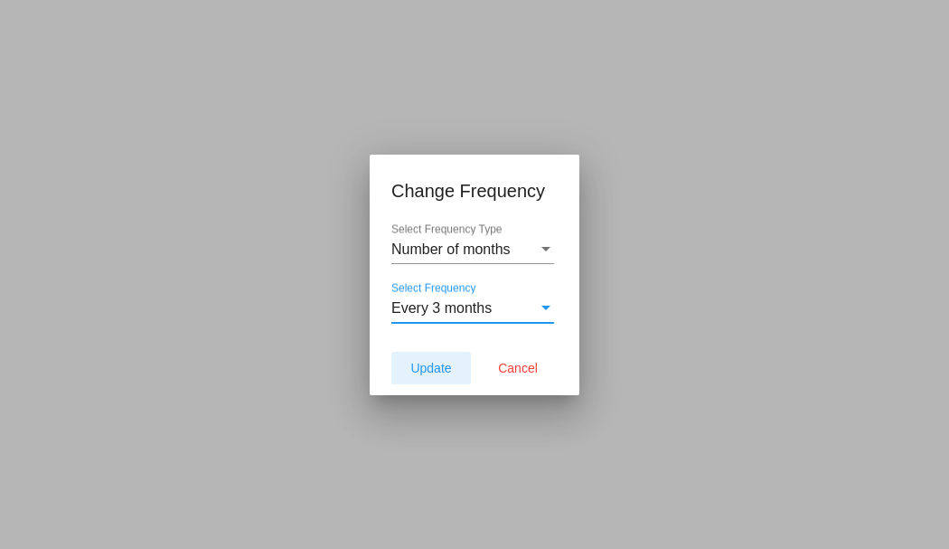
click at [437, 361] on span "Update" at bounding box center [430, 368] width 41 height 14
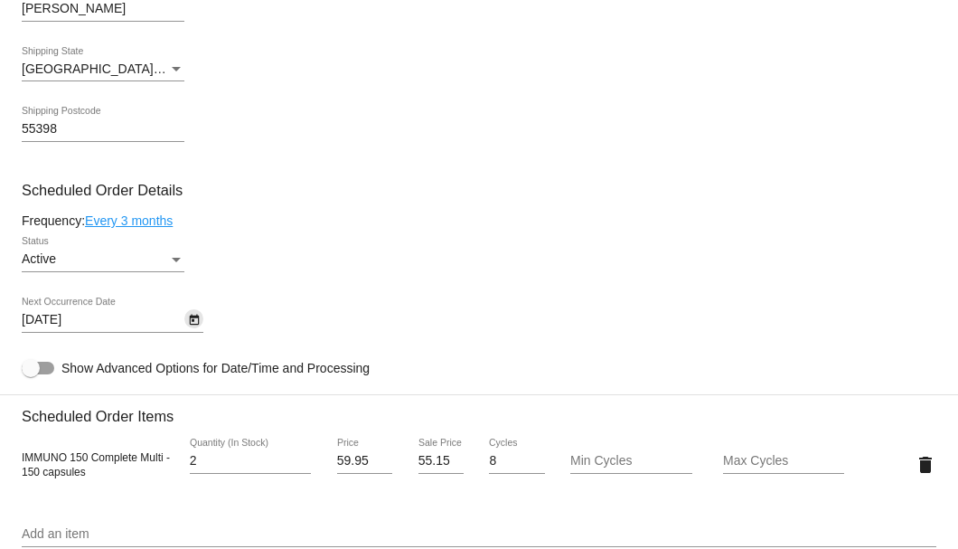
click at [191, 324] on icon "Open calendar" at bounding box center [194, 320] width 13 height 22
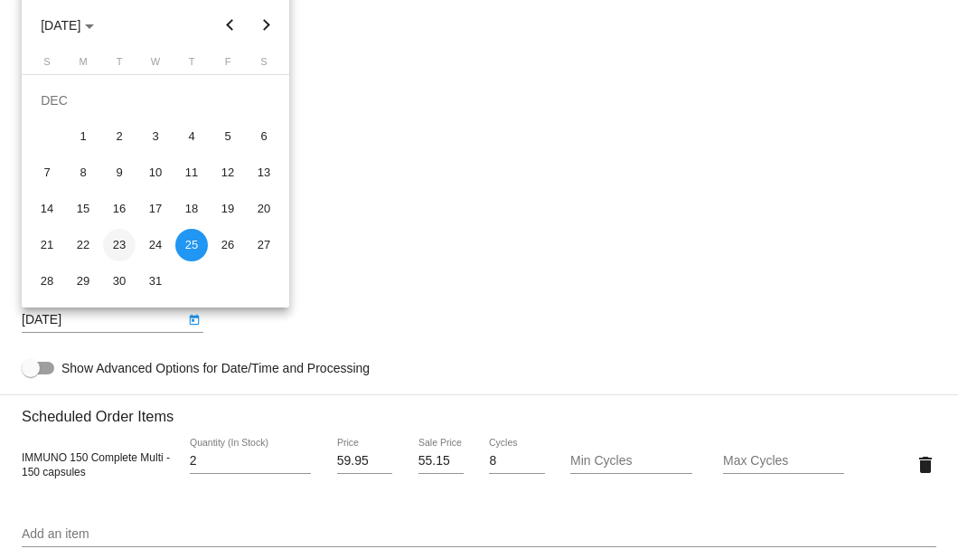
click at [123, 244] on div "23" at bounding box center [119, 245] width 33 height 33
type input "[DATE]"
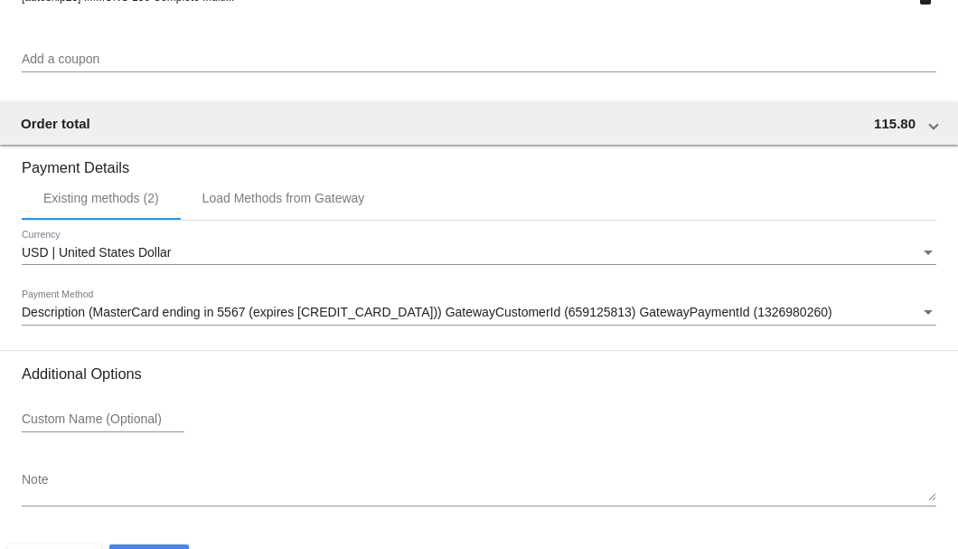
scroll to position [1744, 0]
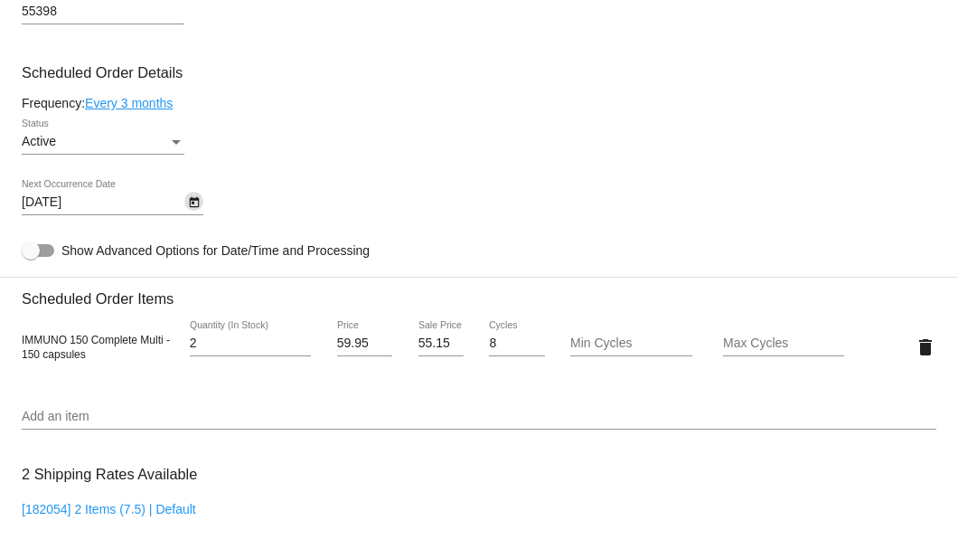
scroll to position [780, 0]
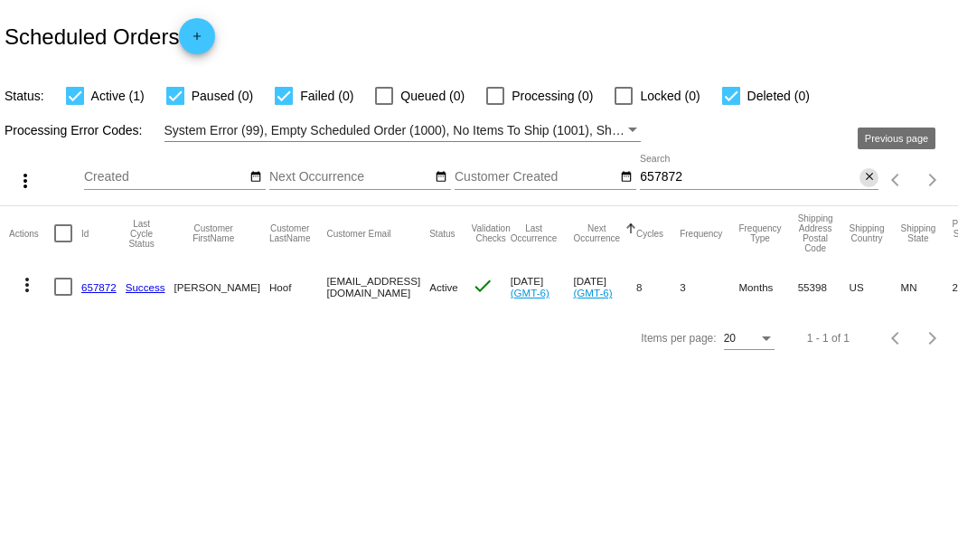
click at [872, 183] on mat-icon "close" at bounding box center [869, 177] width 13 height 14
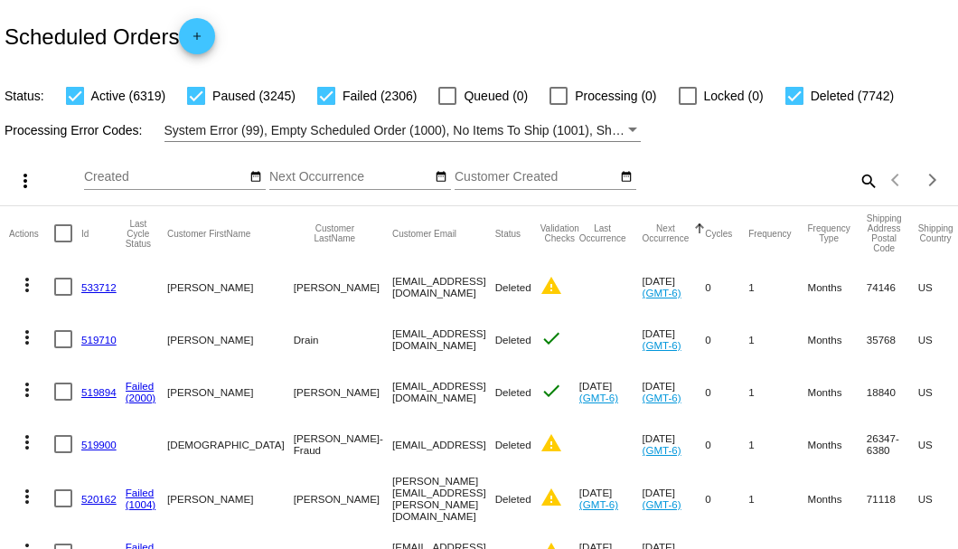
click at [867, 194] on mat-icon "search" at bounding box center [868, 180] width 22 height 28
click at [853, 184] on input "Search" at bounding box center [759, 177] width 239 height 14
click at [866, 194] on mat-icon "search" at bounding box center [868, 180] width 22 height 28
click at [860, 184] on input "Search" at bounding box center [759, 177] width 239 height 14
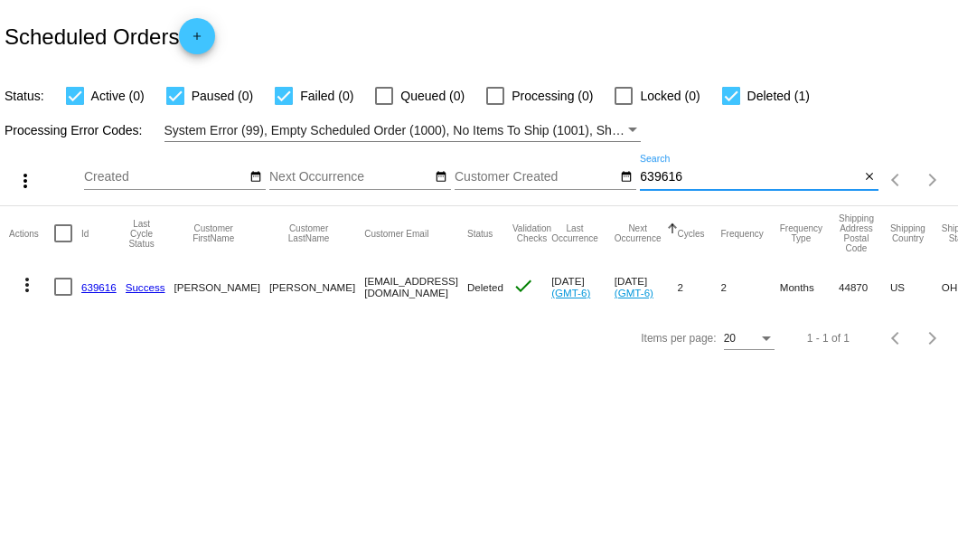
type input "639616"
click at [870, 181] on mat-icon "close" at bounding box center [869, 177] width 13 height 14
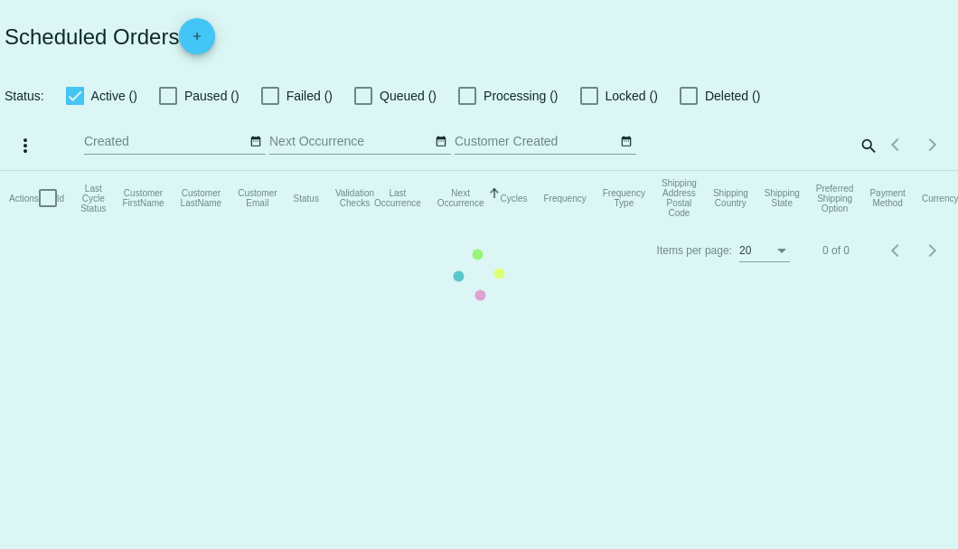
checkbox input "true"
